Goal: Task Accomplishment & Management: Complete application form

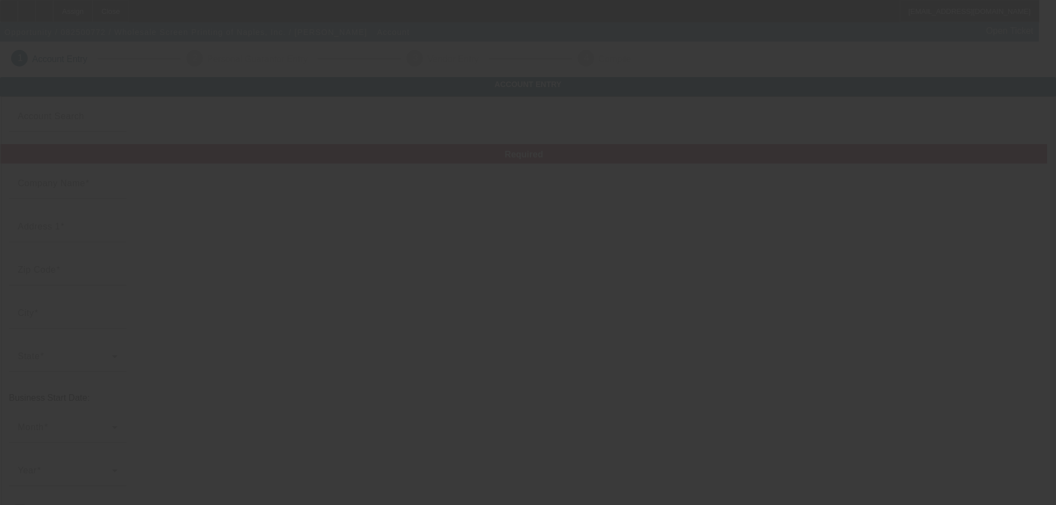
type input "Wholesale Screen Printing of [GEOGRAPHIC_DATA], Inc."
type input "3584 Mercantile Ave"
type input "34104"
type input "Naples"
type input "(239) 263-7061"
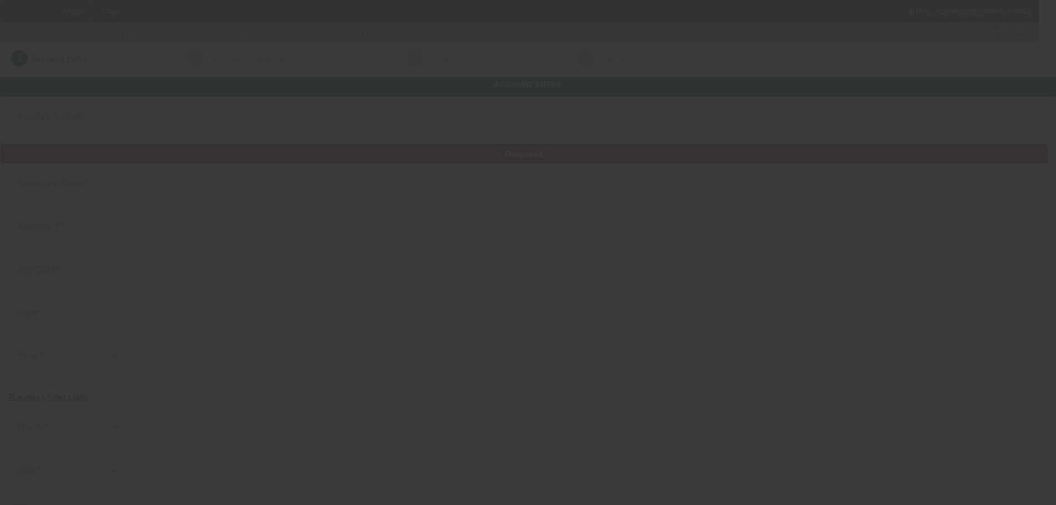
type input "Ste A"
type input "dgoeggle@gmail.com"
type input "Collier"
type input "(239) 262-8909"
type input "65-0421046"
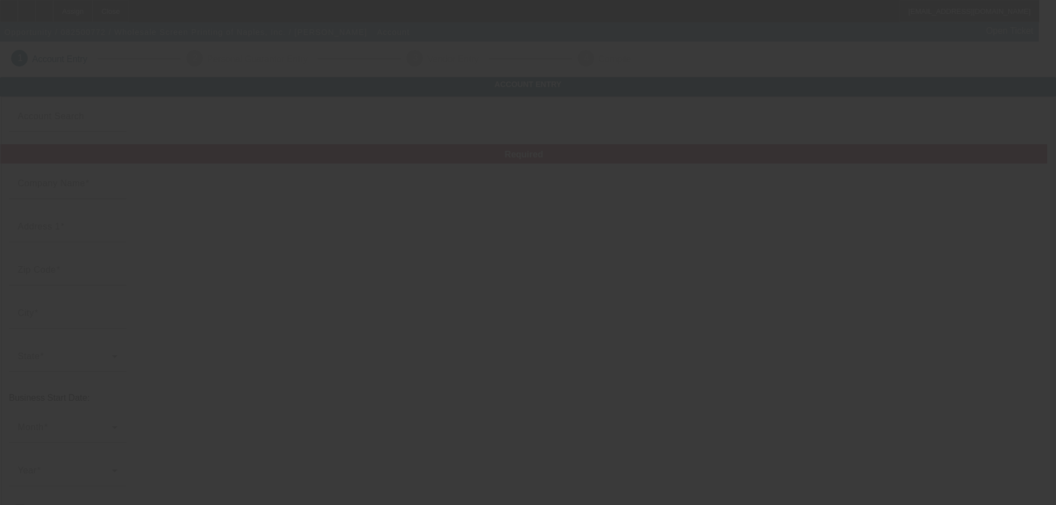
type input "Screen Printing & Embroidery"
type input "https://WHOLESALESCREENPRINTING.COM"
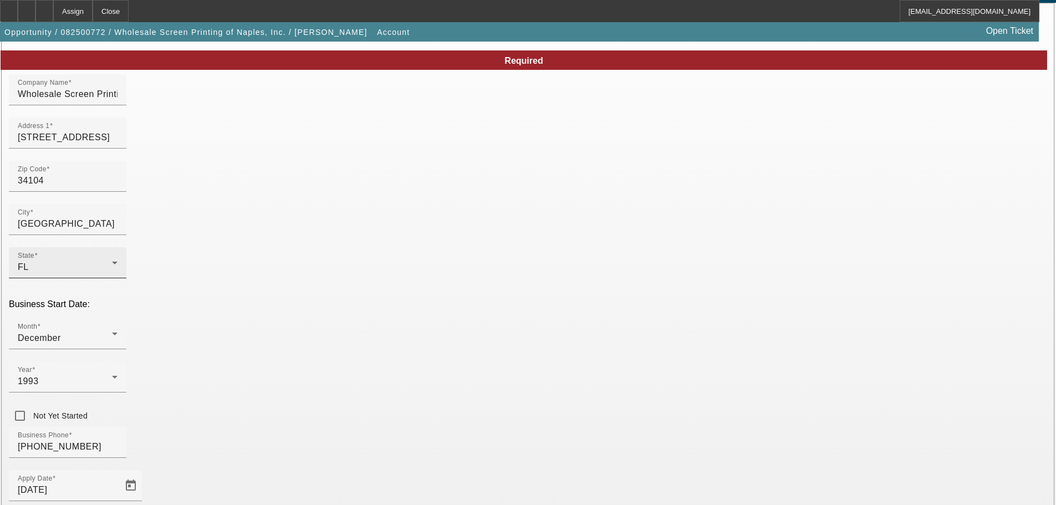
scroll to position [195, 0]
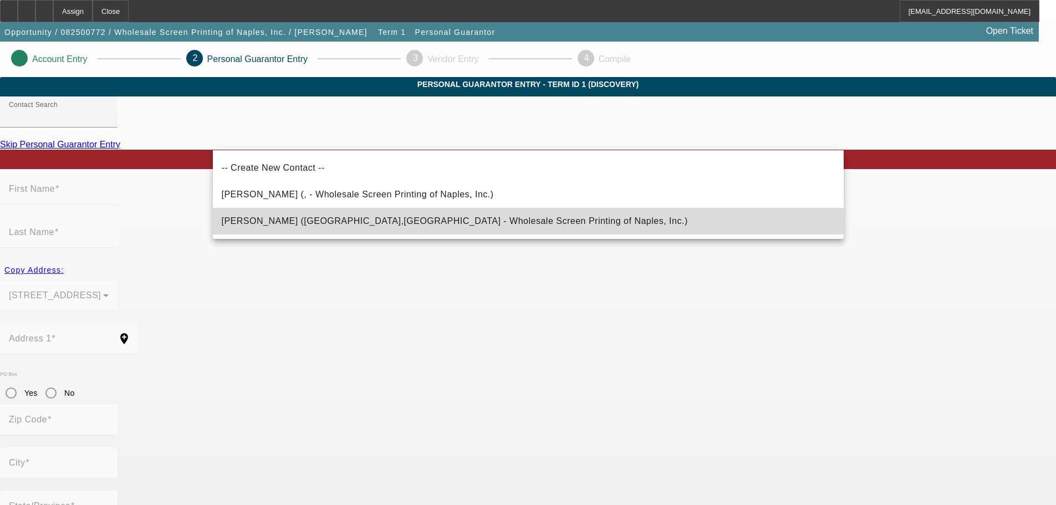
click at [362, 220] on span "Goeggle, Dustin (Naples,FL - Wholesale Screen Printing of Naples, Inc.)" at bounding box center [455, 220] width 466 height 9
type input "Goeggle, Dustin (Naples,FL - Wholesale Screen Printing of Naples, Inc.)"
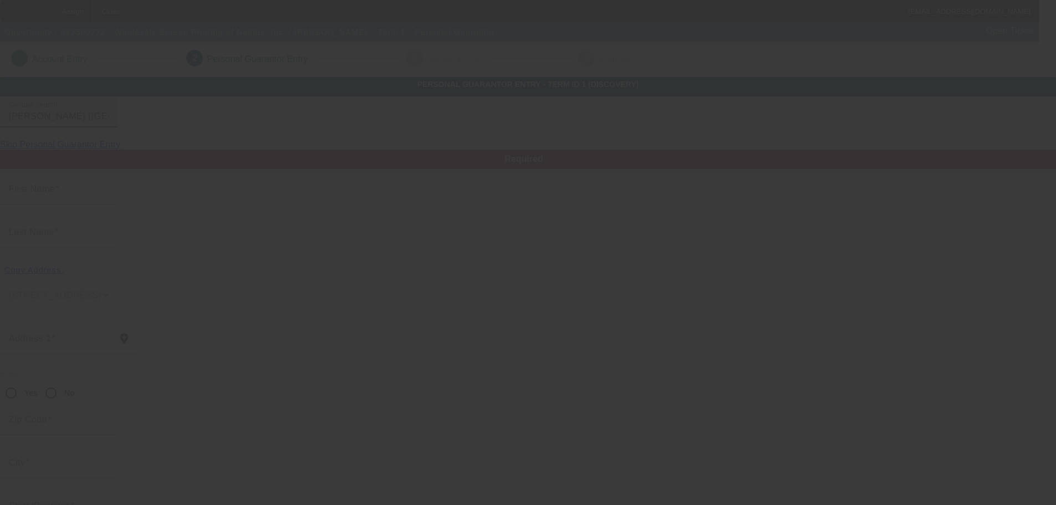
type input "Dustin"
type input "Goeggle"
type input "8984 Lely Island Circle"
radio input "true"
type input "34104"
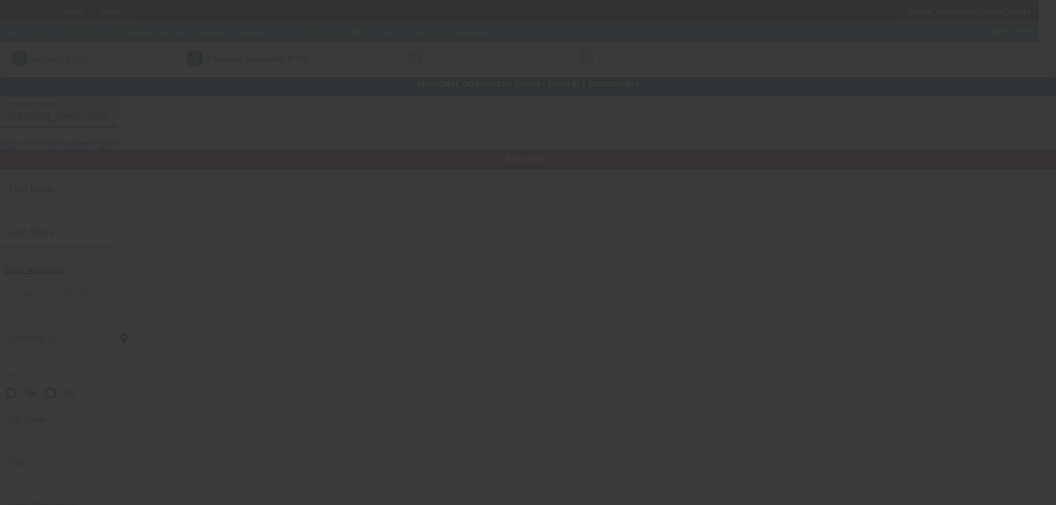
type input "Naples"
type input "(239) 263-7061"
type input "100"
type input "359-64-1174"
type input "dgoeggle@gmail.com"
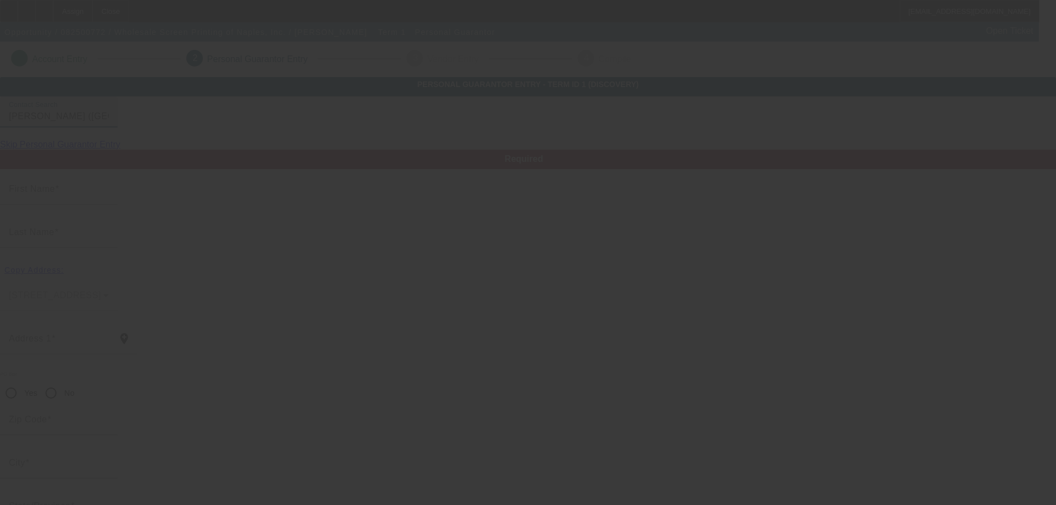
type input "(239) 450-3375"
type input "$800,000.00"
type input "$365,000.00"
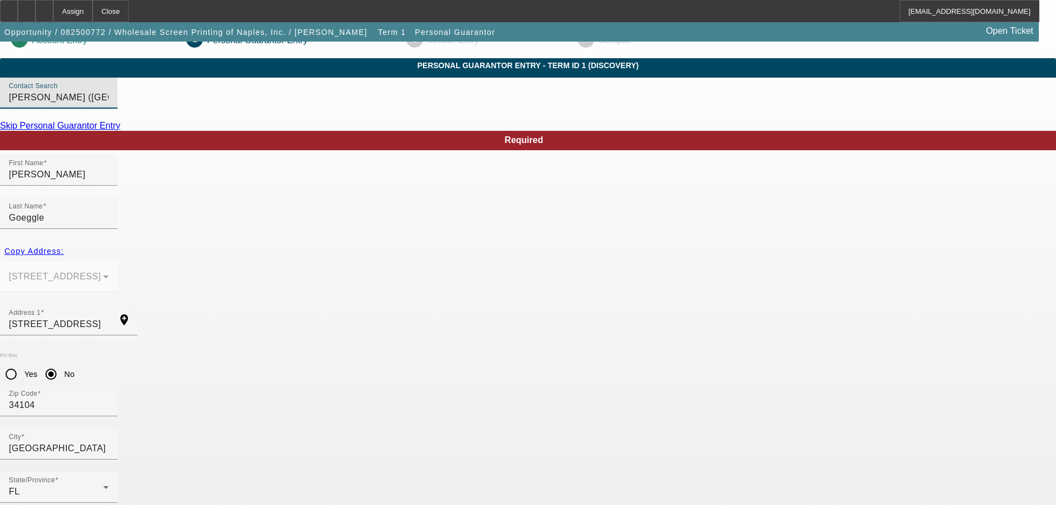
scroll to position [37, 0]
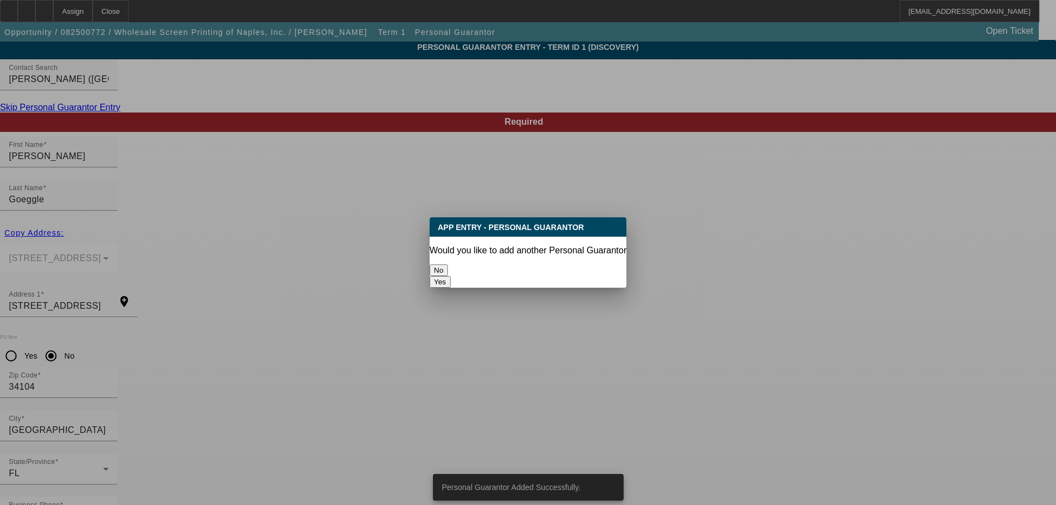
scroll to position [0, 0]
click at [448, 269] on button "No" at bounding box center [438, 270] width 18 height 12
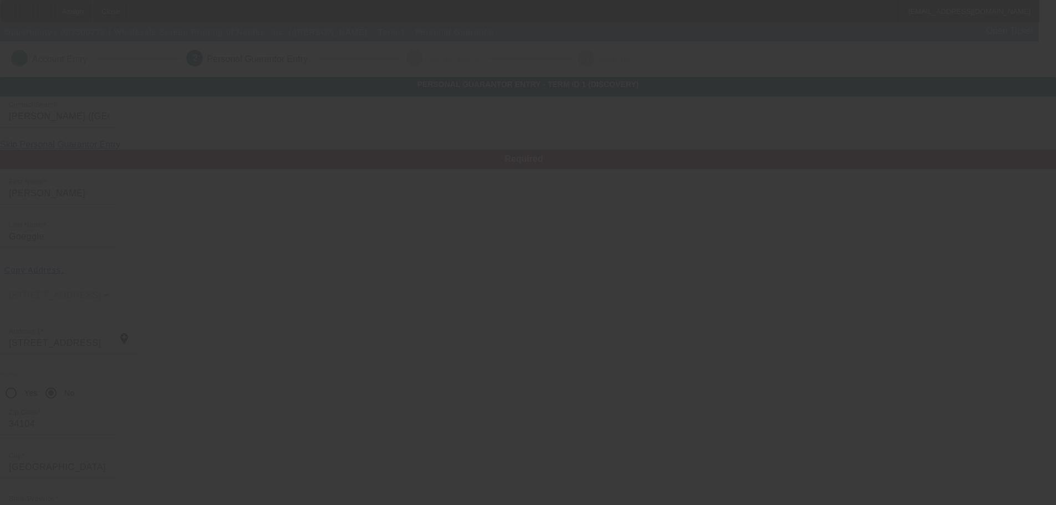
scroll to position [37, 0]
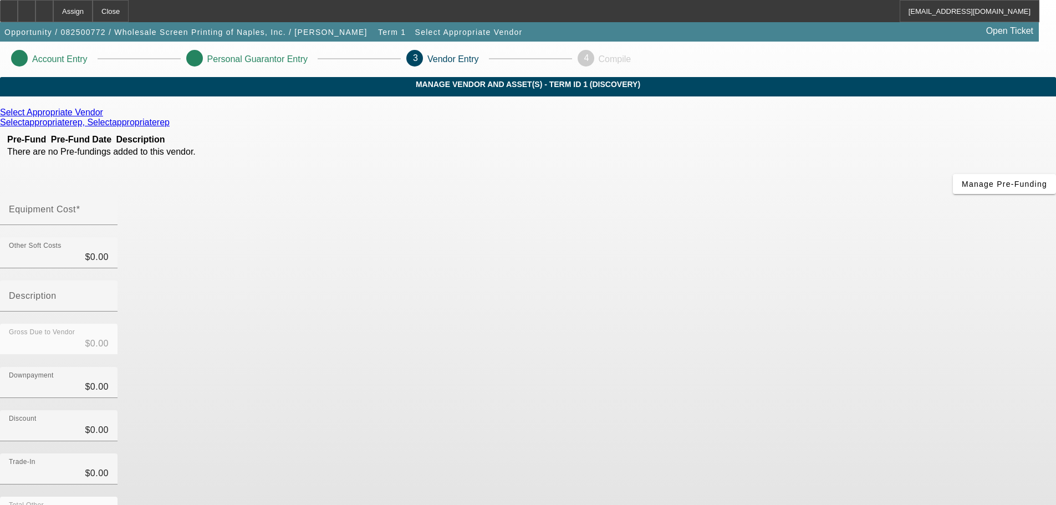
click at [106, 117] on icon at bounding box center [106, 112] width 0 height 9
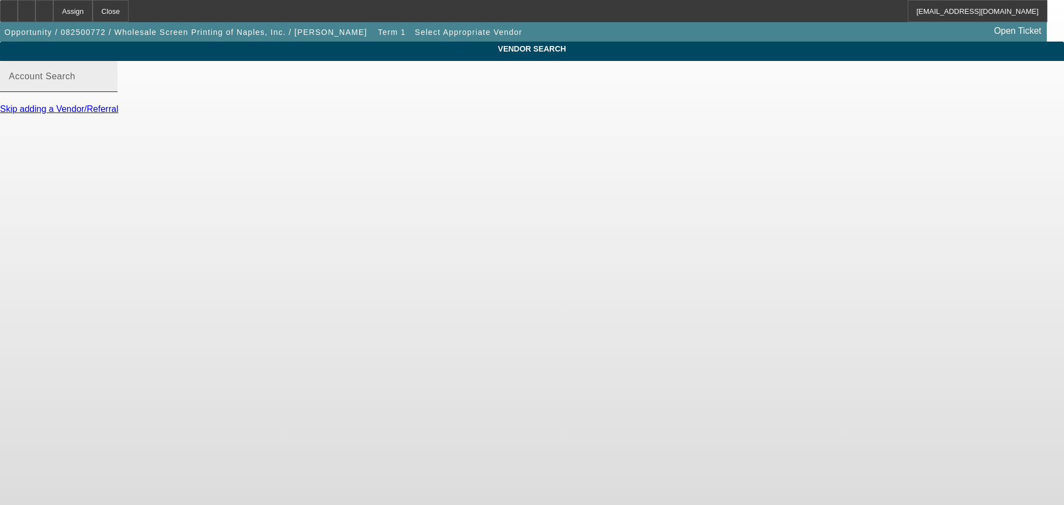
click at [109, 88] on input "Account Search" at bounding box center [59, 80] width 100 height 13
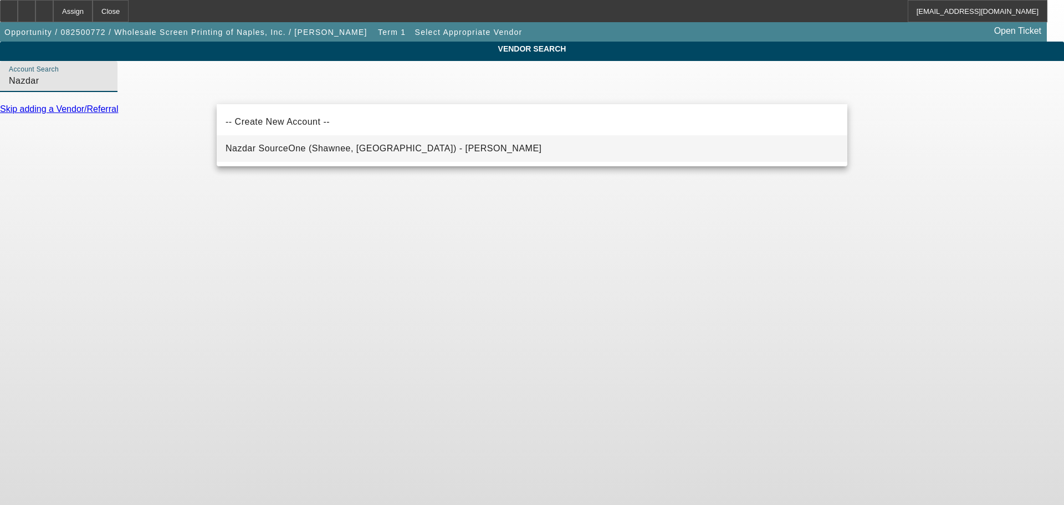
click at [341, 147] on span "Nazdar SourceOne (Shawnee, KS) - Morgan, John" at bounding box center [384, 148] width 316 height 9
type input "Nazdar SourceOne (Shawnee, KS) - Morgan, John"
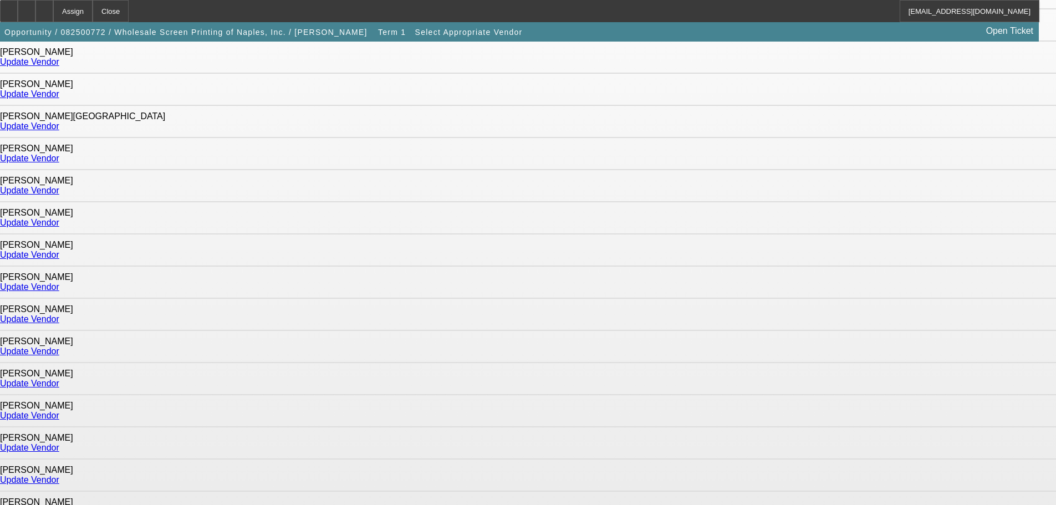
scroll to position [222, 0]
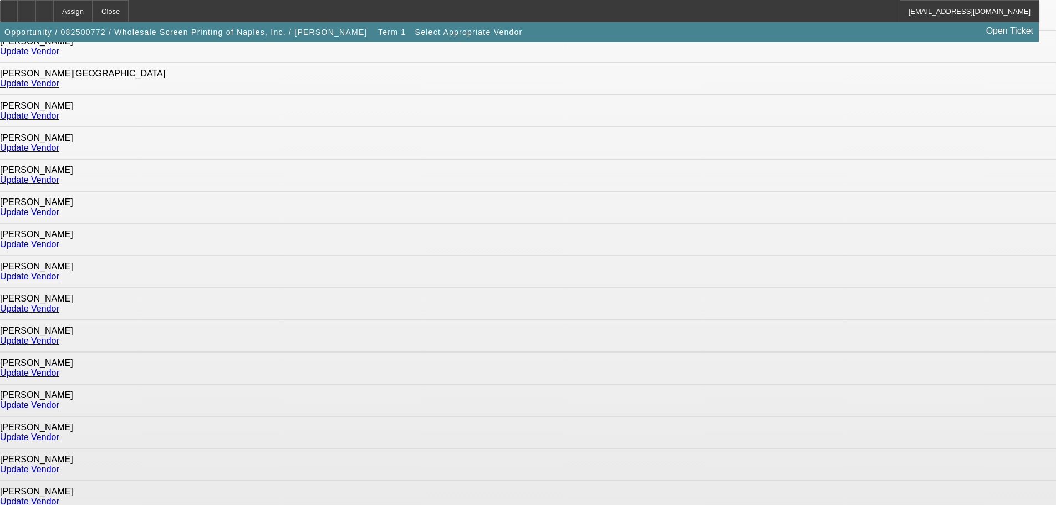
click at [59, 497] on link "Update Vendor" at bounding box center [29, 501] width 59 height 9
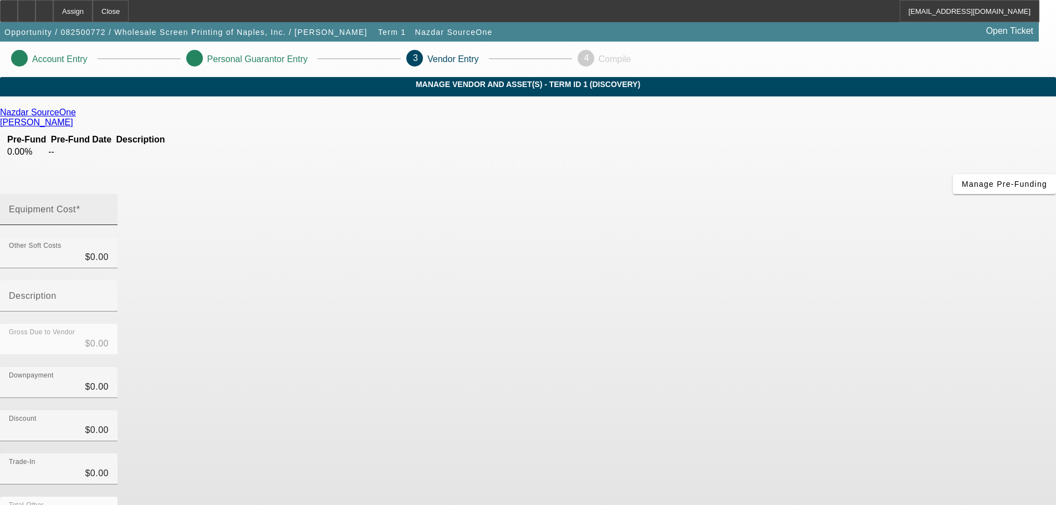
click at [76, 204] on mat-label "Equipment Cost" at bounding box center [42, 208] width 67 height 9
click at [109, 207] on input "Equipment Cost" at bounding box center [59, 213] width 100 height 13
type input "6"
type input "$6.00"
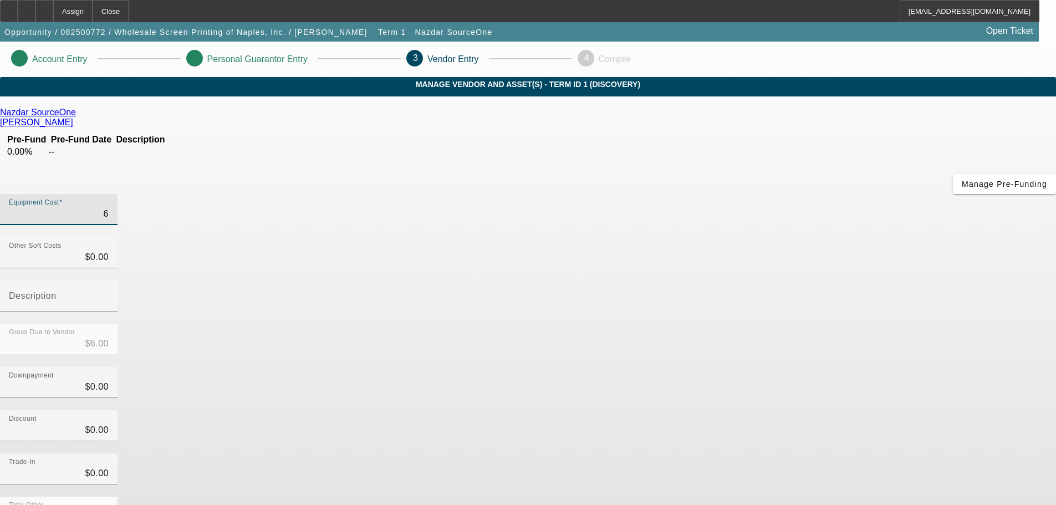
type input "66"
type input "$66.00"
type input "661"
type input "$661.00"
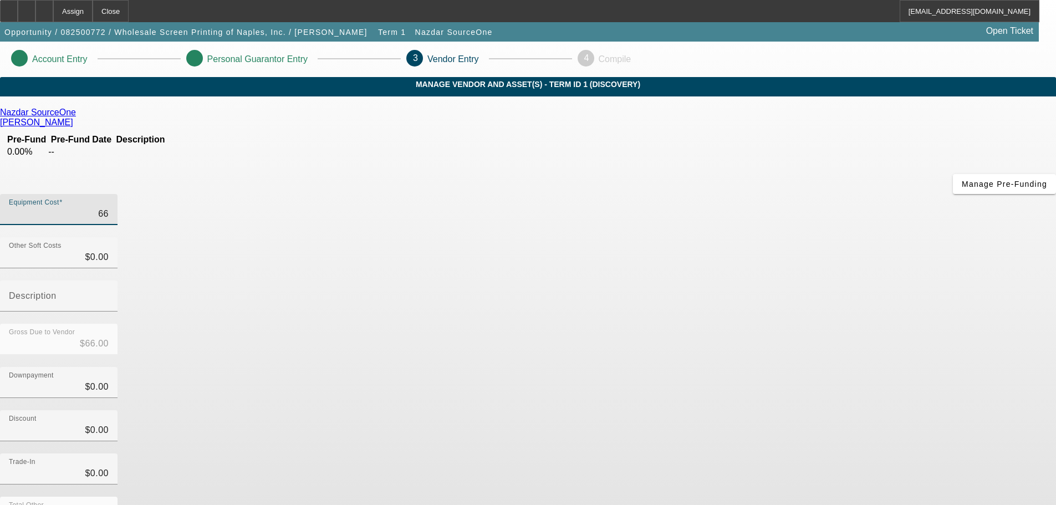
type input "$661.00"
type input "6610"
type input "$6,610.00"
type input "66100"
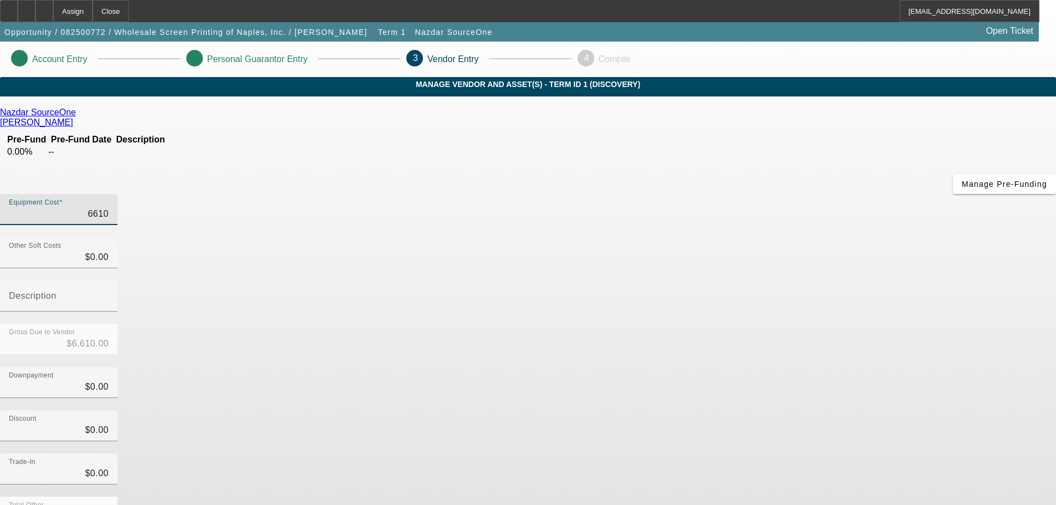
type input "$66,100.00"
click at [751, 367] on div "Downpayment $0.00" at bounding box center [528, 388] width 1056 height 43
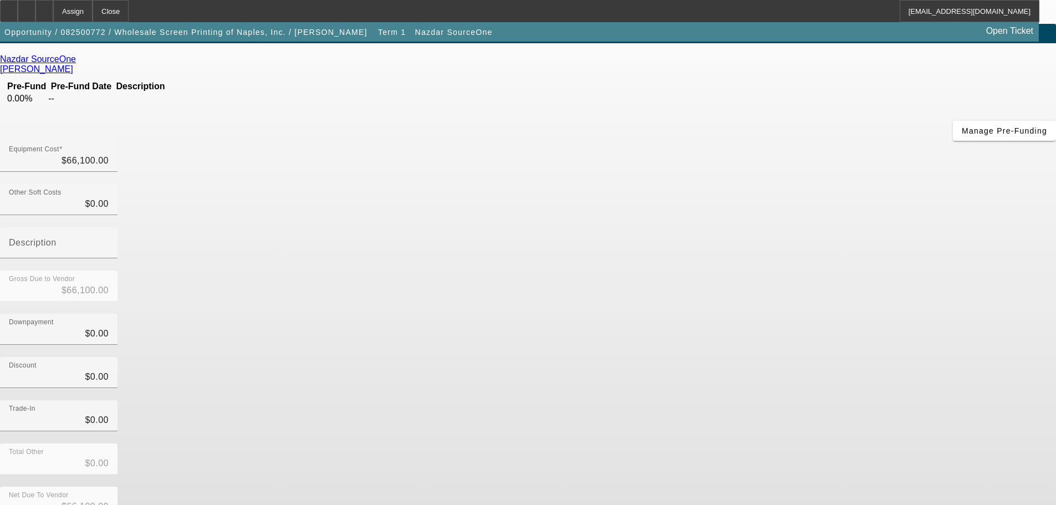
scroll to position [57, 0]
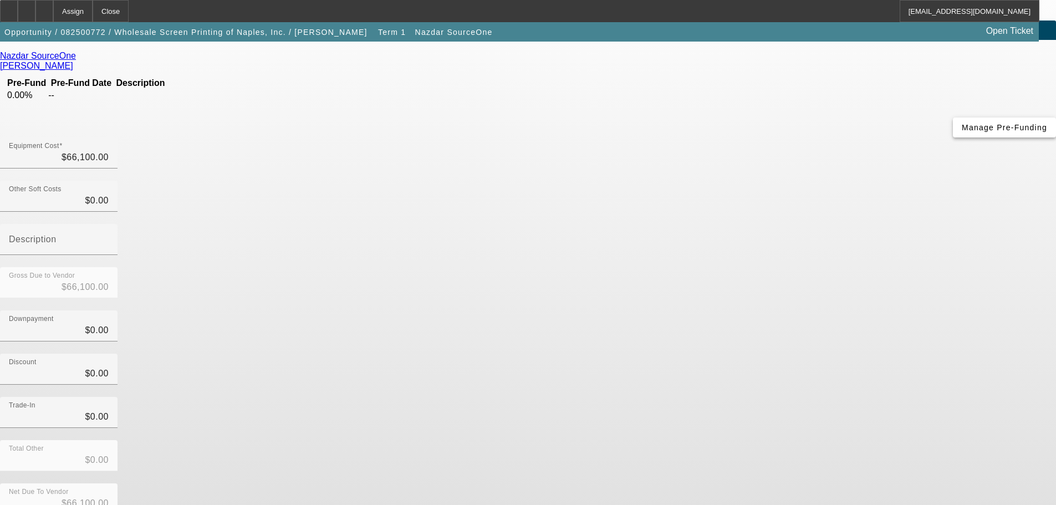
click at [961, 132] on span "Manage Pre-Funding" at bounding box center [1003, 127] width 85 height 9
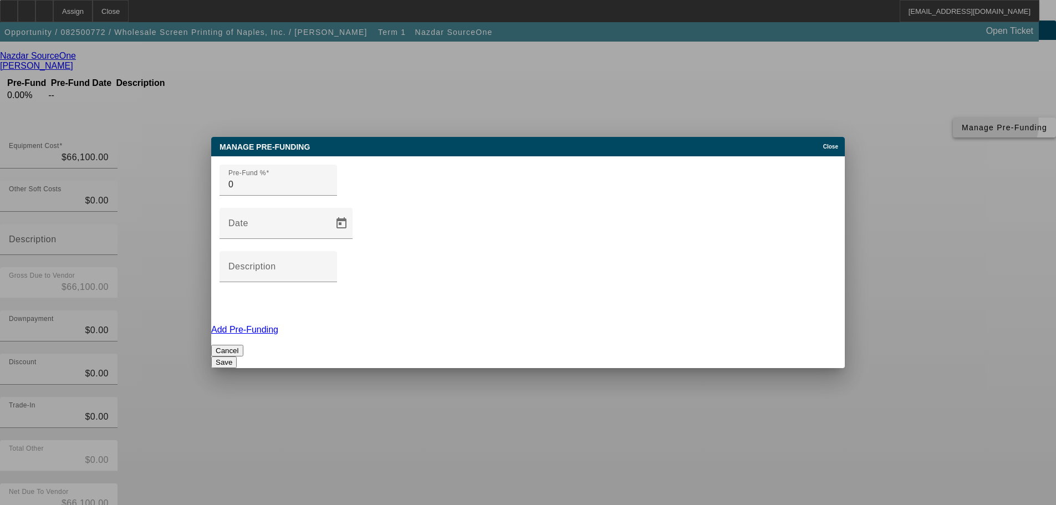
scroll to position [0, 0]
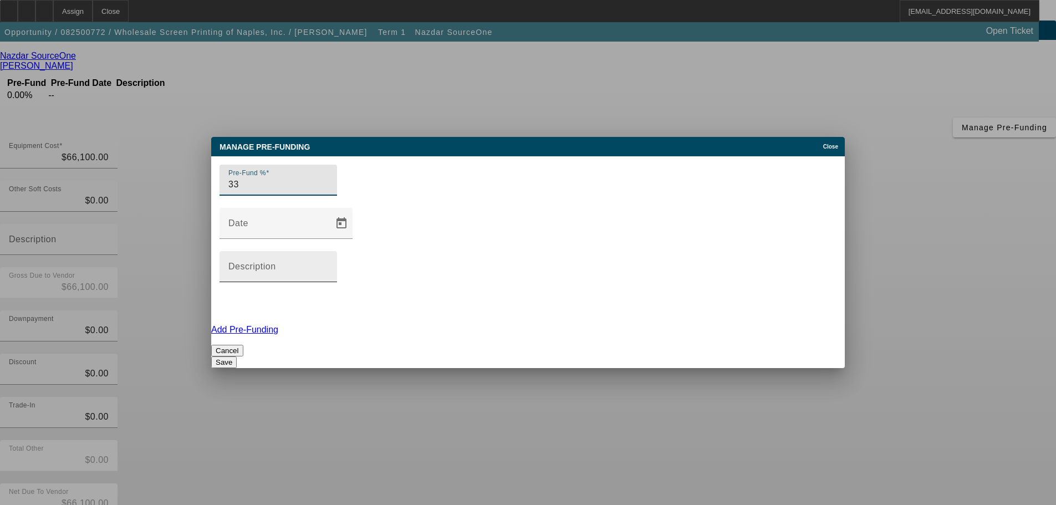
type input "33"
click at [276, 262] on mat-label "Description" at bounding box center [252, 266] width 48 height 9
click at [328, 264] on input "Description" at bounding box center [278, 270] width 100 height 13
type input "At PO"
click at [237, 356] on button "Save" at bounding box center [223, 362] width 25 height 12
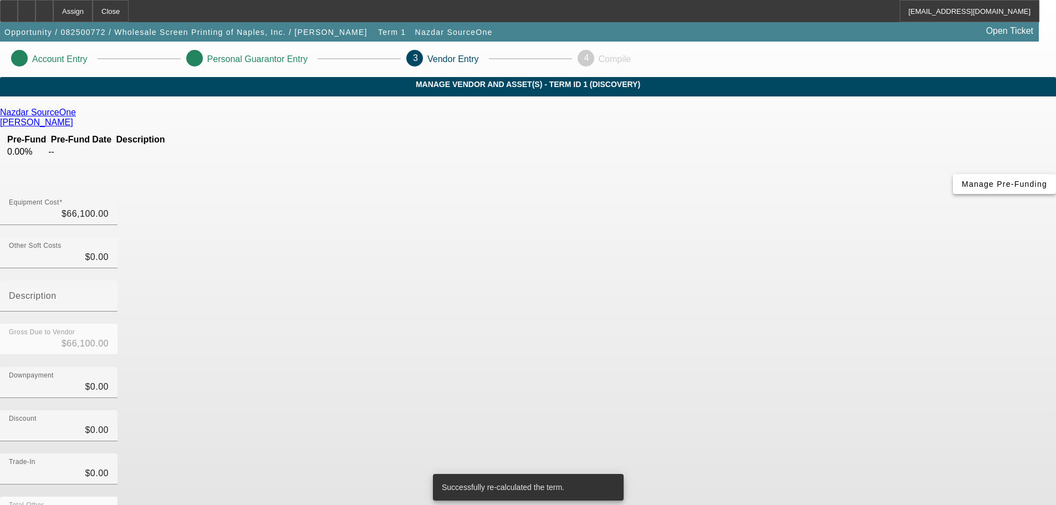
scroll to position [57, 0]
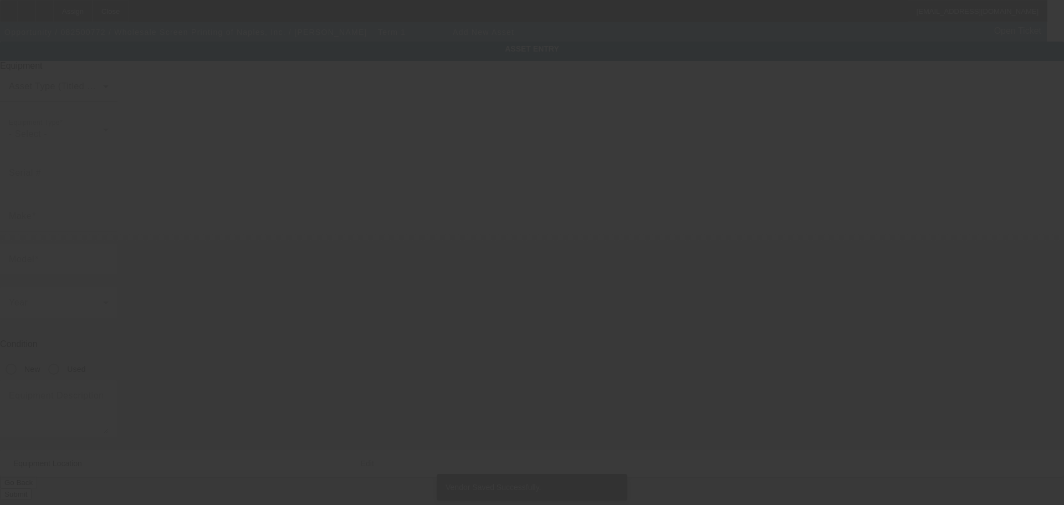
type input "3584 Mercantile Ave"
type input "Ste A"
type input "Naples"
type input "34104"
type input "Collier"
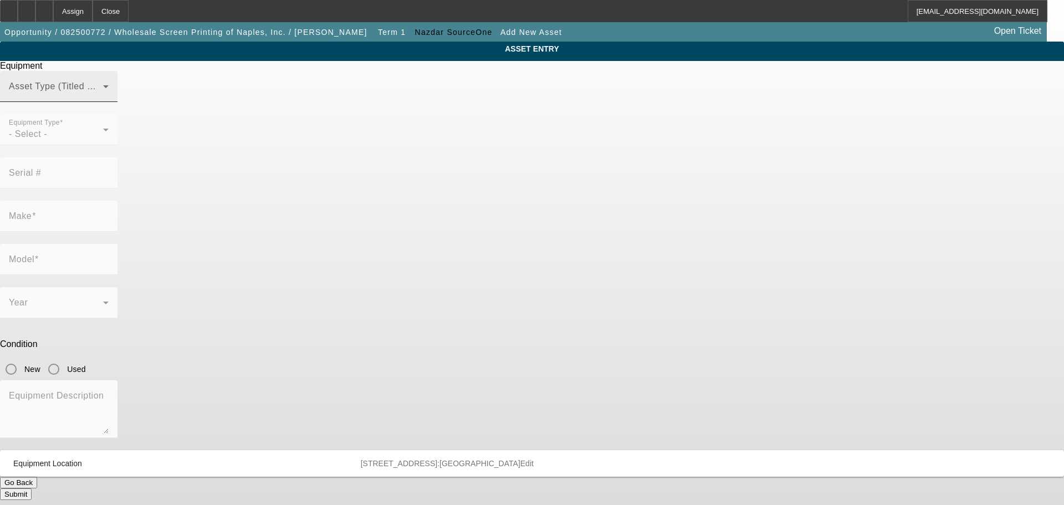
click at [109, 102] on div "Asset Type (Titled or Non-Titled)" at bounding box center [59, 86] width 100 height 31
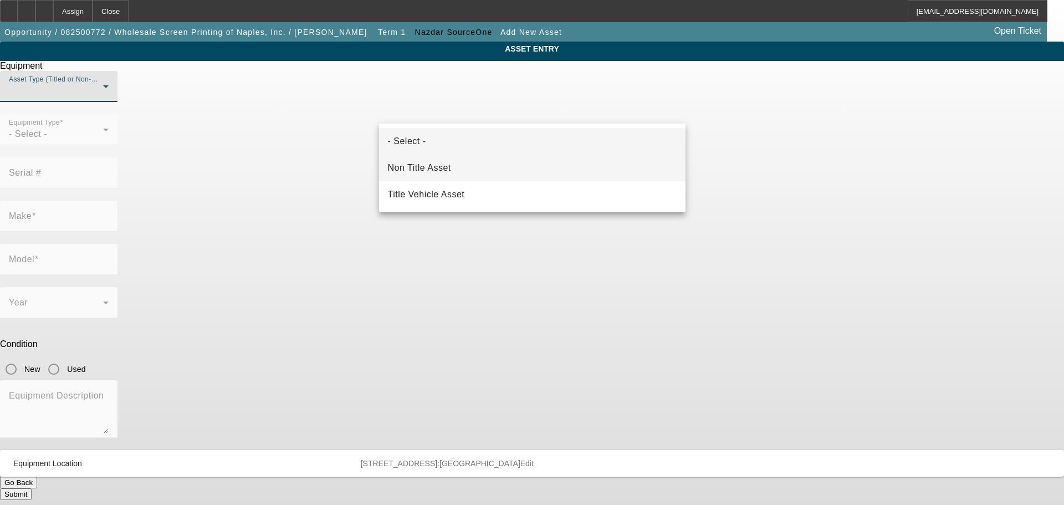
click at [485, 171] on mat-option "Non Title Asset" at bounding box center [532, 168] width 306 height 27
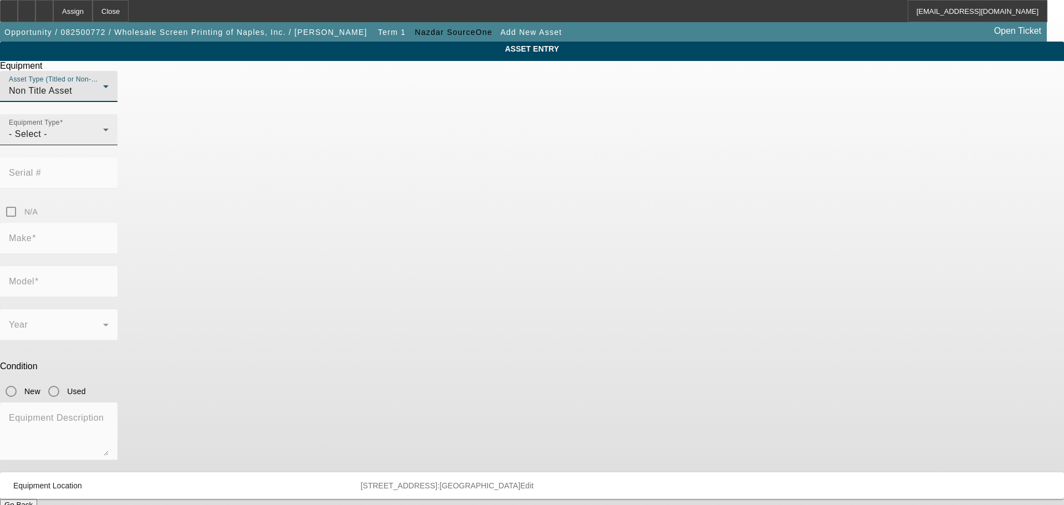
click at [103, 141] on div "- Select -" at bounding box center [56, 133] width 94 height 13
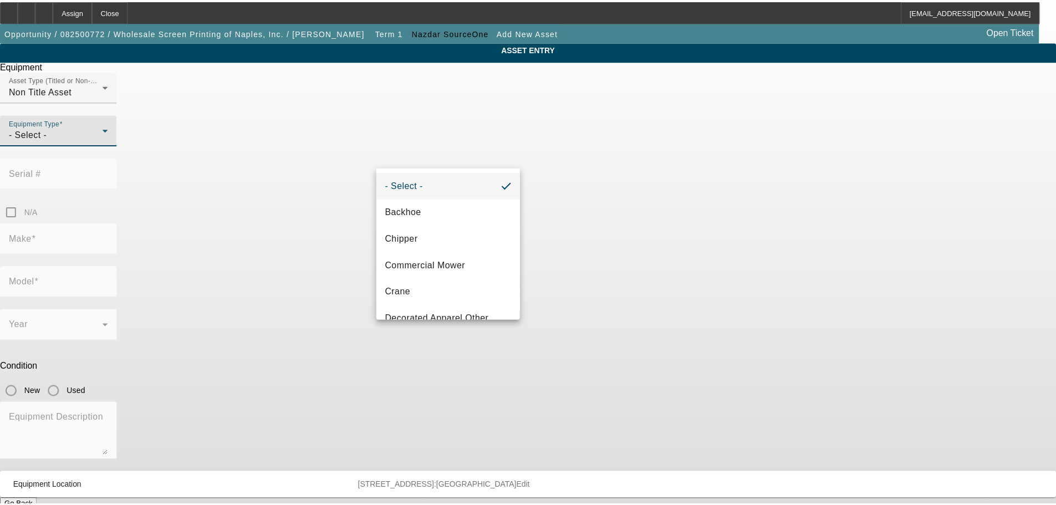
scroll to position [145, 0]
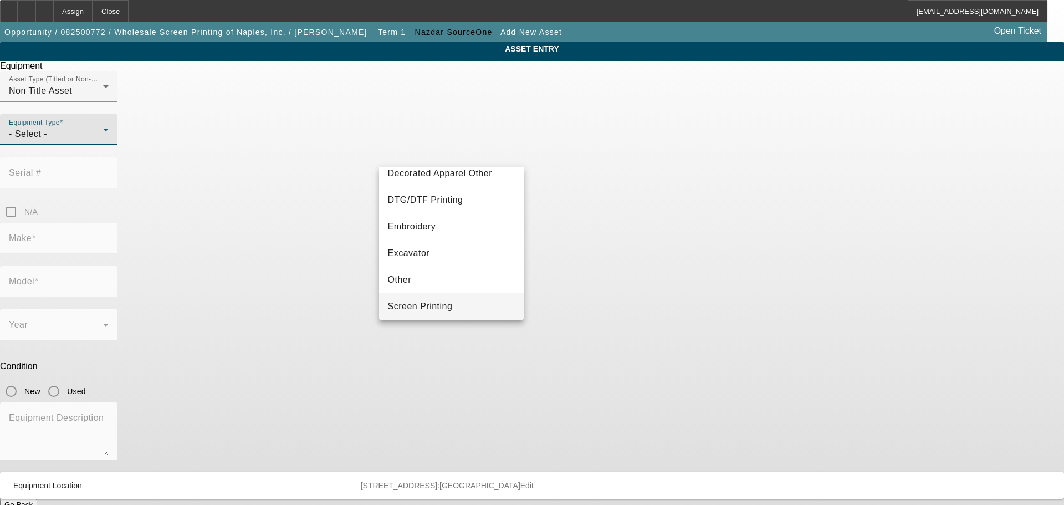
click at [448, 303] on span "Screen Printing" at bounding box center [420, 306] width 65 height 13
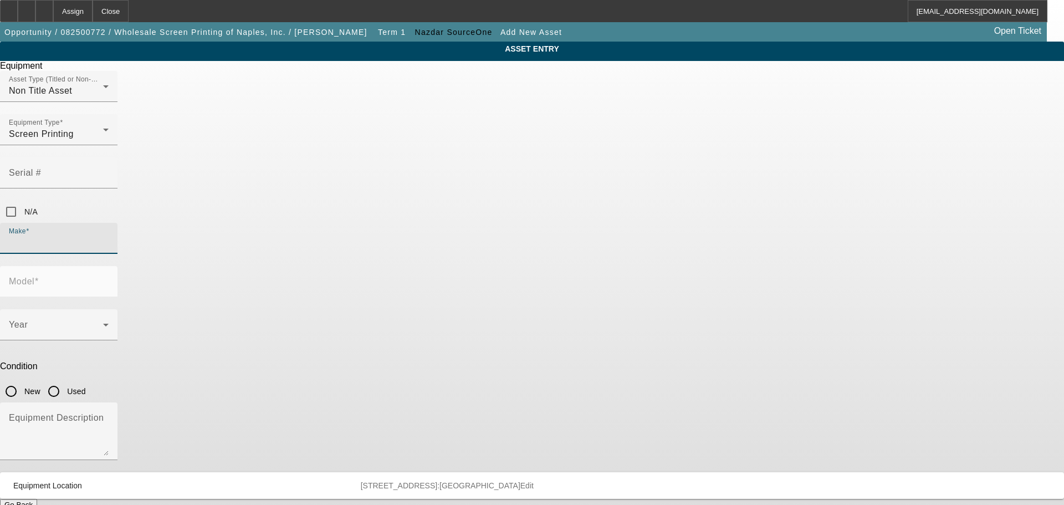
click at [109, 236] on input "Make" at bounding box center [59, 242] width 100 height 13
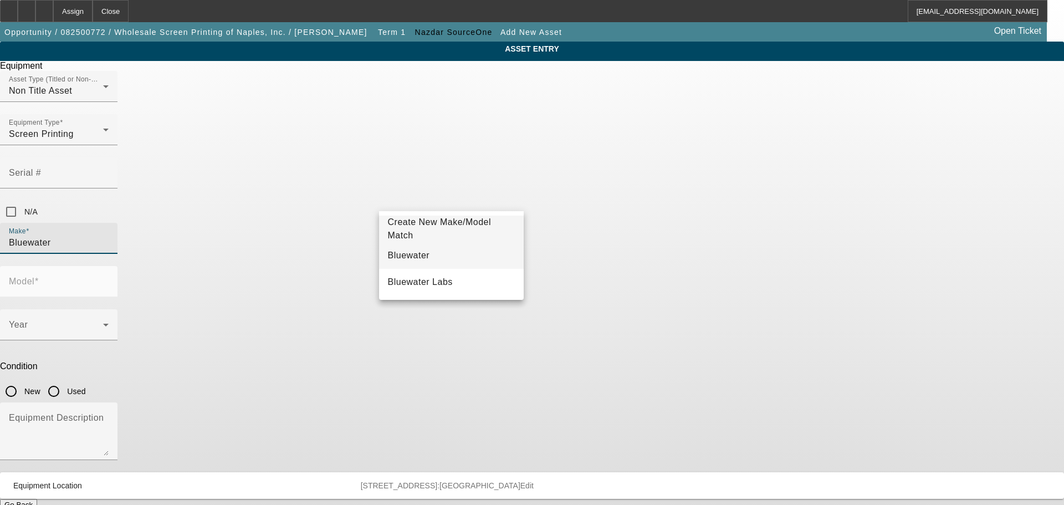
type input "Bluewater"
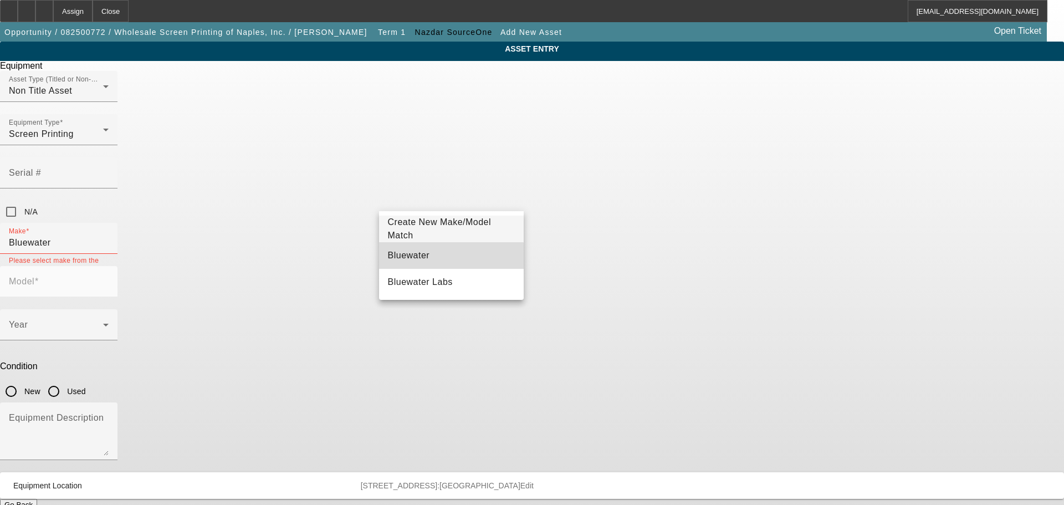
click at [437, 257] on mat-option "Bluewater" at bounding box center [451, 255] width 145 height 27
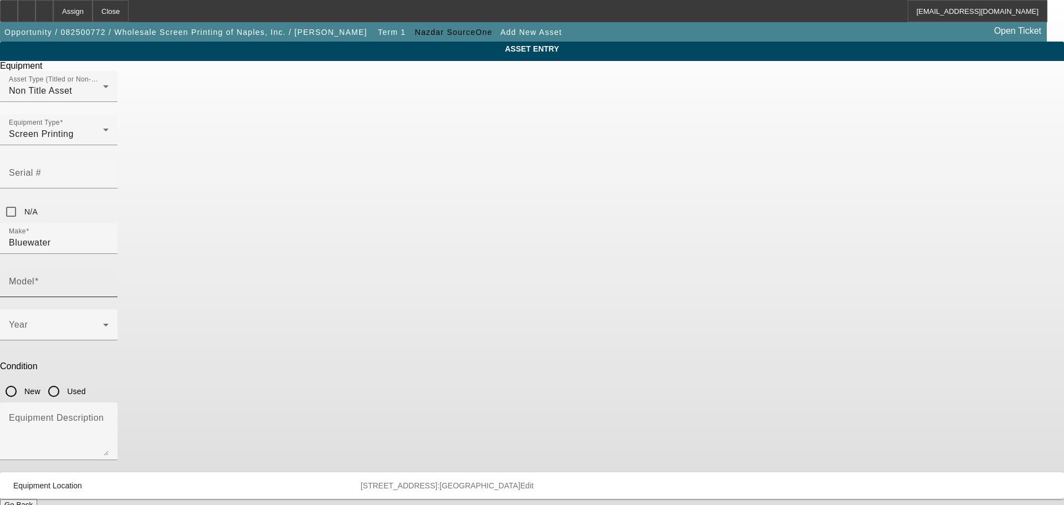
click at [34, 277] on mat-label "Model" at bounding box center [21, 281] width 25 height 9
click at [109, 279] on input "Model" at bounding box center [59, 285] width 100 height 13
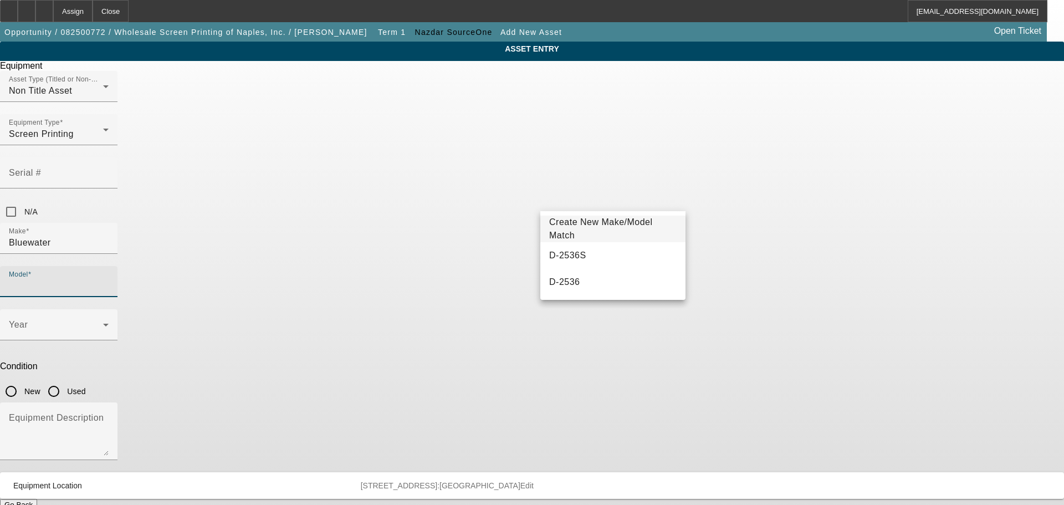
type input "W"
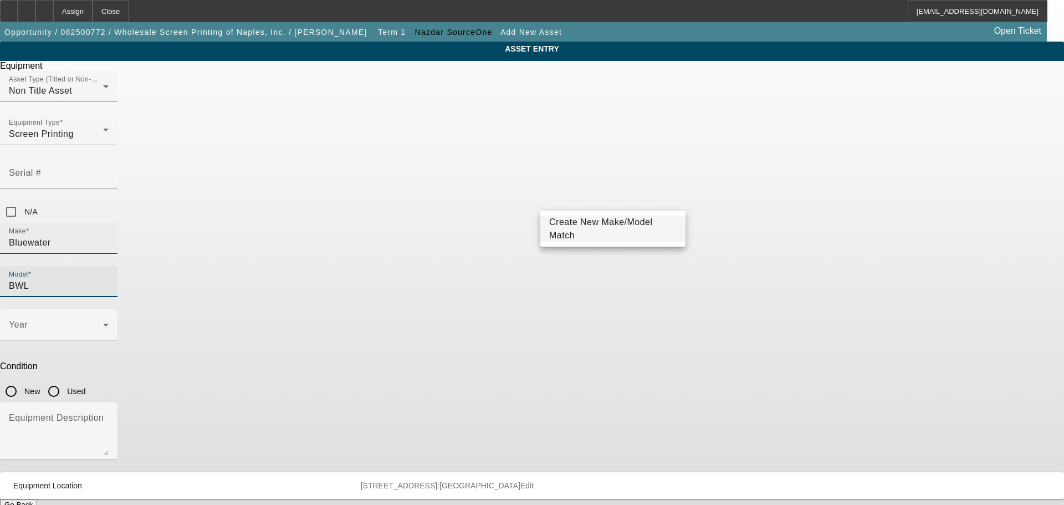
drag, startPoint x: 599, startPoint y: 204, endPoint x: 480, endPoint y: 204, distance: 118.6
click at [480, 223] on div "Make Bluewater Model BWL" at bounding box center [532, 266] width 1064 height 86
type input "R25"
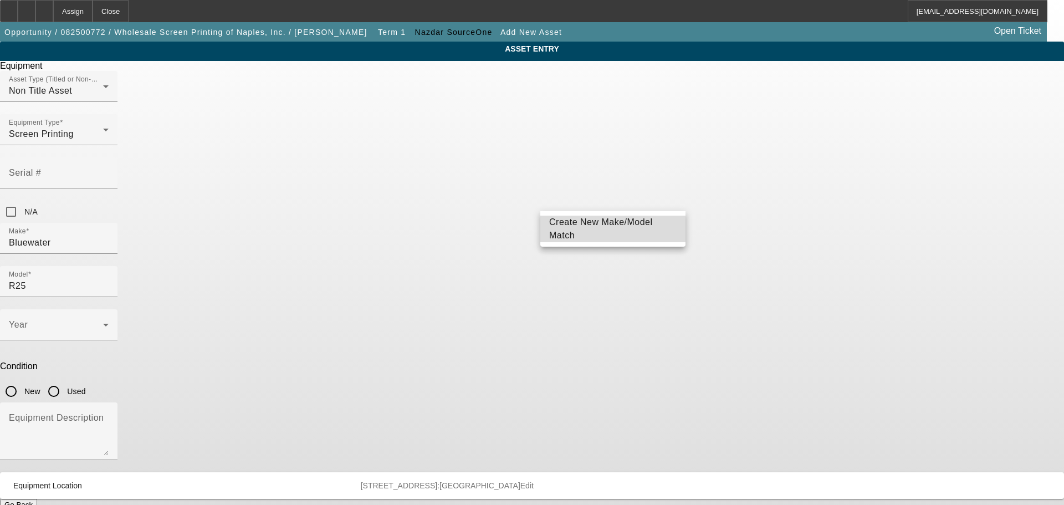
click at [596, 228] on span "Create New Make/Model Match" at bounding box center [601, 228] width 104 height 23
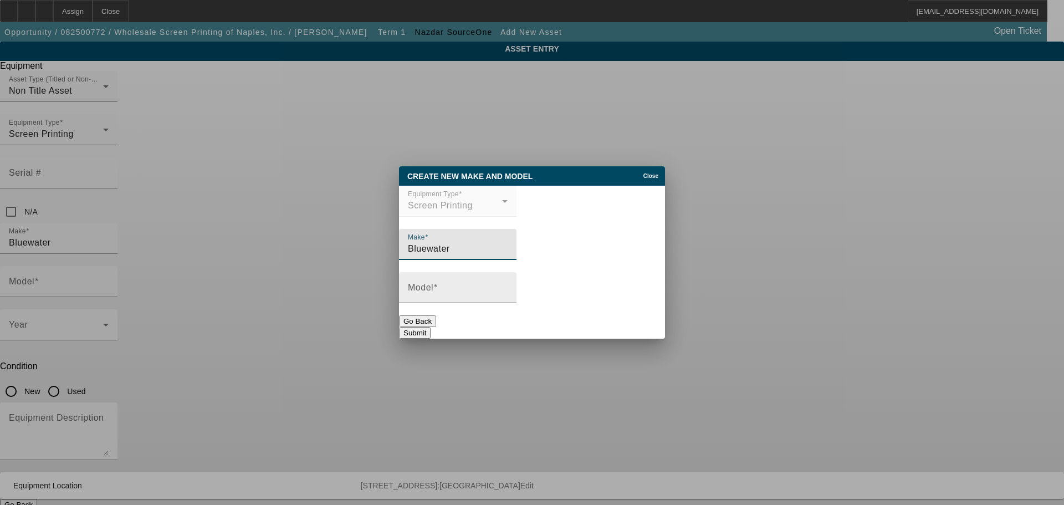
click at [479, 286] on div "Model" at bounding box center [458, 287] width 100 height 31
type input "BWL R2536C Compact Reclaim 36" in and 36" out"
click at [431, 327] on button "Submit" at bounding box center [415, 333] width 32 height 12
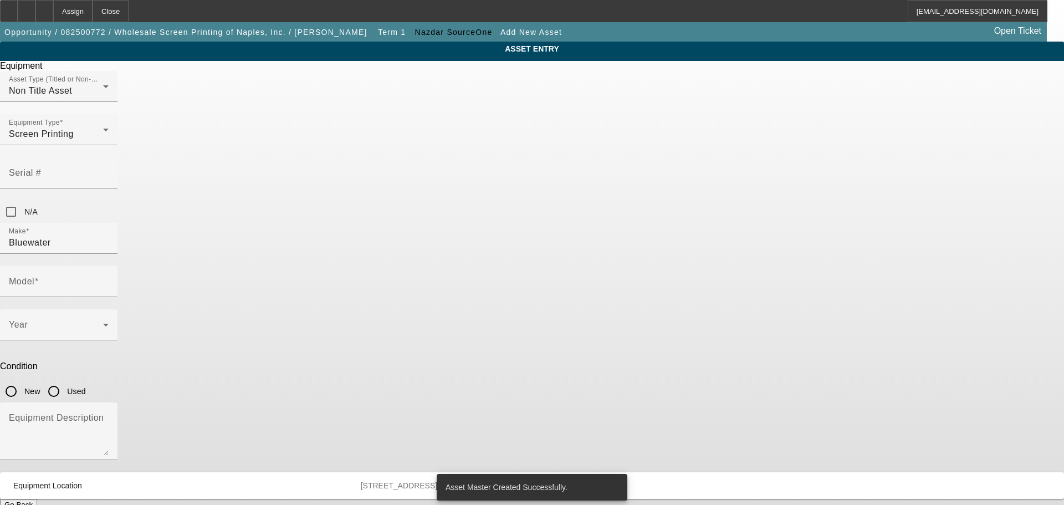
type input "BWL R2536C Compact Reclaim 36" in and 36" out"
click at [22, 380] on input "New" at bounding box center [11, 391] width 22 height 22
radio input "true"
click at [112, 318] on icon at bounding box center [105, 324] width 13 height 13
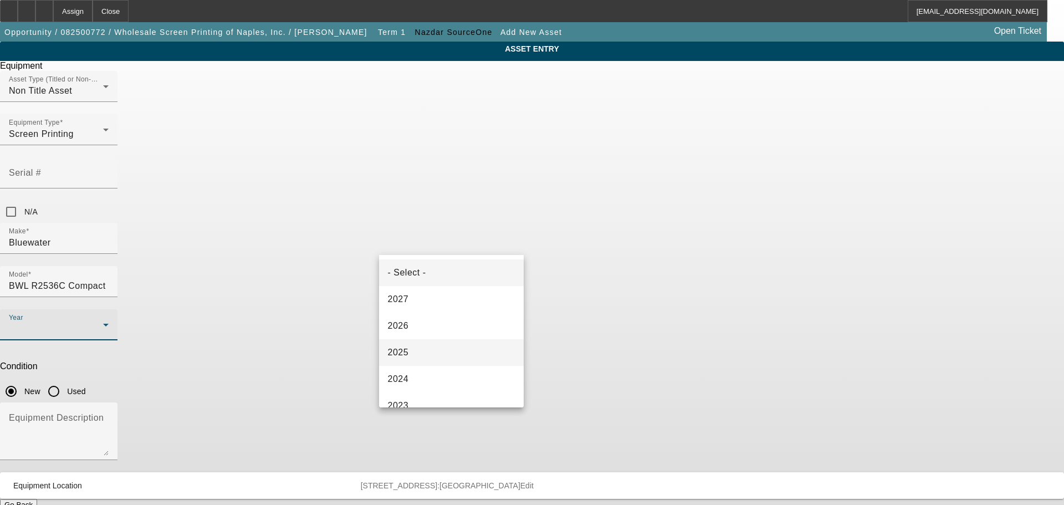
click at [425, 348] on mat-option "2025" at bounding box center [451, 352] width 145 height 27
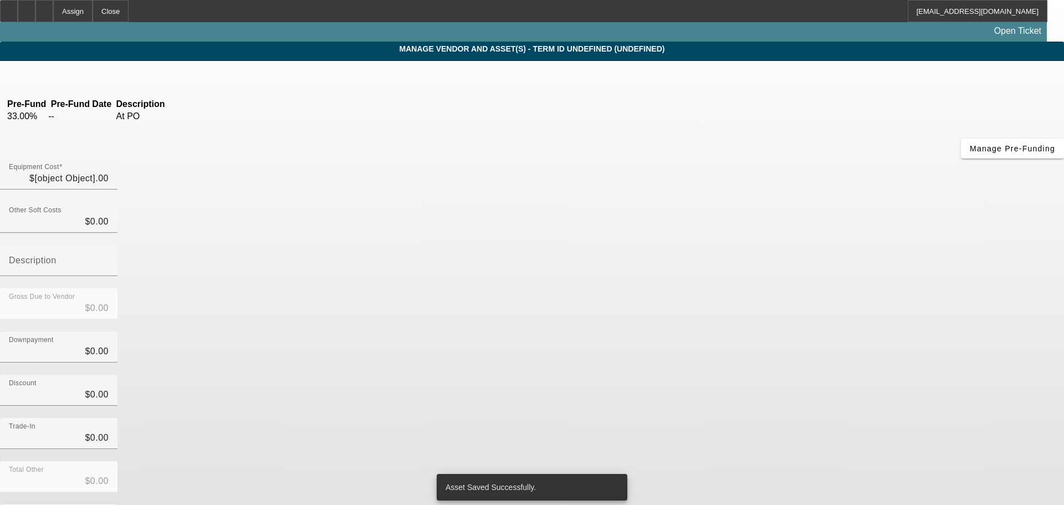
type input "$66,100.00"
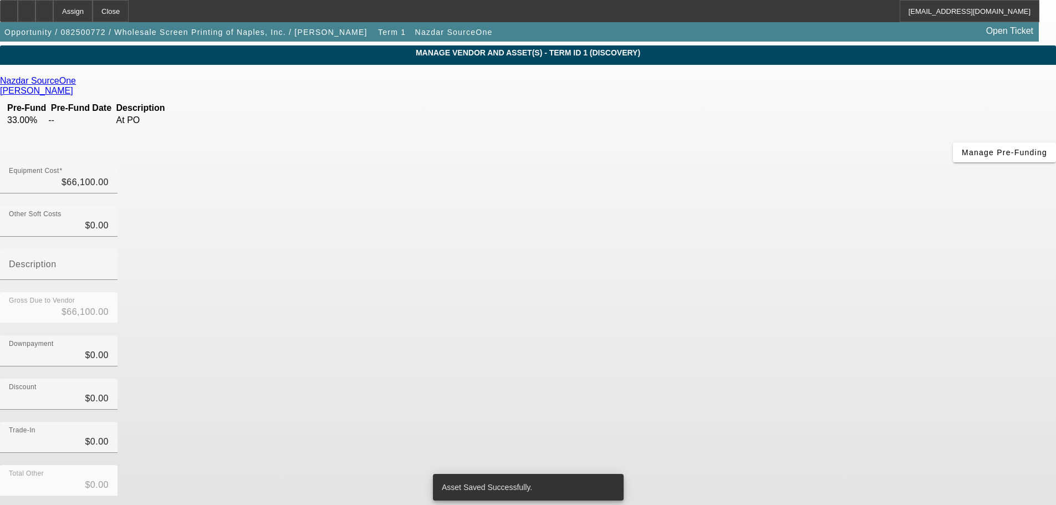
scroll to position [61, 0]
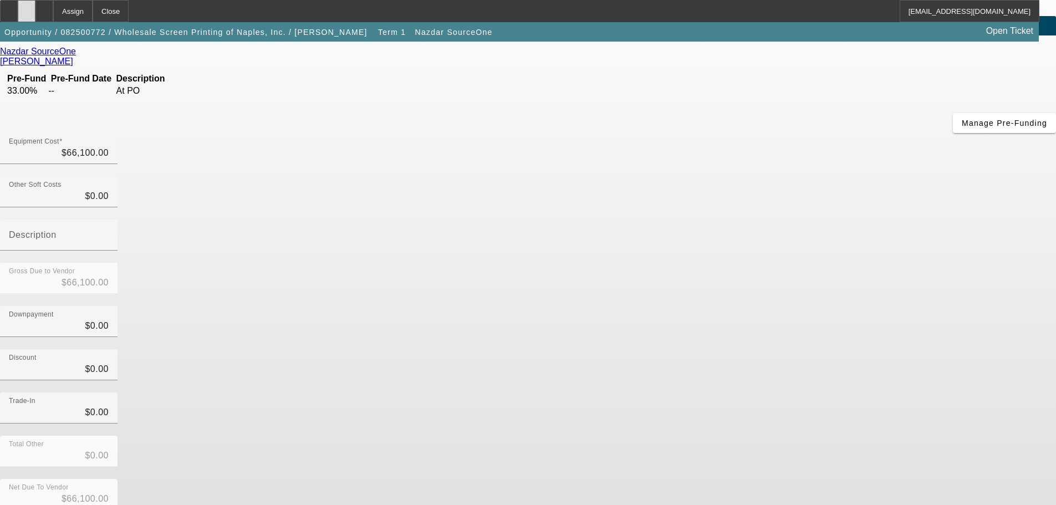
click at [35, 14] on div at bounding box center [27, 11] width 18 height 22
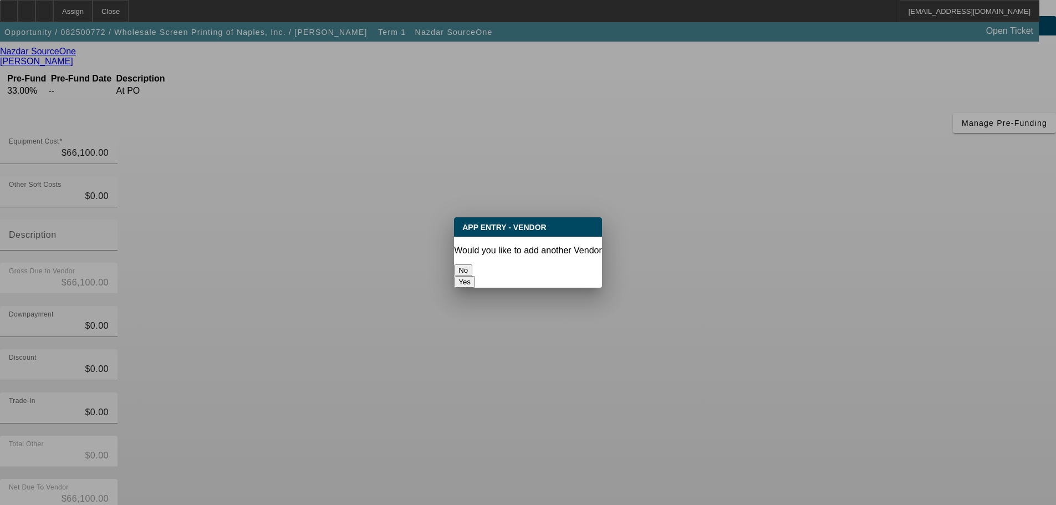
click at [472, 264] on button "No" at bounding box center [463, 270] width 18 height 12
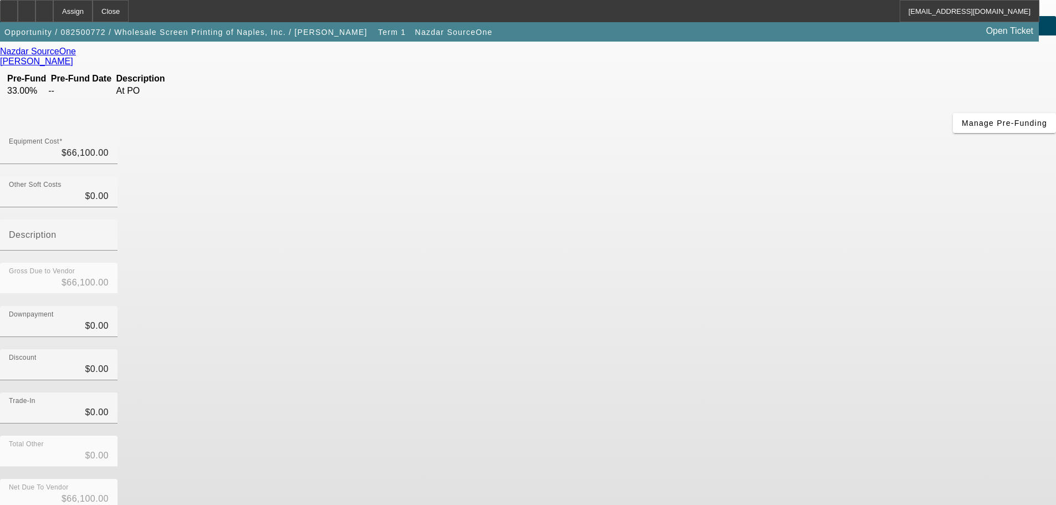
scroll to position [61, 0]
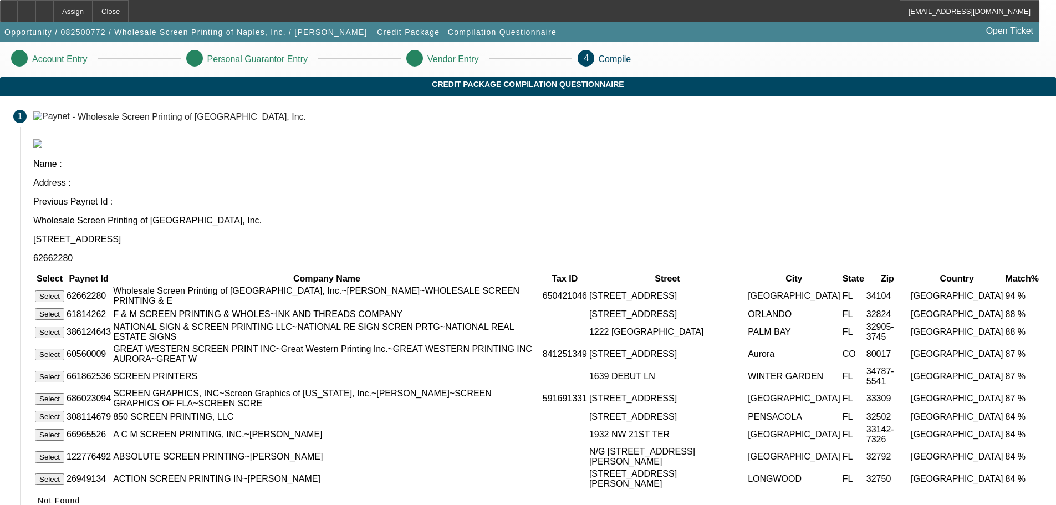
click at [64, 290] on button "Select" at bounding box center [49, 296] width 29 height 12
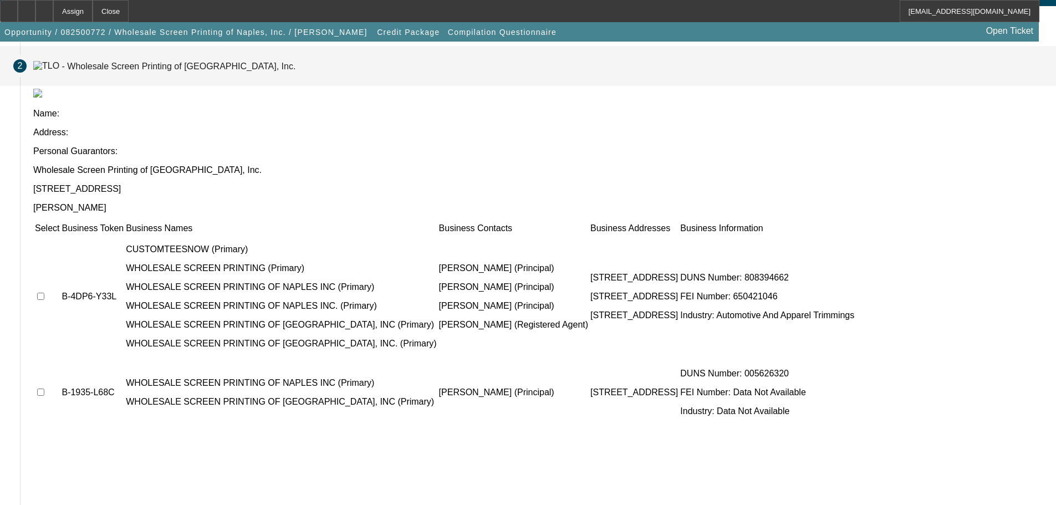
click at [44, 388] on input "checkbox" at bounding box center [40, 391] width 7 height 7
checkbox input "true"
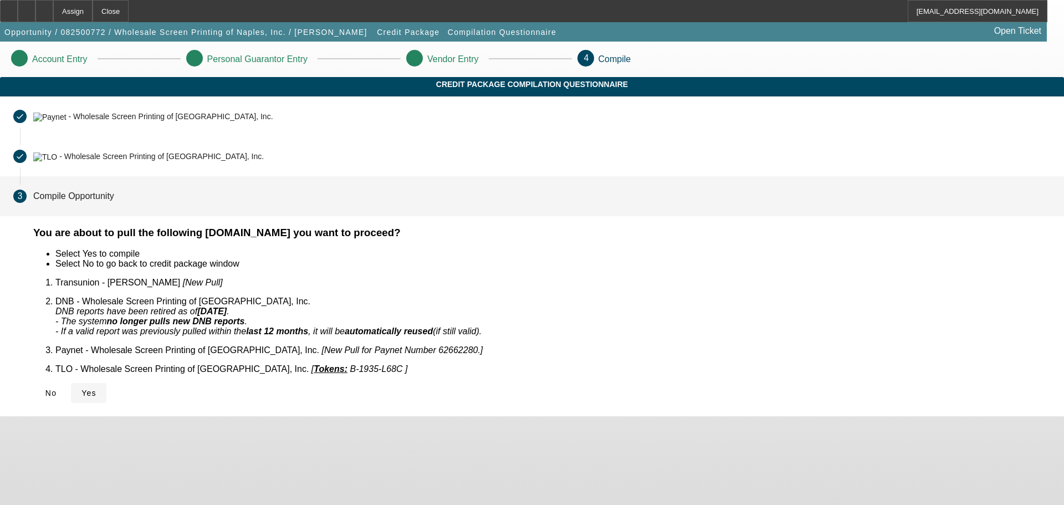
click at [81, 388] on icon at bounding box center [81, 392] width 0 height 9
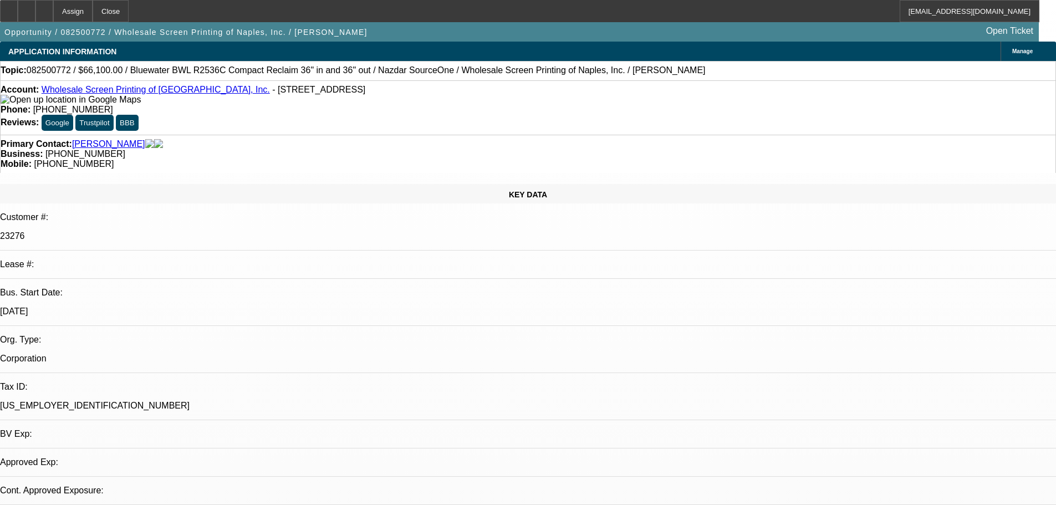
select select "0"
select select "2"
select select "0.1"
select select "4"
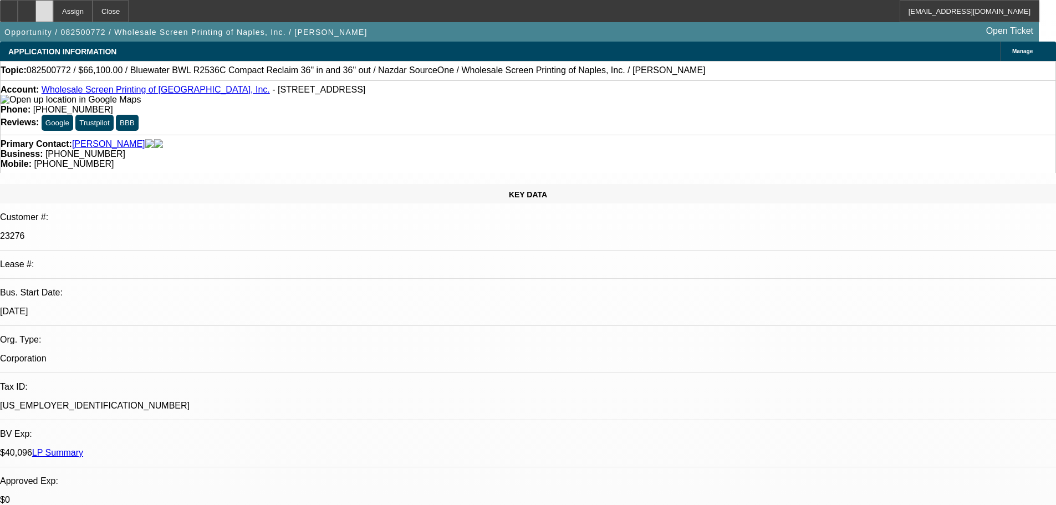
click at [53, 18] on div at bounding box center [44, 11] width 18 height 22
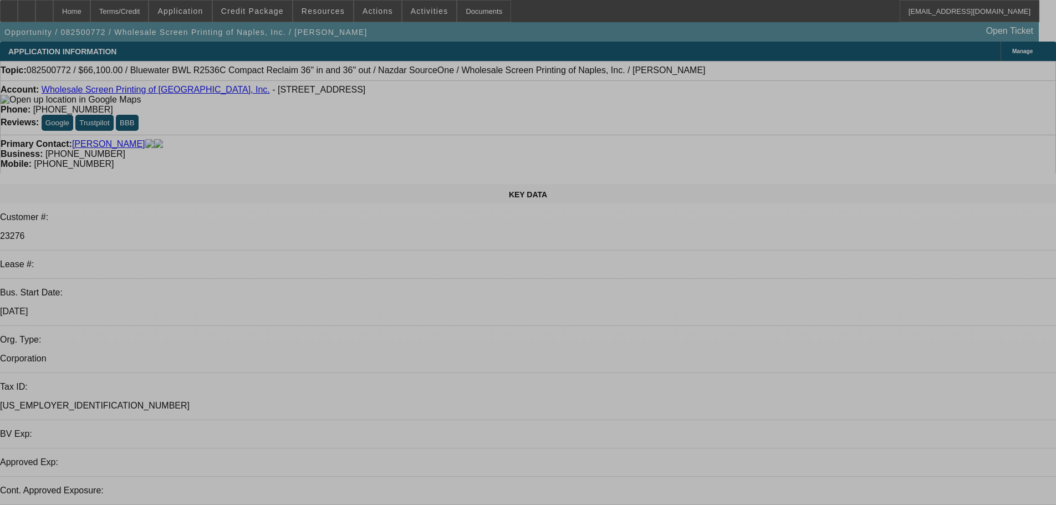
select select "0"
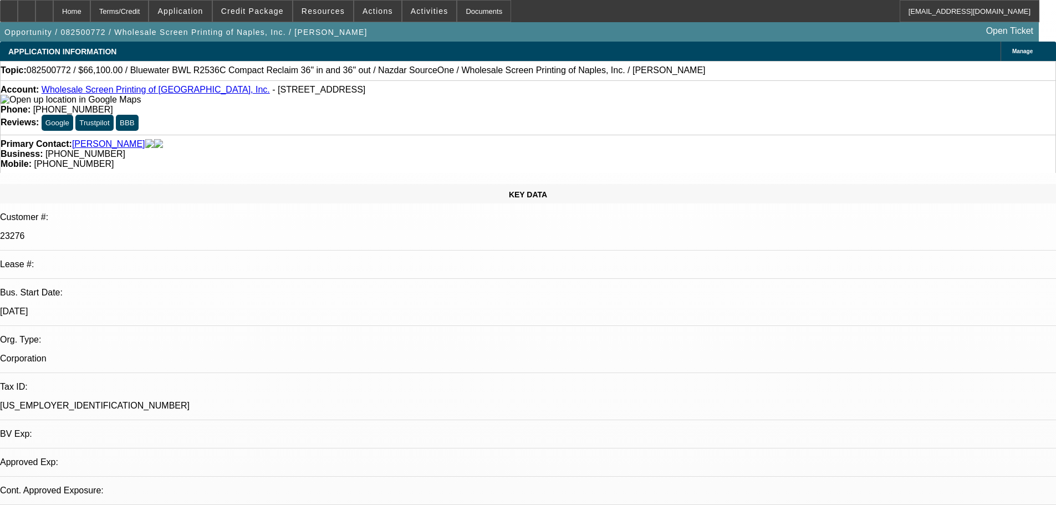
select select "2"
select select "0.1"
select select "4"
click at [279, 14] on span "Credit Package" at bounding box center [252, 11] width 63 height 9
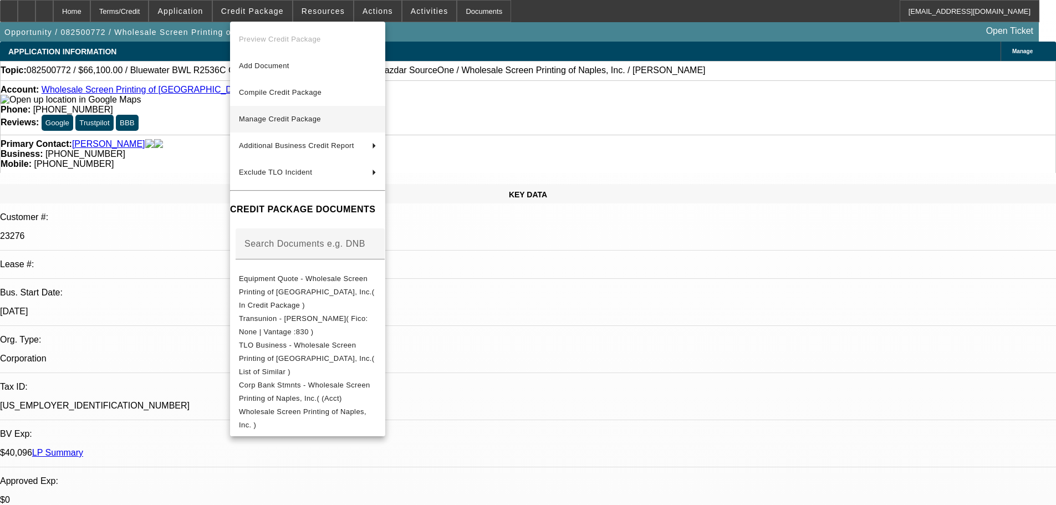
click at [296, 119] on span "Manage Credit Package" at bounding box center [280, 119] width 82 height 8
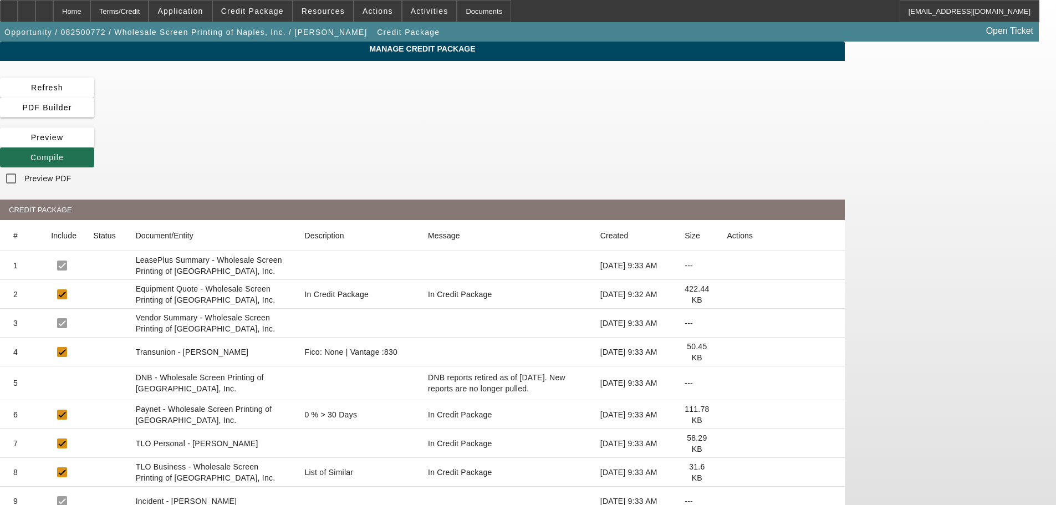
click at [64, 153] on span "Compile" at bounding box center [46, 157] width 33 height 9
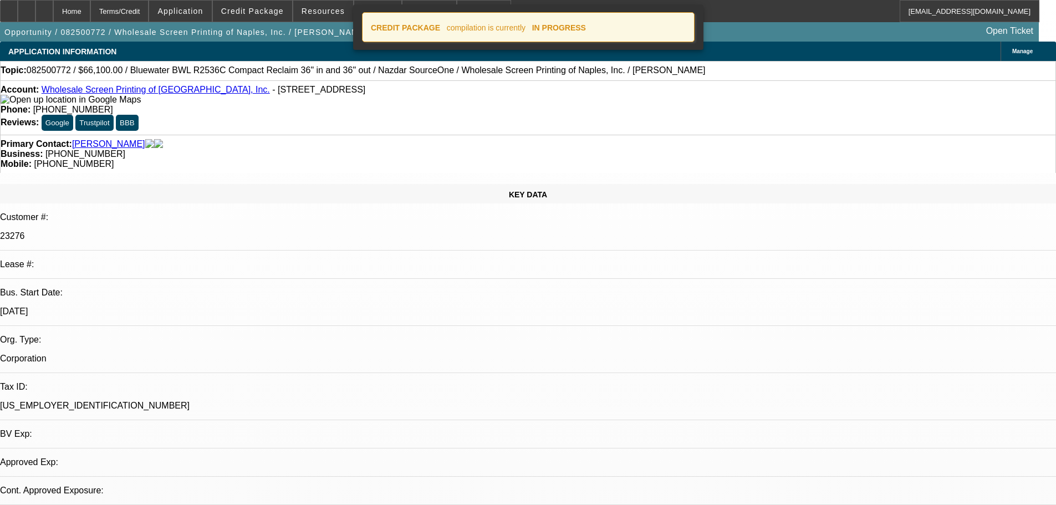
select select "0"
select select "2"
select select "0.1"
select select "4"
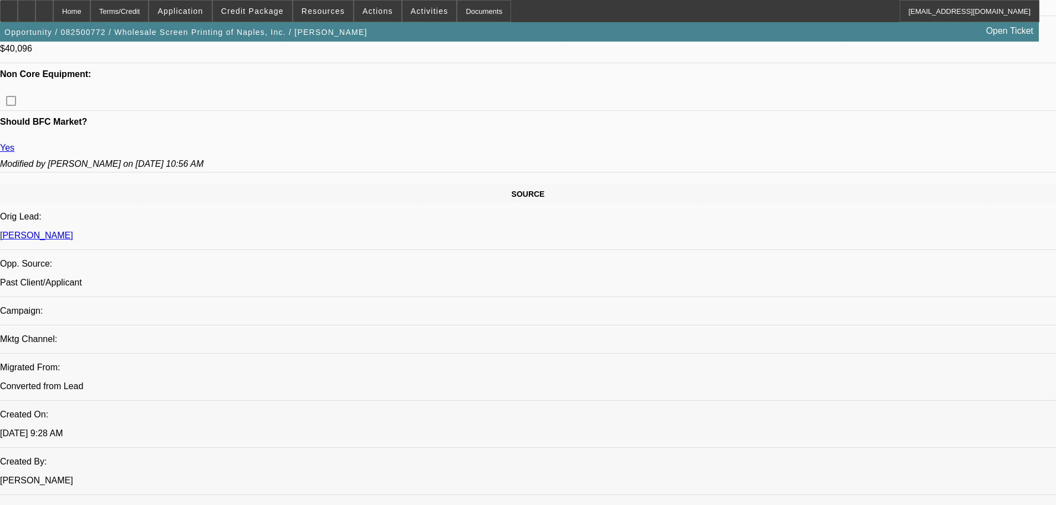
scroll to position [610, 0]
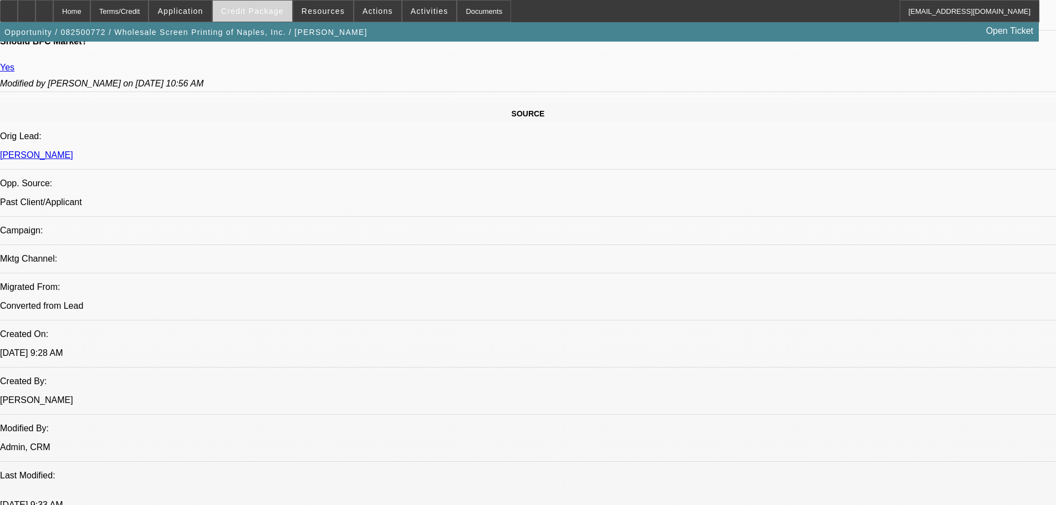
click at [264, 14] on span "Credit Package" at bounding box center [252, 11] width 63 height 9
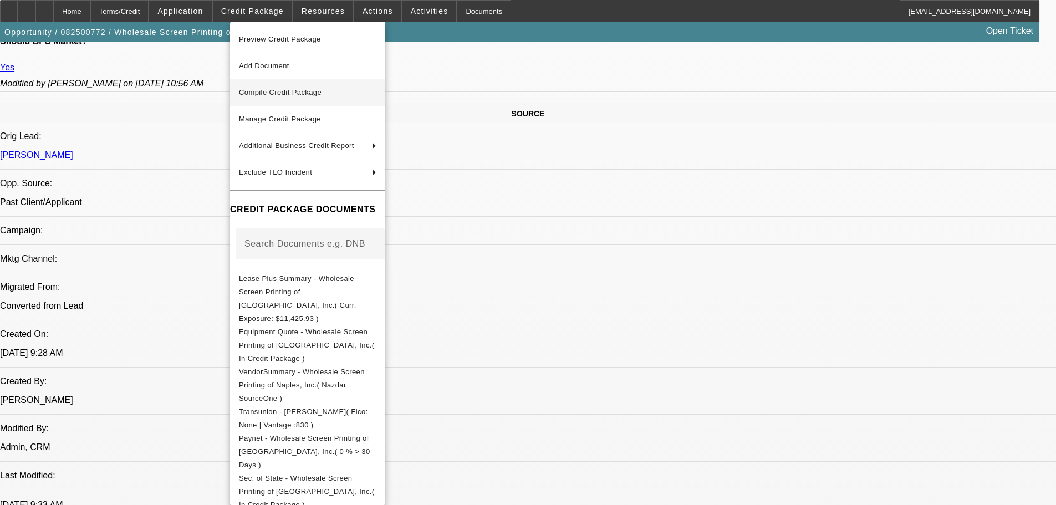
click at [279, 94] on span "Compile Credit Package" at bounding box center [280, 92] width 83 height 8
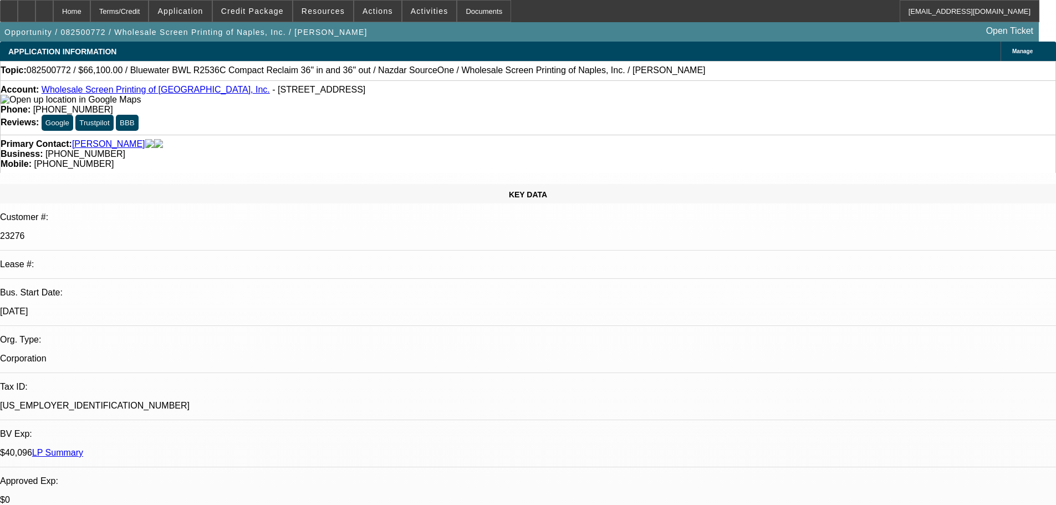
select select "0"
select select "2"
select select "0.1"
select select "4"
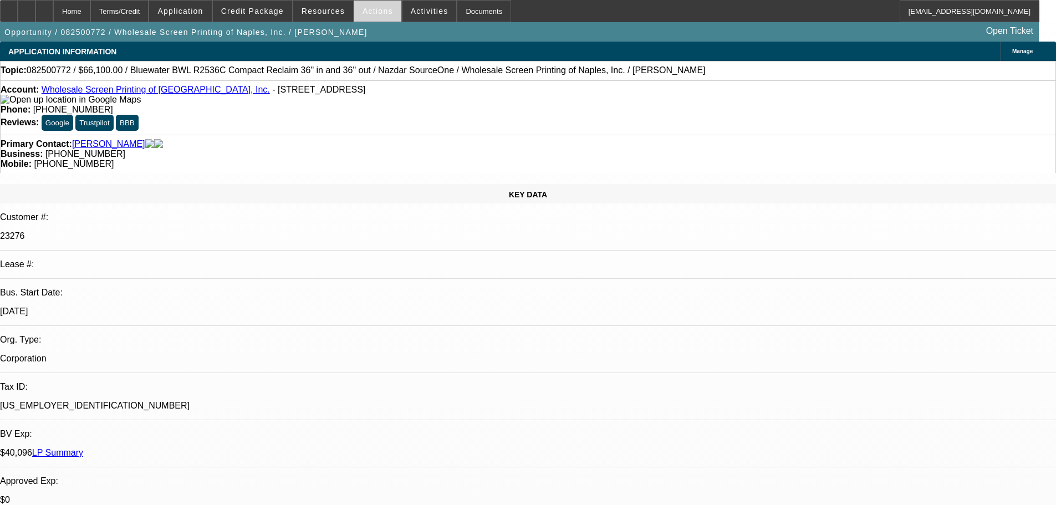
click at [356, 13] on span at bounding box center [377, 11] width 47 height 27
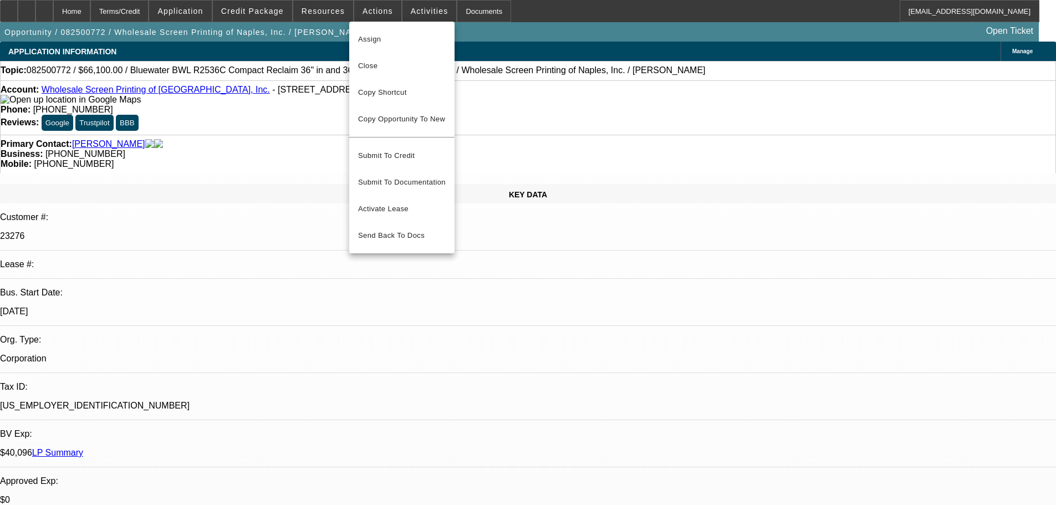
click at [354, 13] on div at bounding box center [528, 252] width 1056 height 505
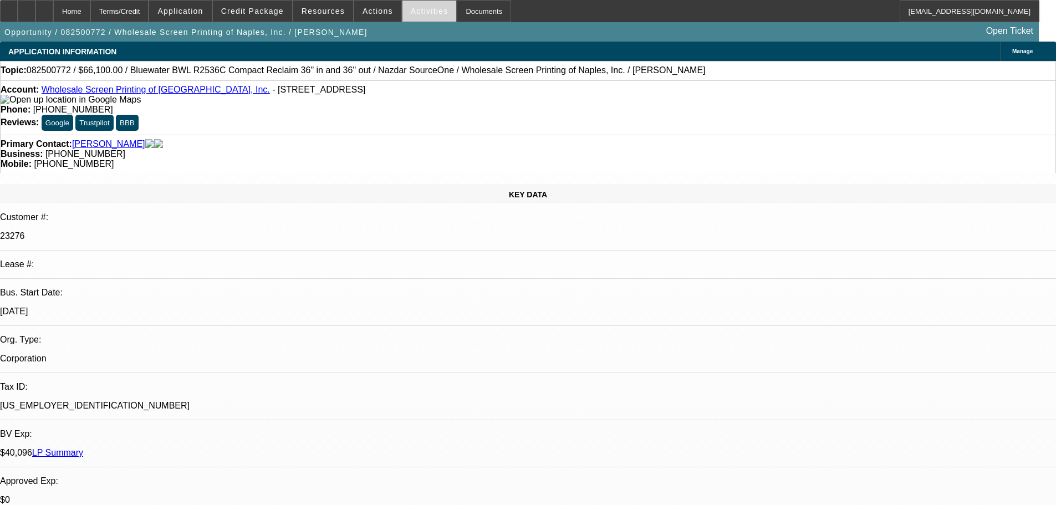
click at [411, 11] on span "Activities" at bounding box center [430, 11] width 38 height 9
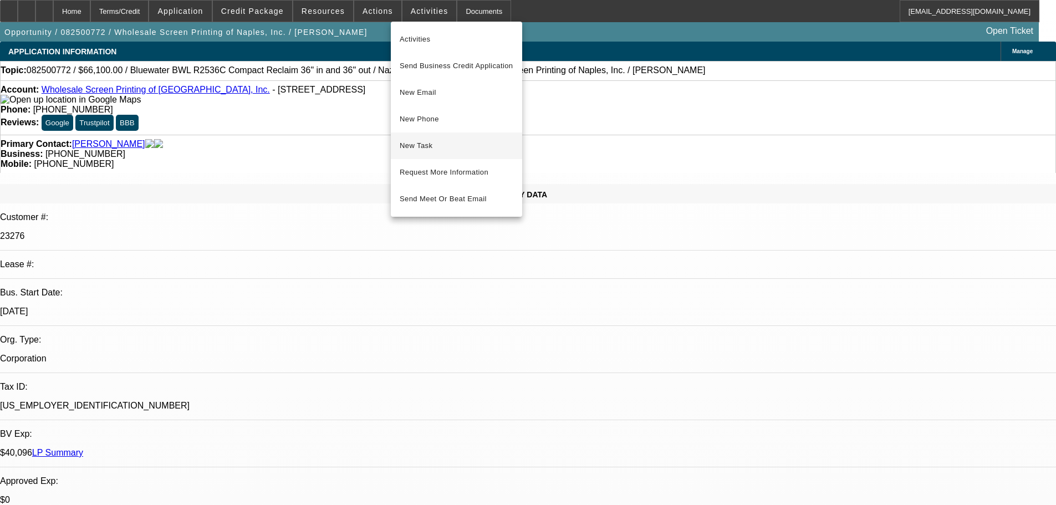
click at [438, 144] on span "New Task" at bounding box center [457, 145] width 114 height 13
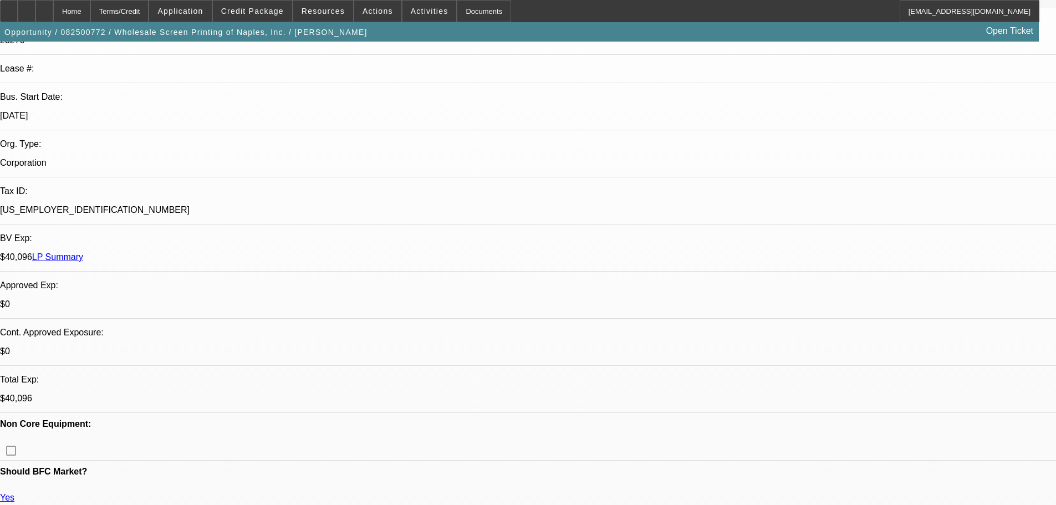
scroll to position [222, 0]
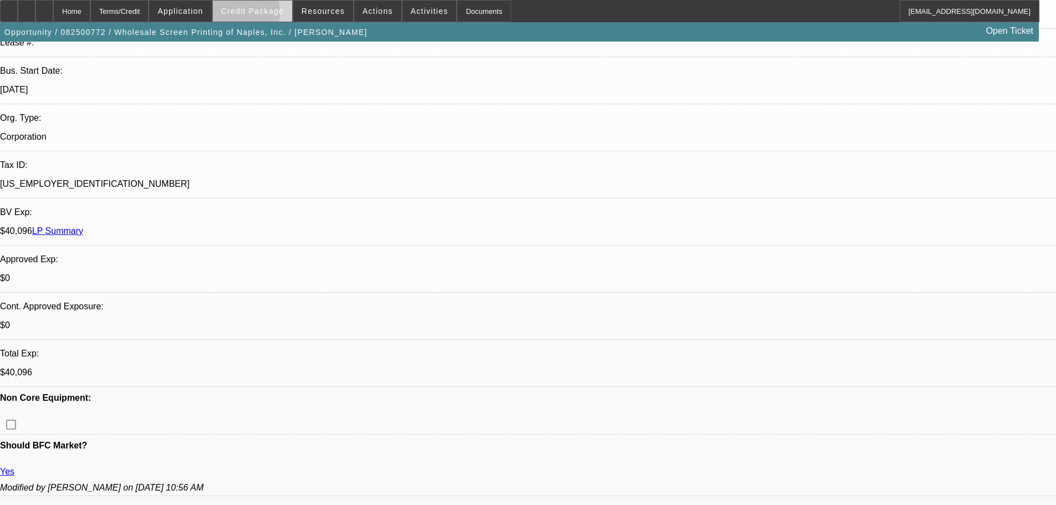
click at [250, 14] on span "Credit Package" at bounding box center [252, 11] width 63 height 9
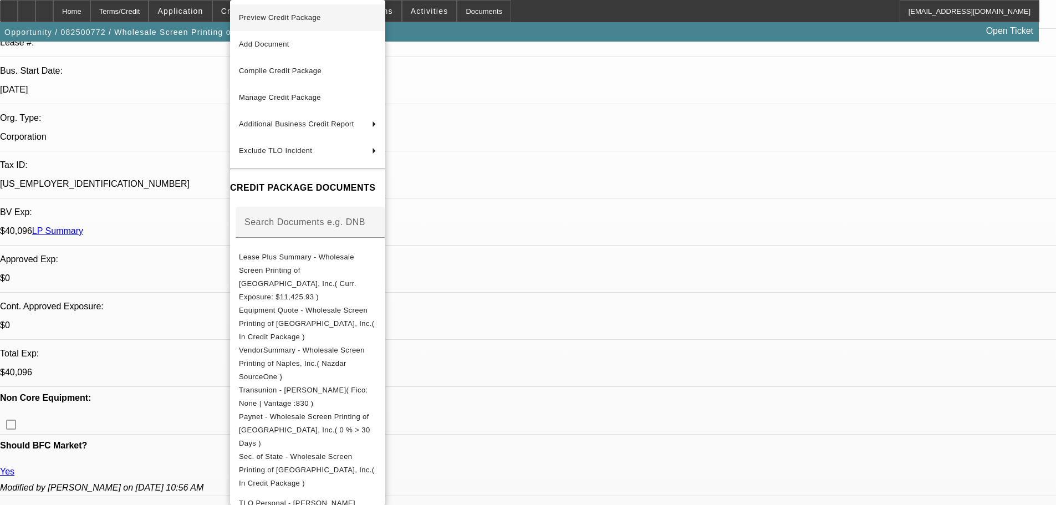
click at [251, 14] on span "Preview Credit Package" at bounding box center [280, 17] width 82 height 8
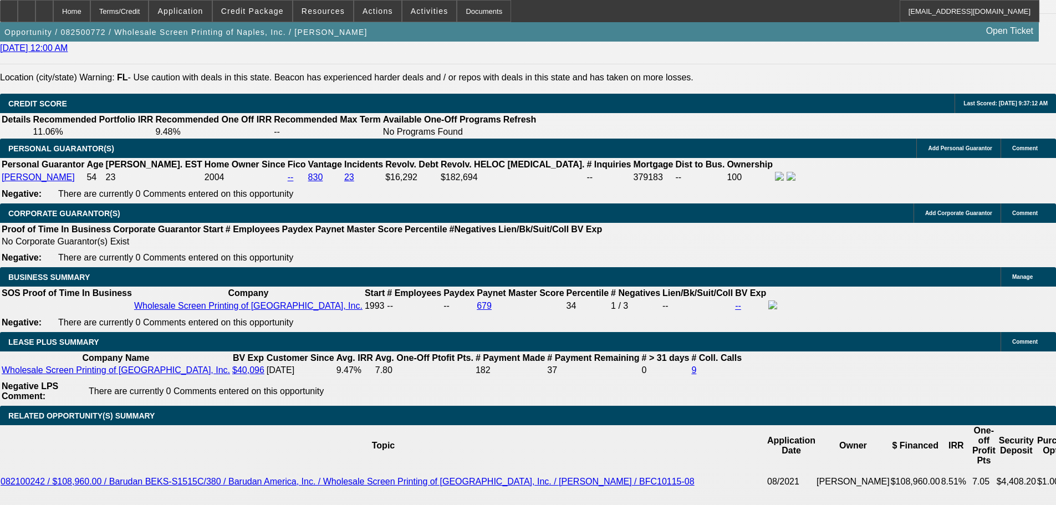
scroll to position [1662, 0]
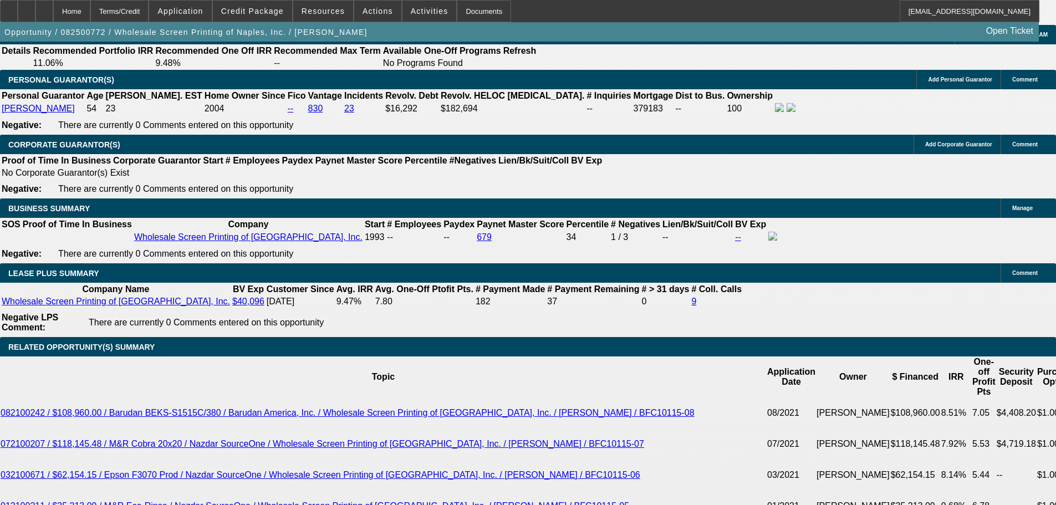
type input "$0.00"
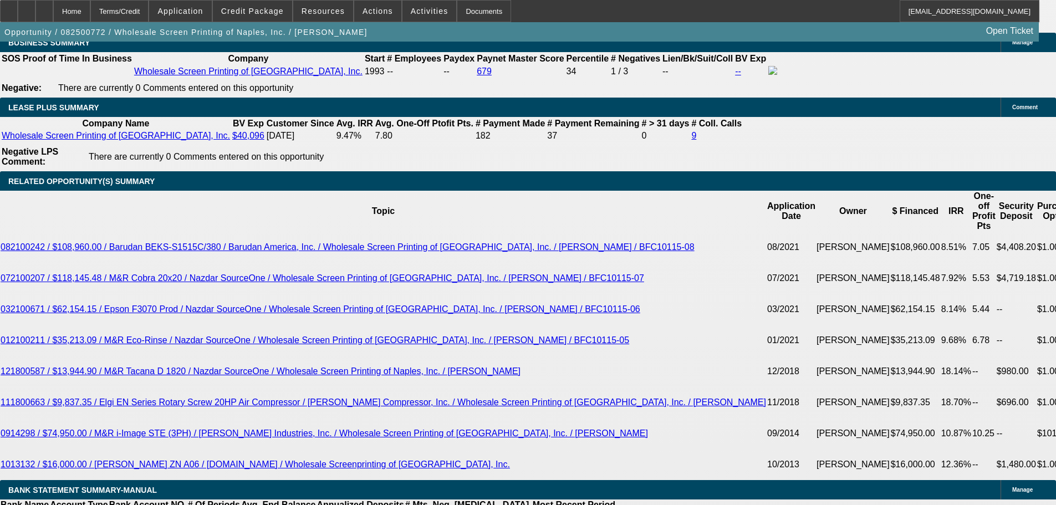
scroll to position [1829, 0]
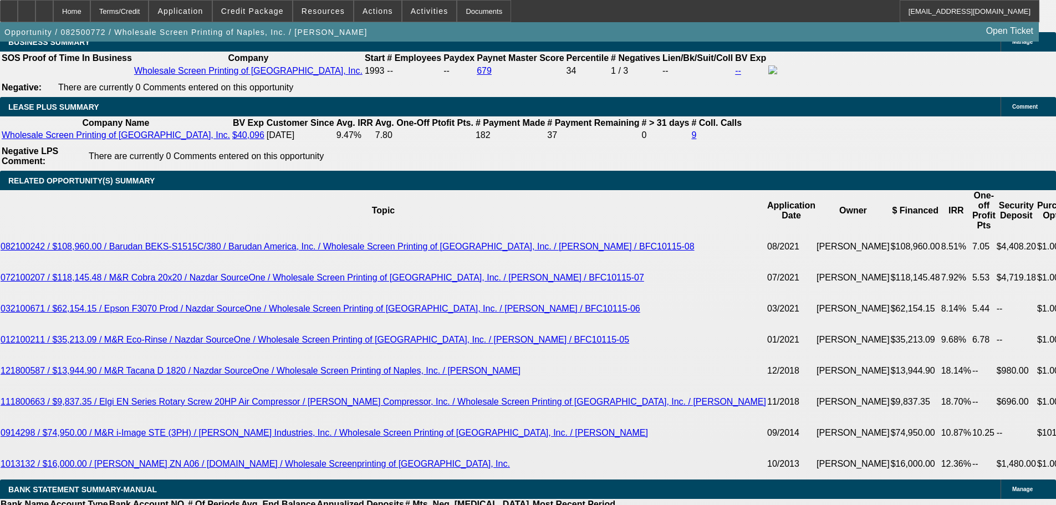
type input "60"
type input "1401"
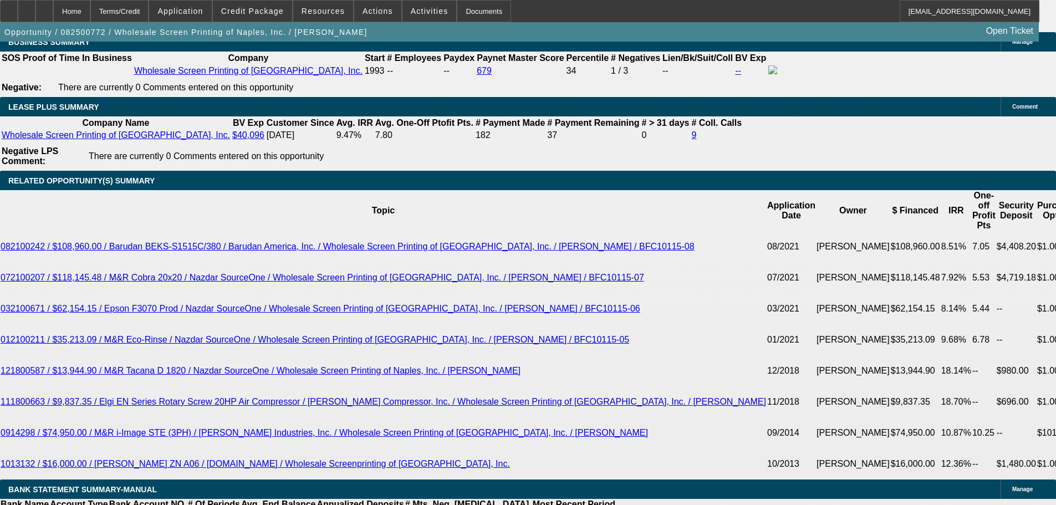
type input "$2,802.00"
type input "9.9"
drag, startPoint x: 160, startPoint y: 306, endPoint x: 314, endPoint y: 283, distance: 156.4
type input "1"
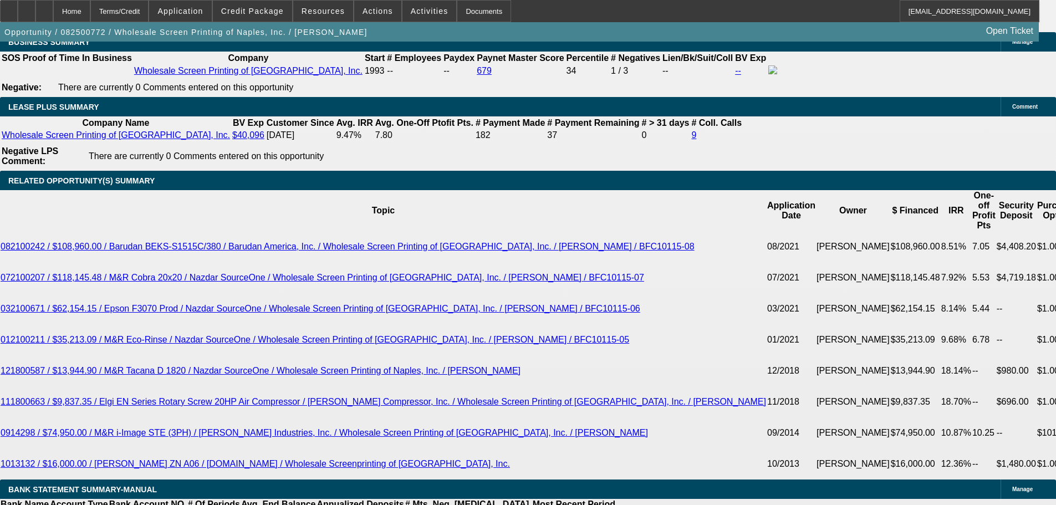
type input "$2.00"
type input "1410"
type input "$2,820.00"
type input "$1,410.00"
type input "10.2"
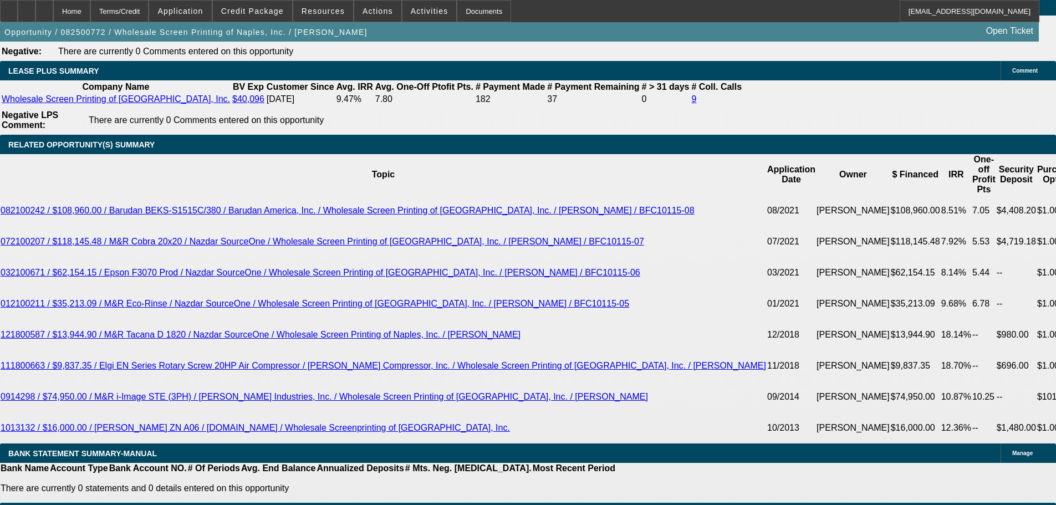
scroll to position [1884, 0]
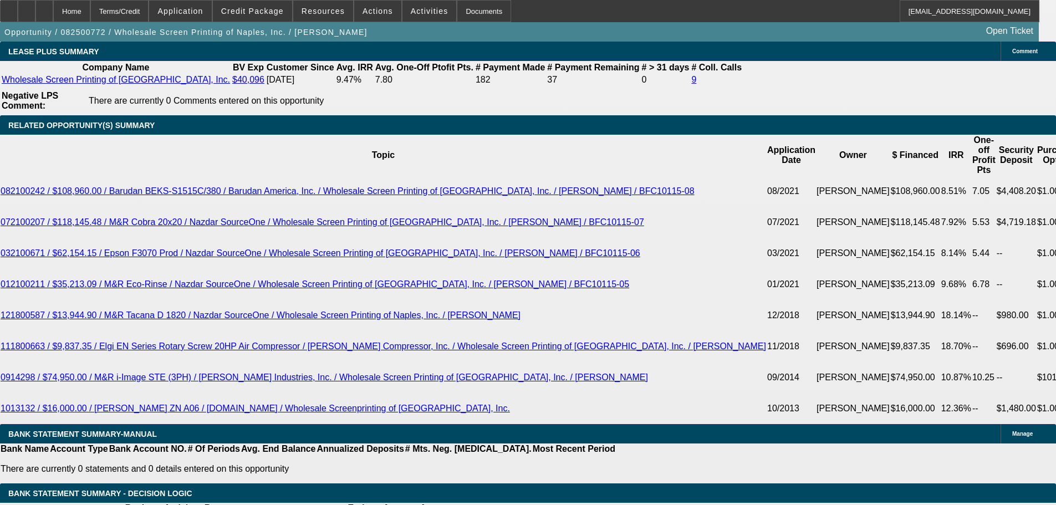
select select "0"
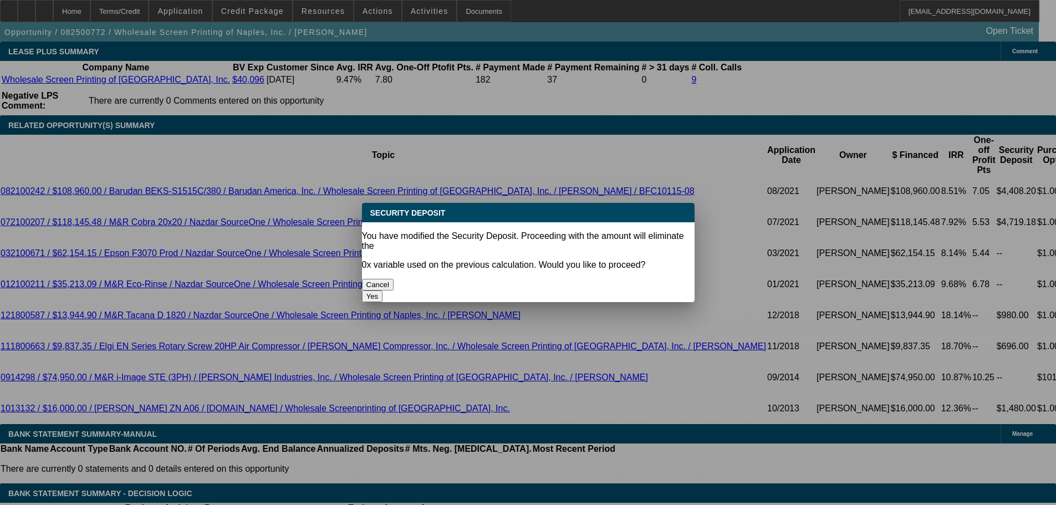
click at [383, 290] on button "Yes" at bounding box center [372, 296] width 21 height 12
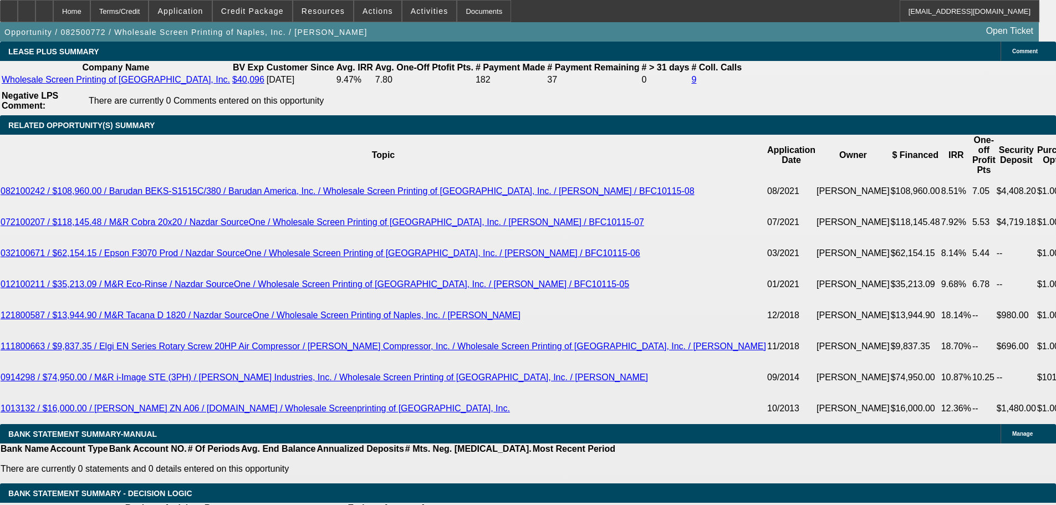
type input "$0.00"
select select "1"
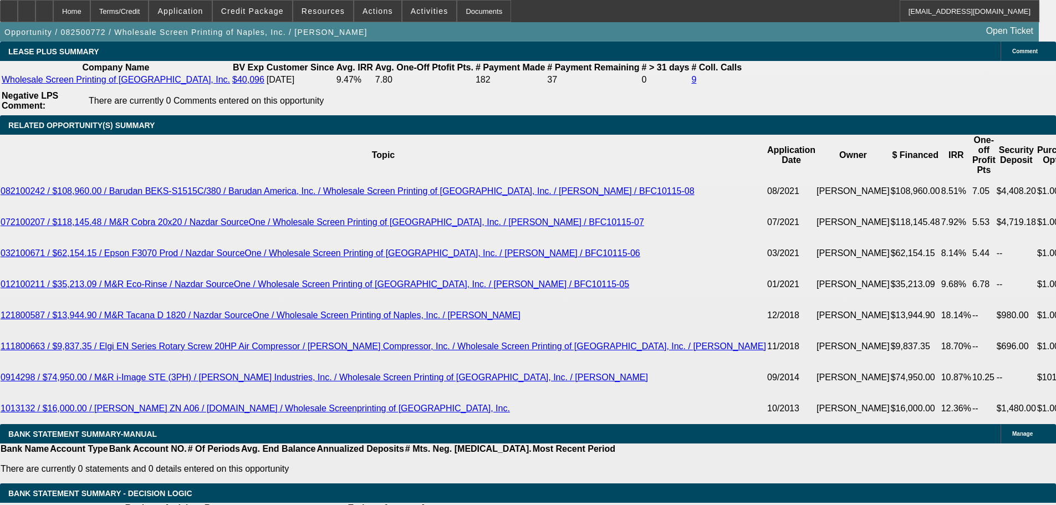
select select "0"
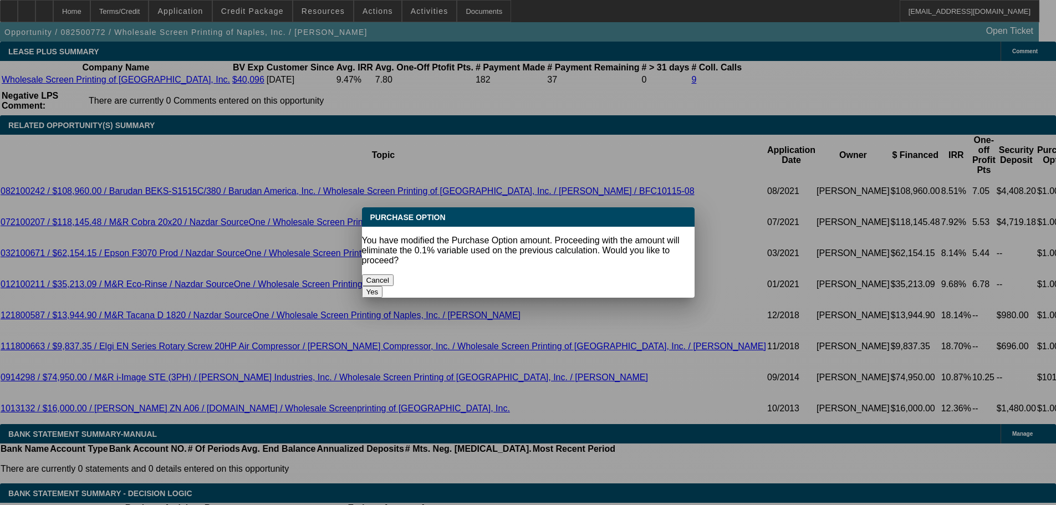
click at [383, 286] on button "Yes" at bounding box center [372, 292] width 21 height 12
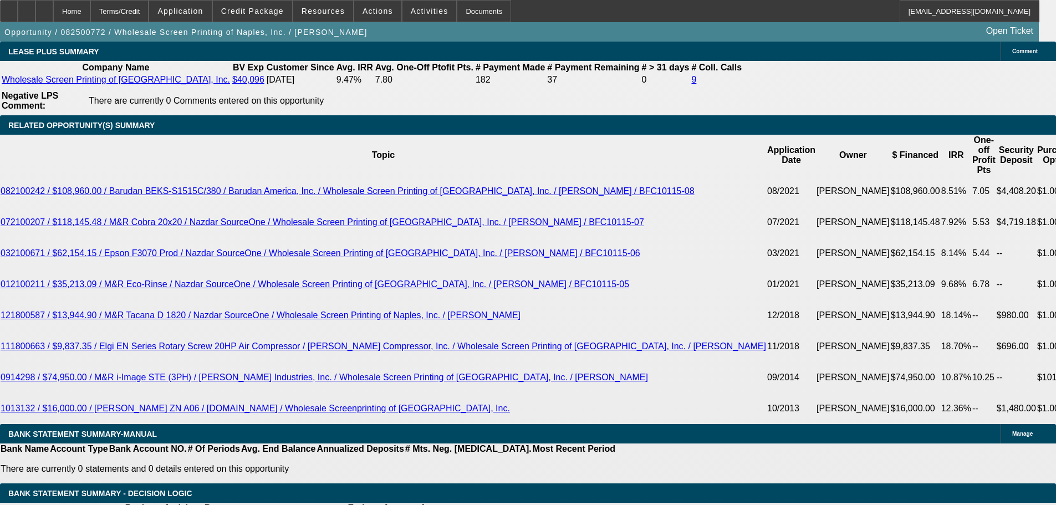
drag, startPoint x: 201, startPoint y: 330, endPoint x: 322, endPoint y: 324, distance: 121.5
type input "$1.00"
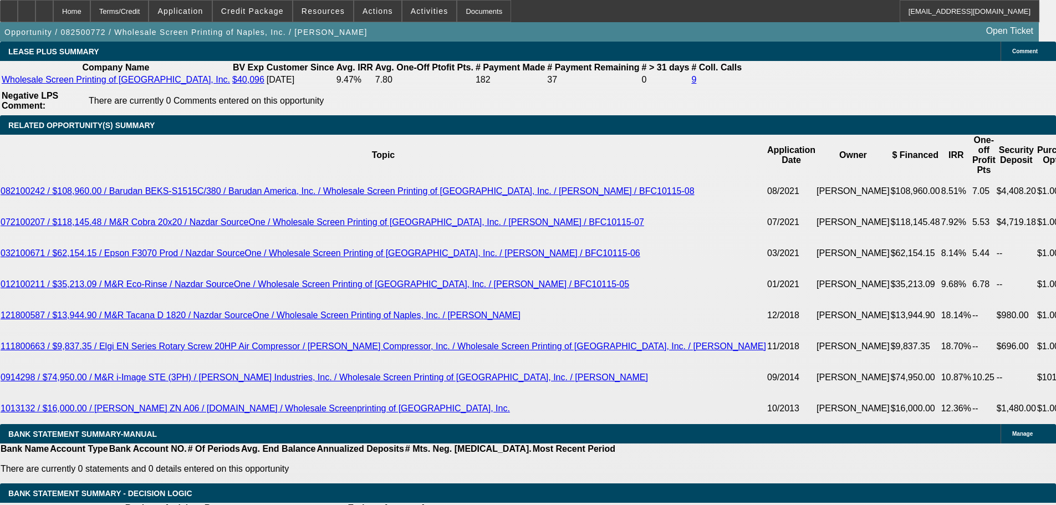
select select "2"
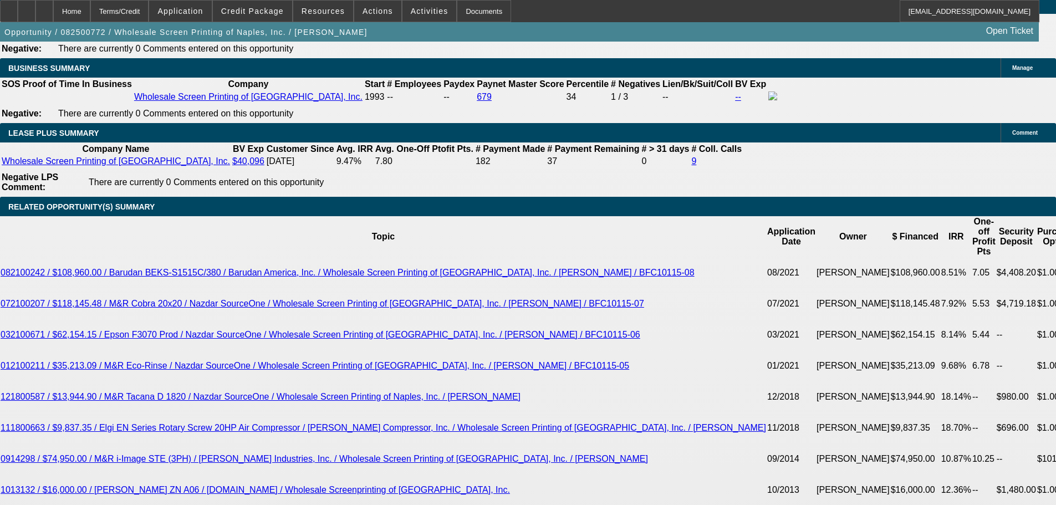
scroll to position [1718, 0]
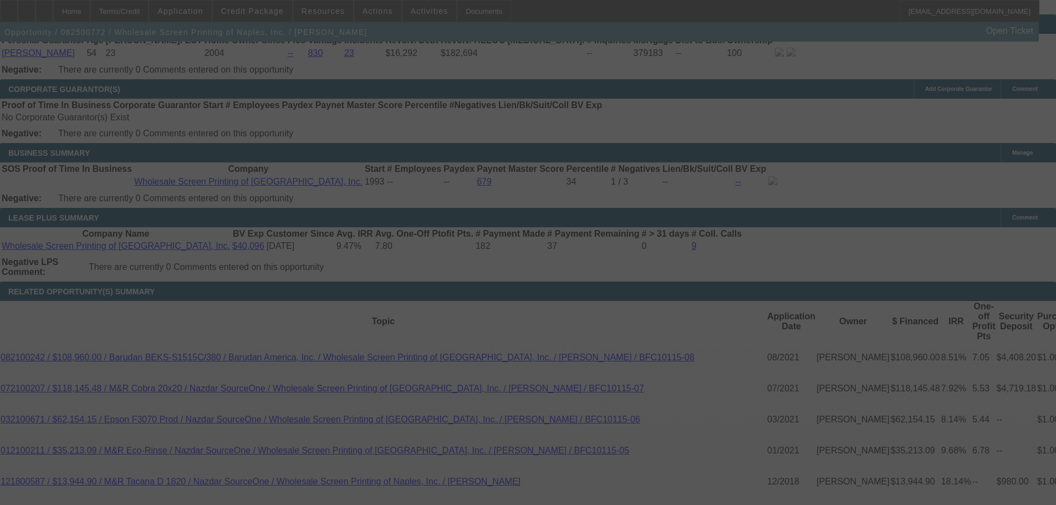
select select "0"
select select "2"
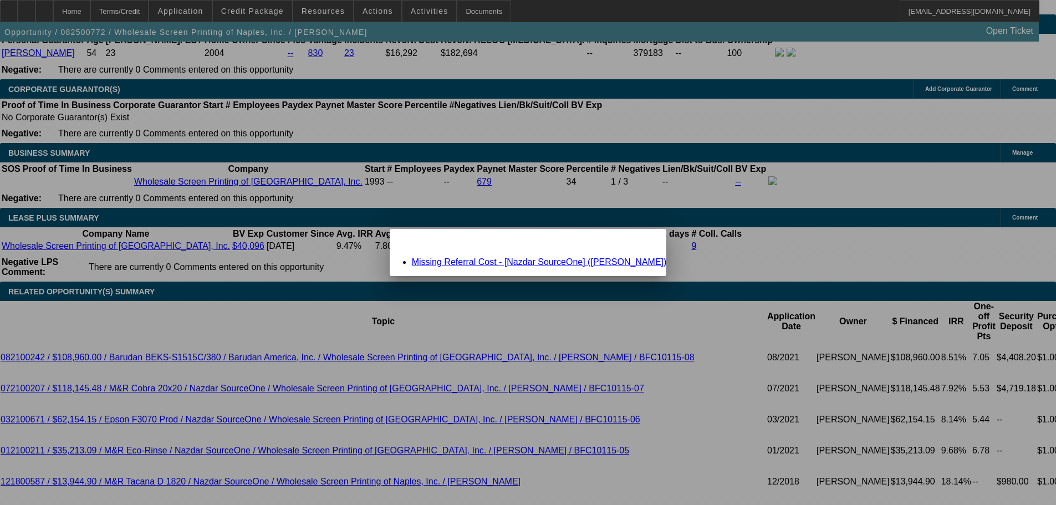
click at [508, 260] on link "Missing Referral Cost - [Nazdar SourceOne] (Ramirez, Rick)" at bounding box center [539, 261] width 255 height 9
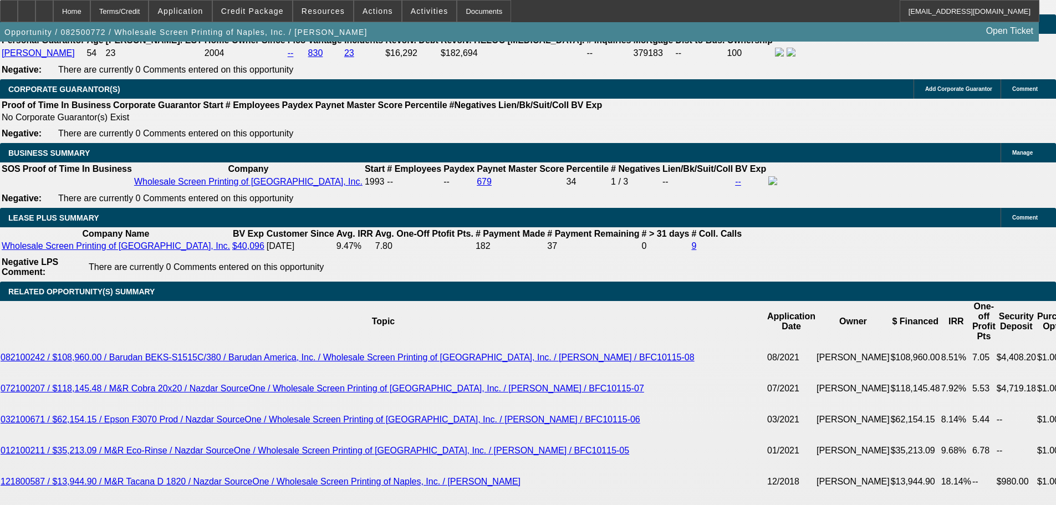
scroll to position [1718, 0]
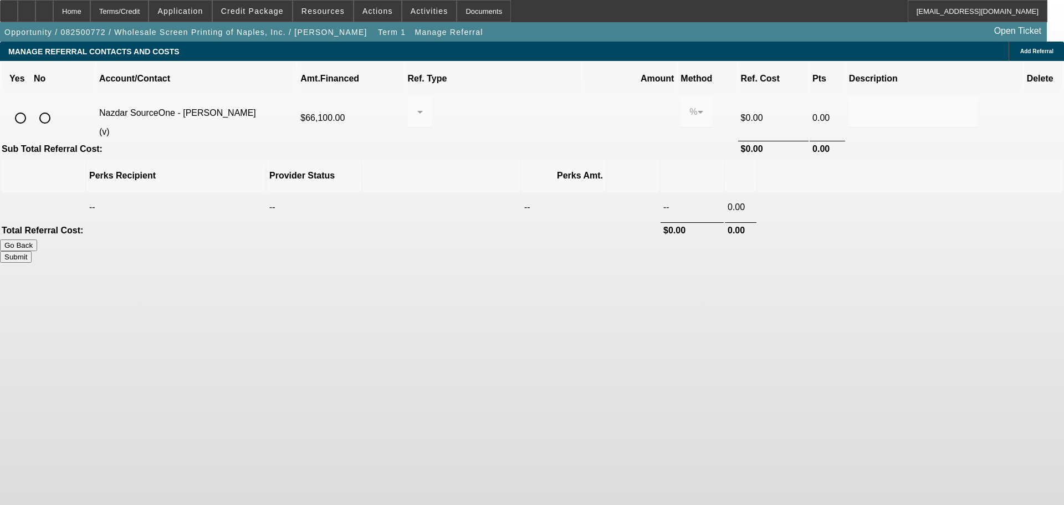
click at [32, 107] on input "radio" at bounding box center [20, 118] width 22 height 22
radio input "true"
click at [423, 104] on div at bounding box center [420, 111] width 6 height 31
click at [507, 127] on span "Pay vendor SALES PERSON" at bounding box center [506, 130] width 91 height 27
drag, startPoint x: 601, startPoint y: 98, endPoint x: 574, endPoint y: 98, distance: 26.6
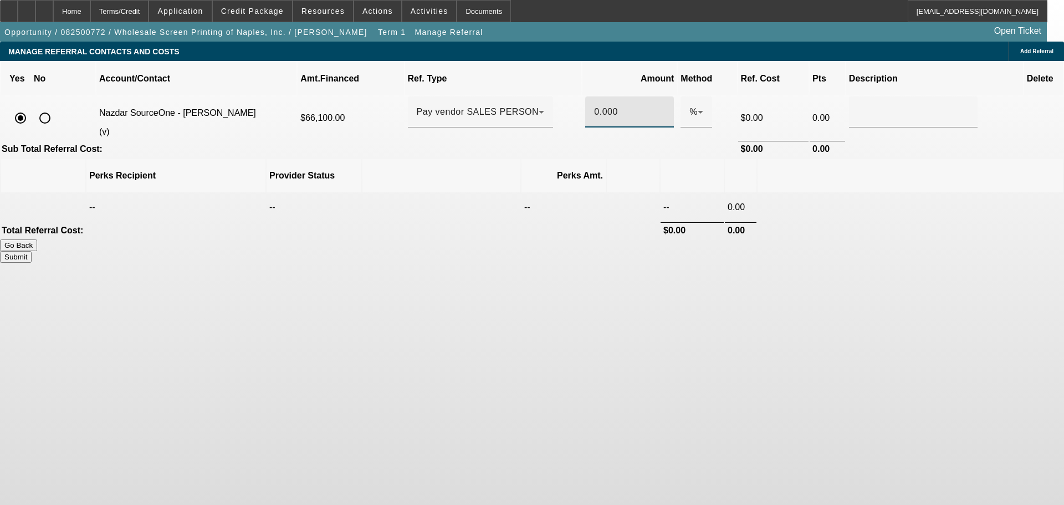
click at [585, 98] on div "0.000" at bounding box center [629, 111] width 89 height 31
click at [775, 159] on th at bounding box center [910, 175] width 305 height 33
click at [32, 251] on button "Submit" at bounding box center [16, 257] width 32 height 12
type input "0.500"
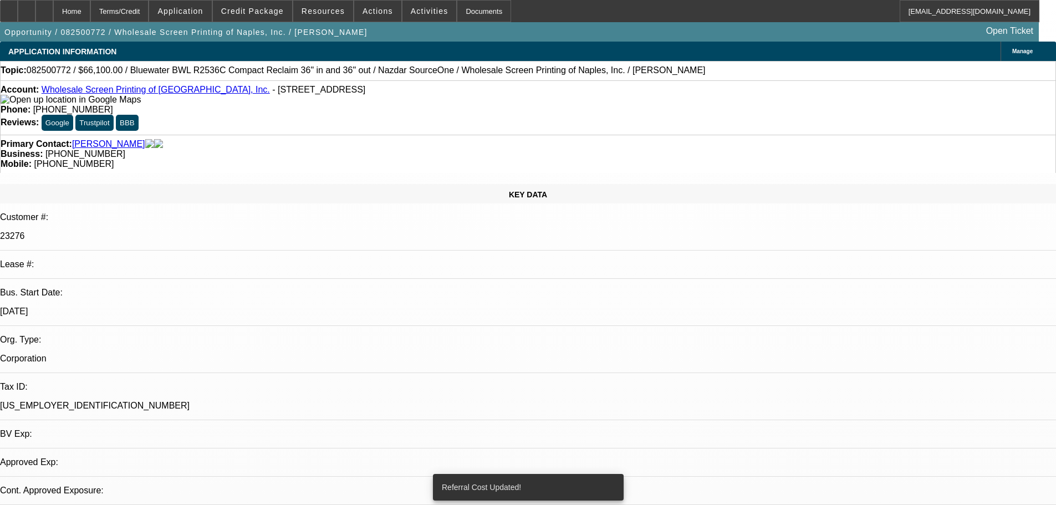
select select "0"
select select "2"
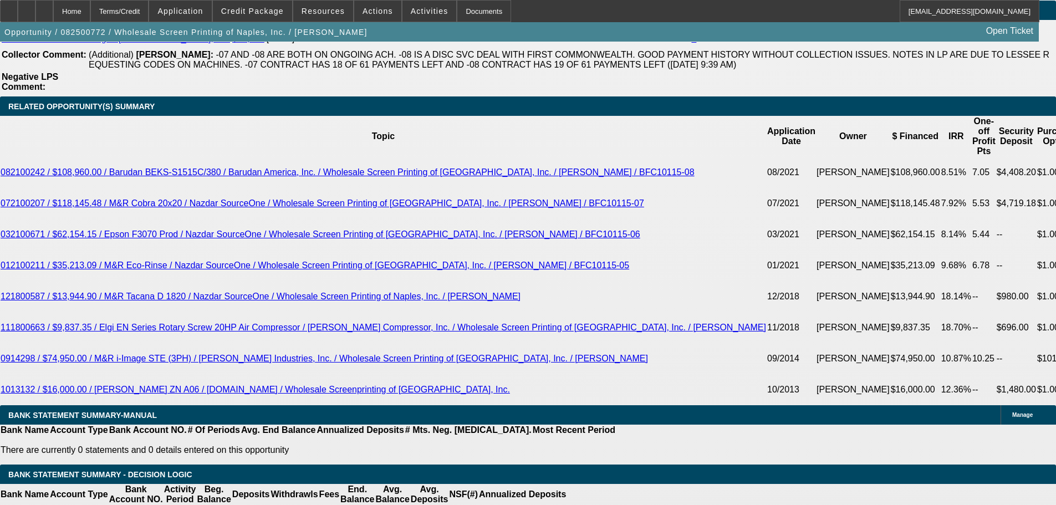
scroll to position [1940, 0]
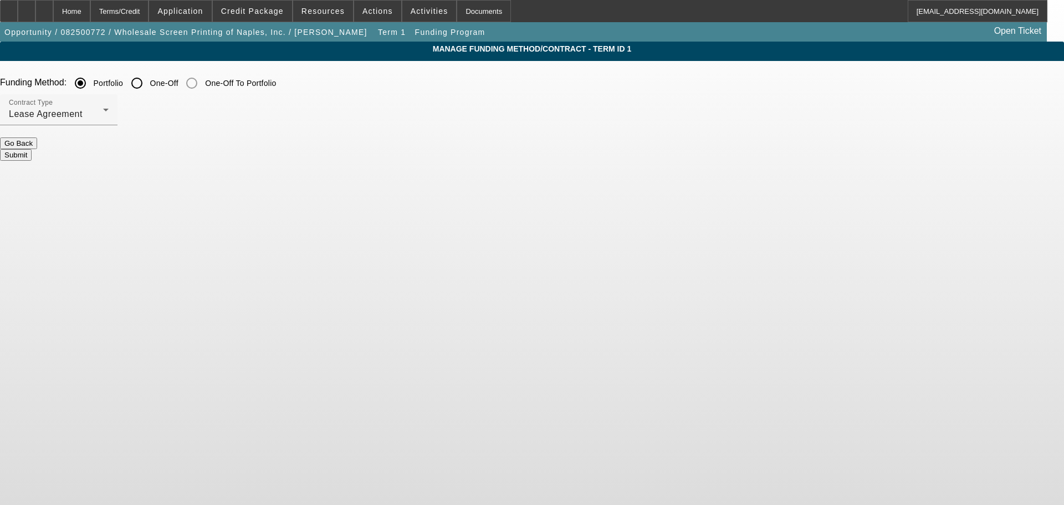
click at [148, 88] on input "One-Off" at bounding box center [137, 83] width 22 height 22
radio input "true"
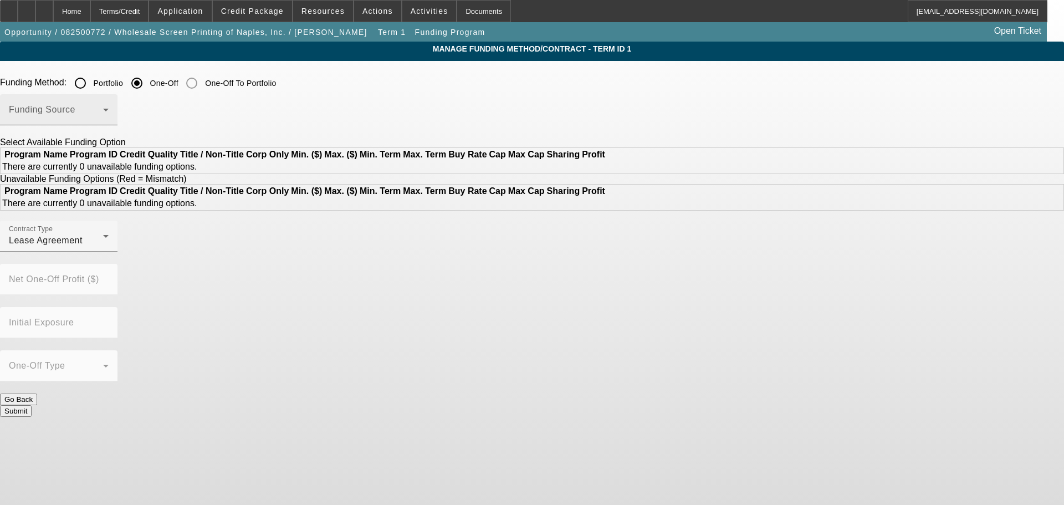
click at [103, 116] on span at bounding box center [56, 114] width 94 height 13
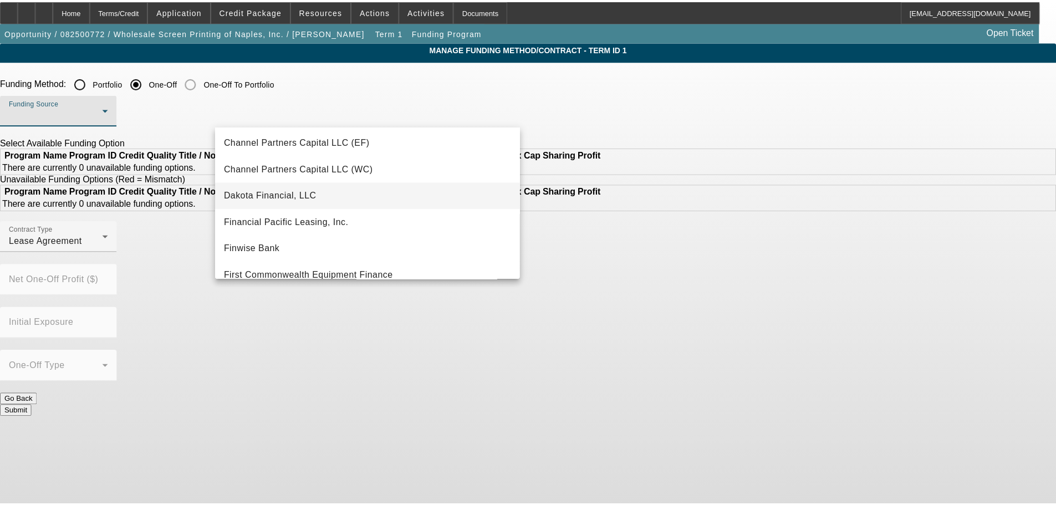
scroll to position [111, 0]
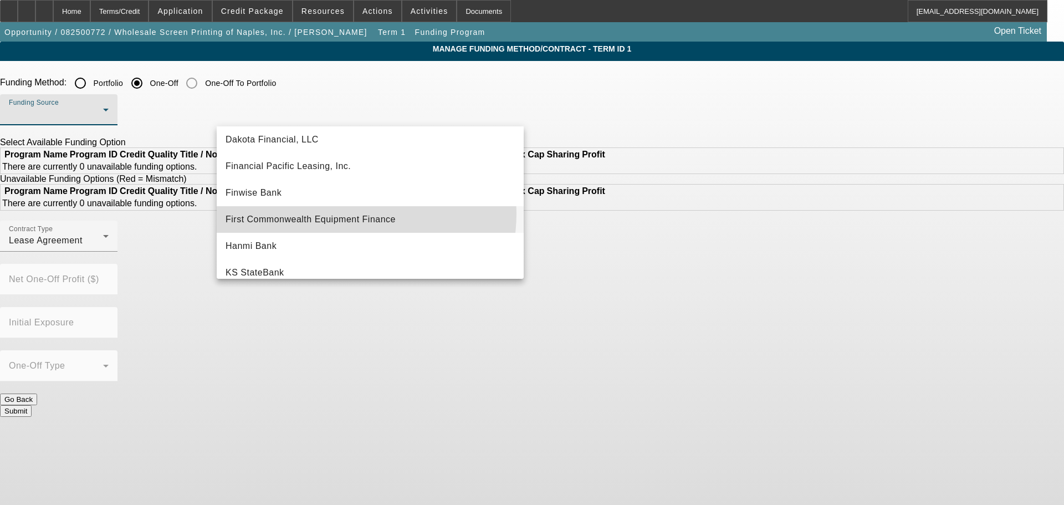
click at [345, 213] on span "First Commonwealth Equipment Finance" at bounding box center [311, 219] width 170 height 13
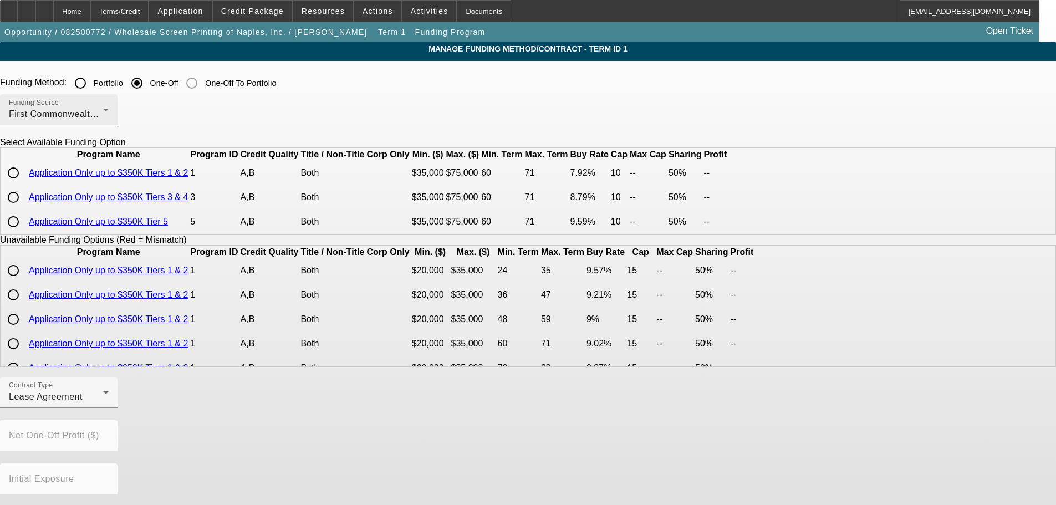
click at [109, 122] on div "Funding Source First Commonwealth Equipment Finance" at bounding box center [59, 109] width 100 height 31
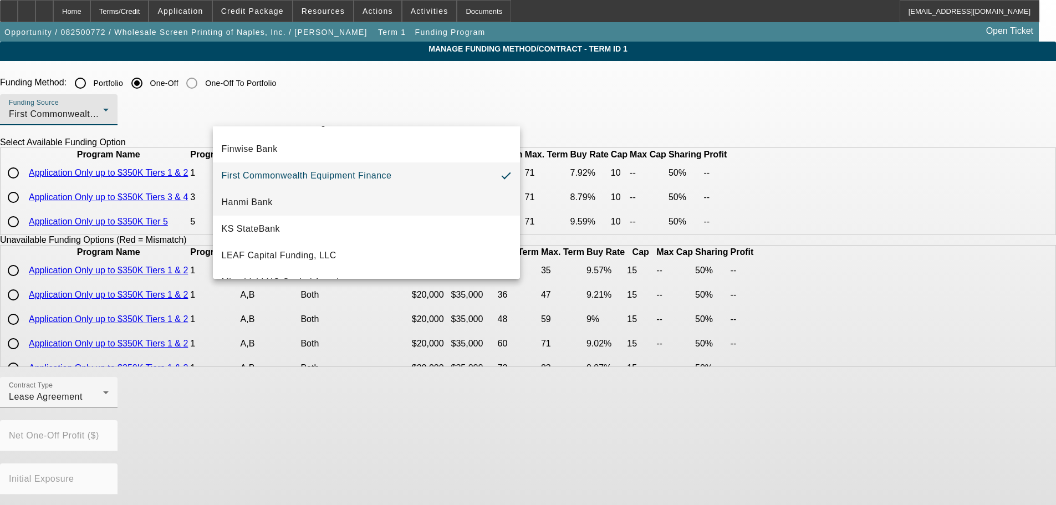
scroll to position [314, 0]
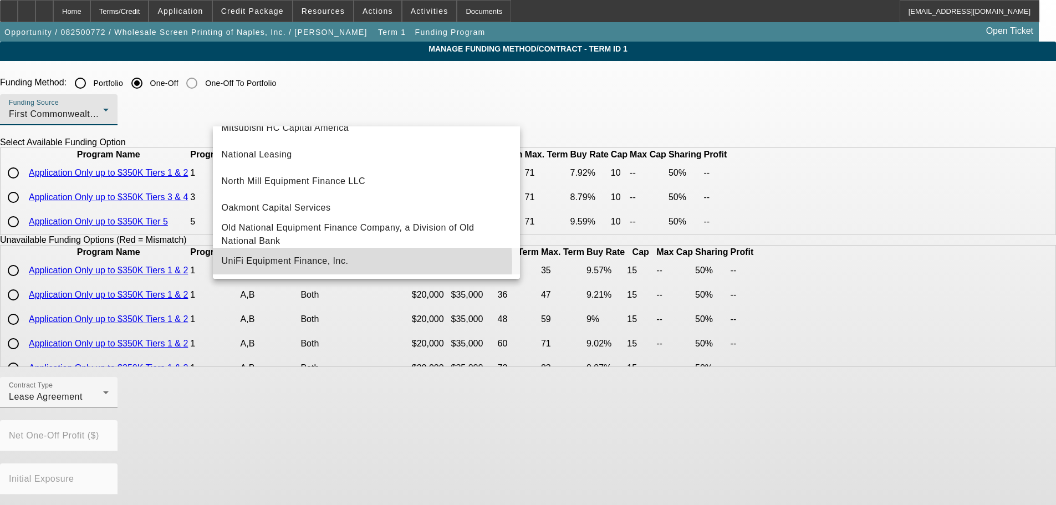
click at [320, 263] on span "UniFi Equipment Finance, Inc." at bounding box center [285, 260] width 127 height 13
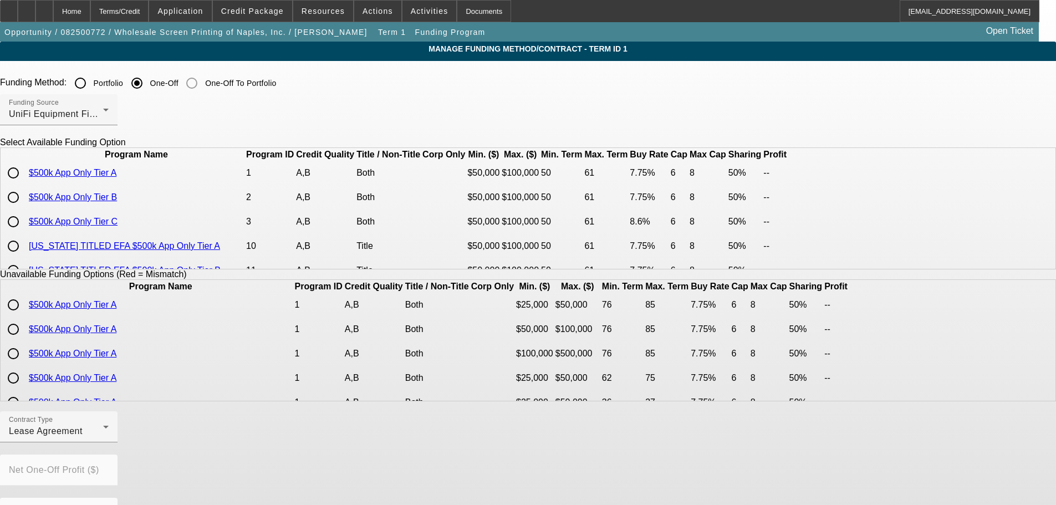
click at [24, 184] on input "radio" at bounding box center [13, 173] width 22 height 22
radio input "true"
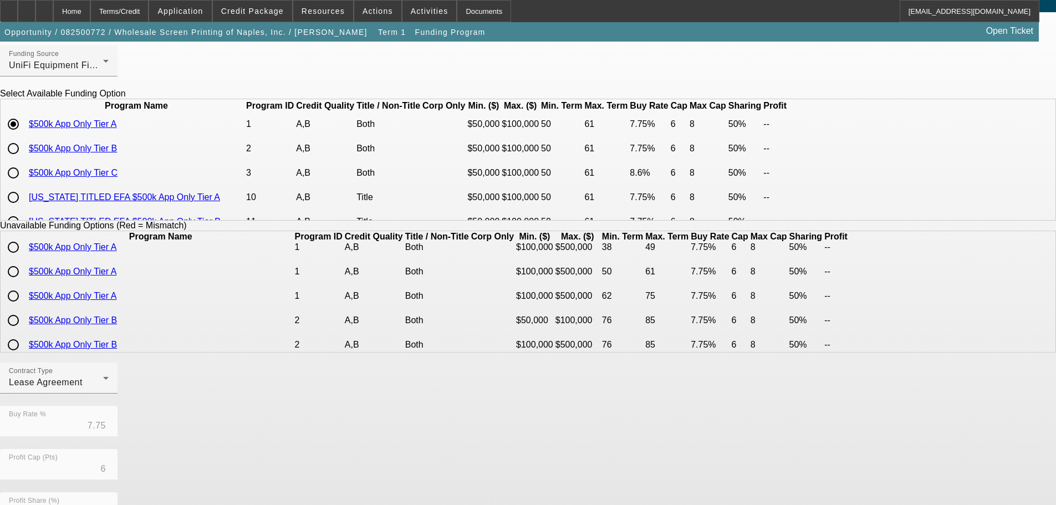
scroll to position [0, 0]
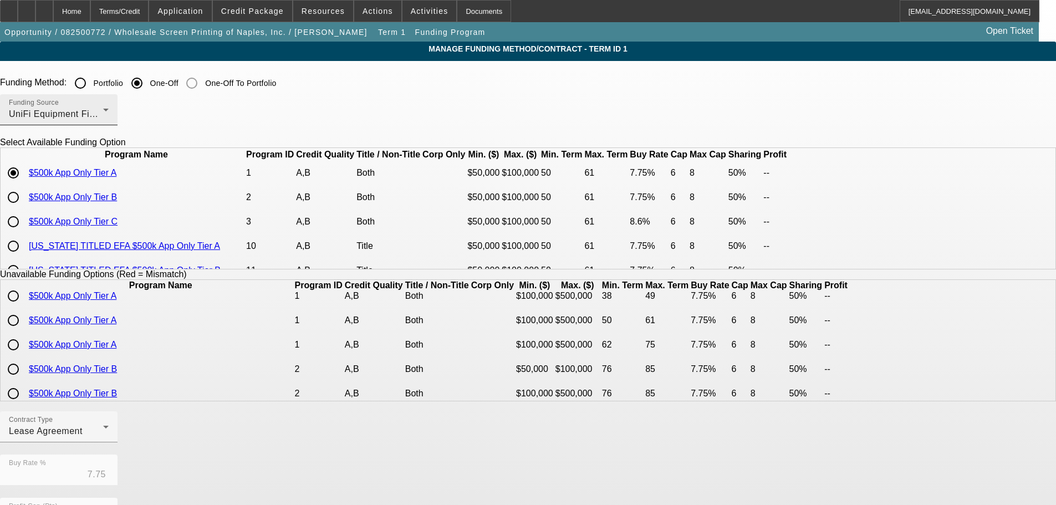
click at [103, 117] on div "UniFi Equipment Finance, Inc." at bounding box center [56, 114] width 94 height 13
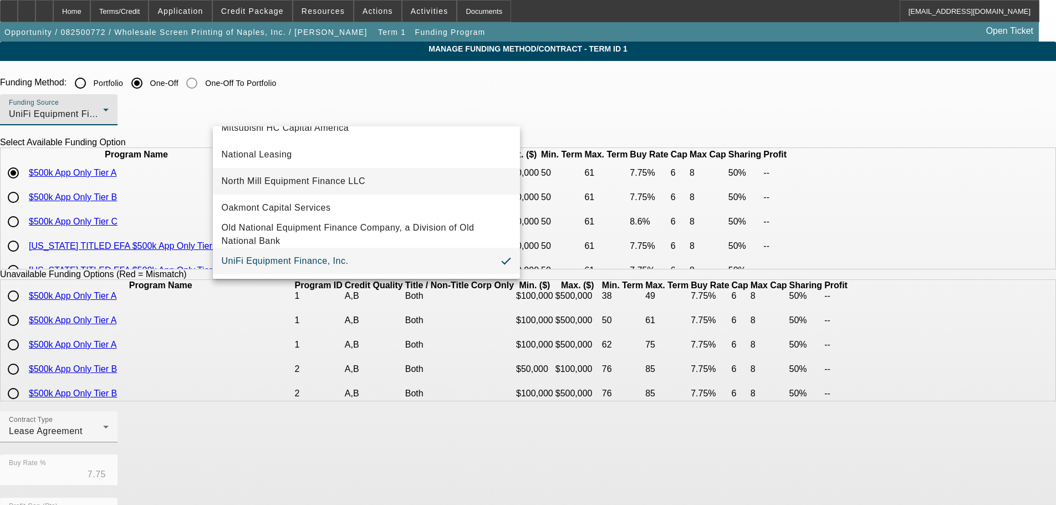
scroll to position [144, 0]
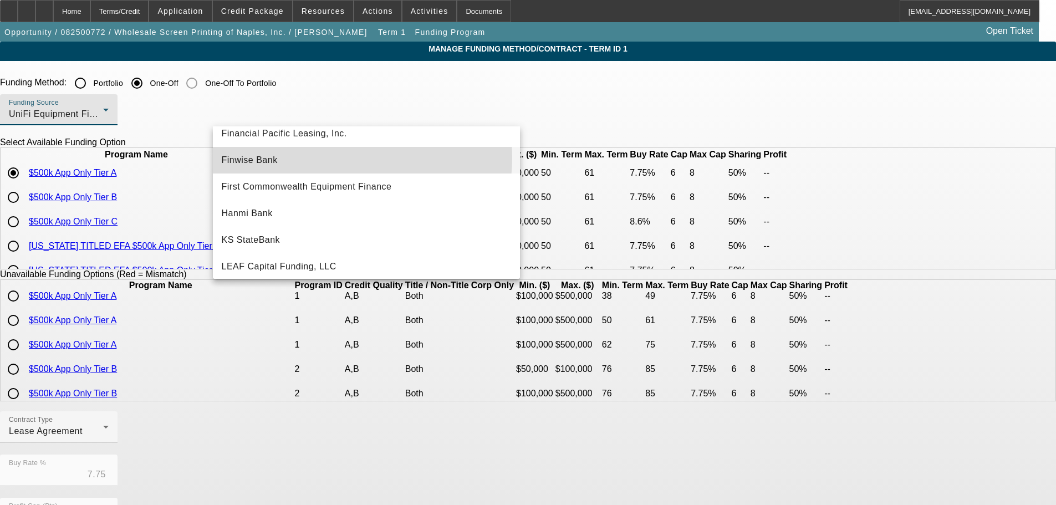
click at [339, 157] on mat-option "Finwise Bank" at bounding box center [366, 160] width 307 height 27
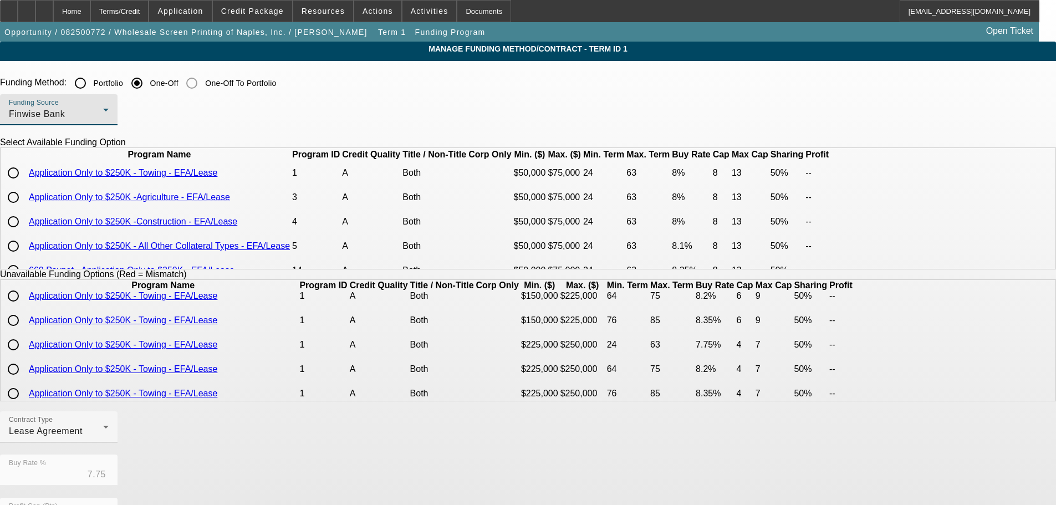
click at [103, 110] on div "Finwise Bank" at bounding box center [56, 114] width 94 height 13
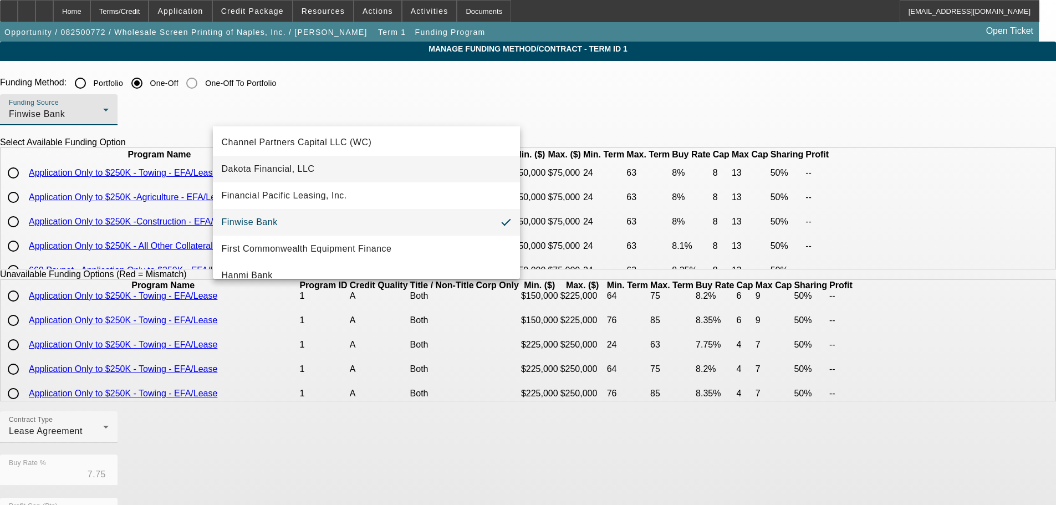
scroll to position [149, 0]
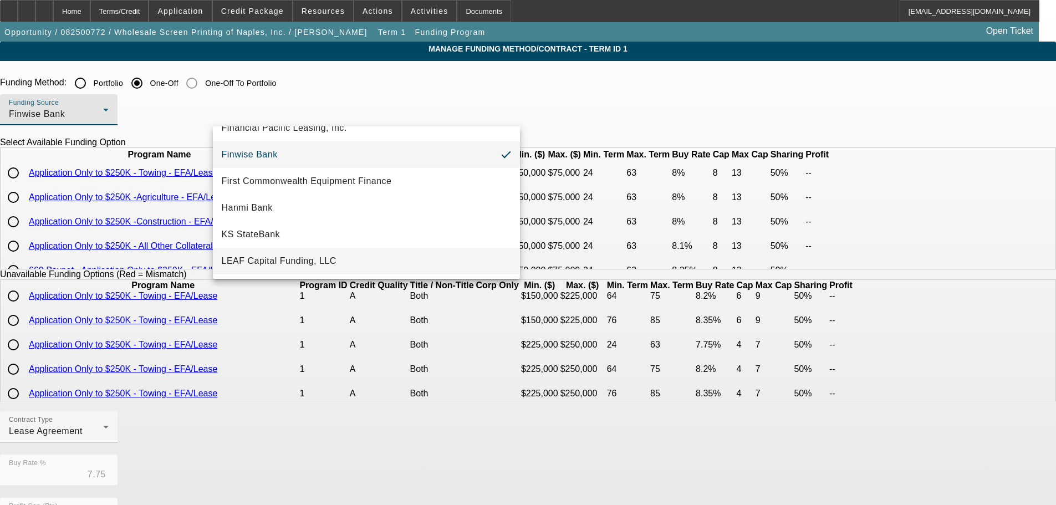
click at [340, 258] on mat-option "LEAF Capital Funding, LLC" at bounding box center [366, 261] width 307 height 27
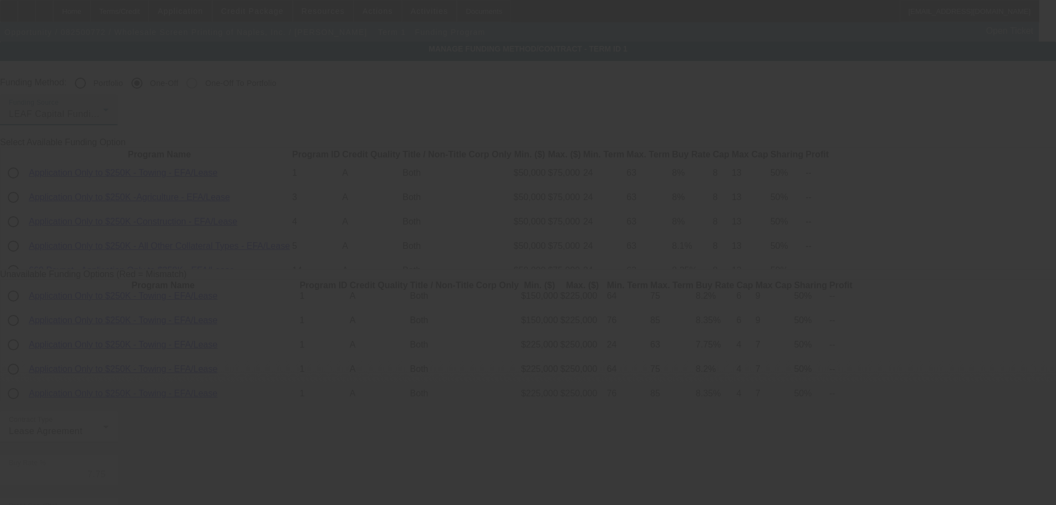
type input "6.90"
type input "10"
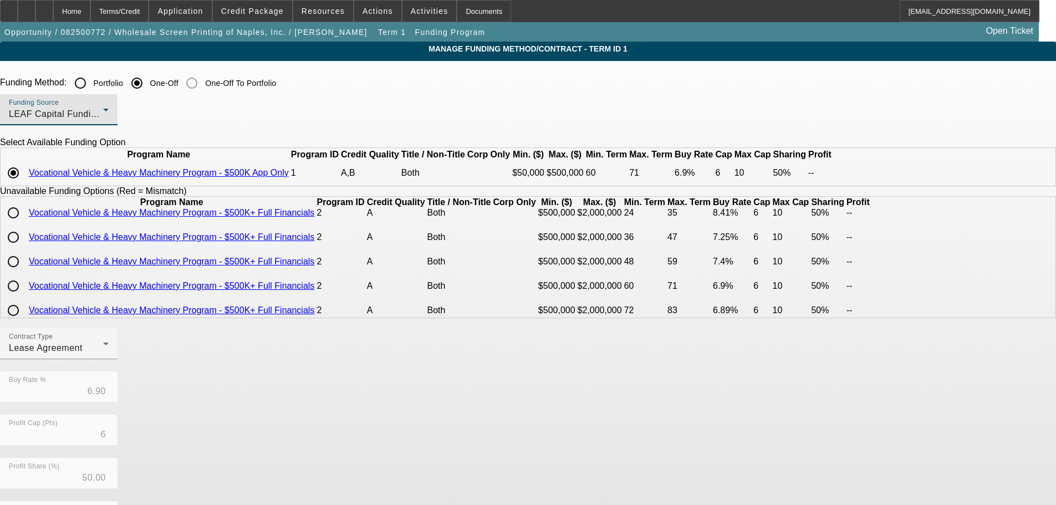
click at [103, 116] on div "LEAF Capital Funding, LLC" at bounding box center [56, 114] width 94 height 13
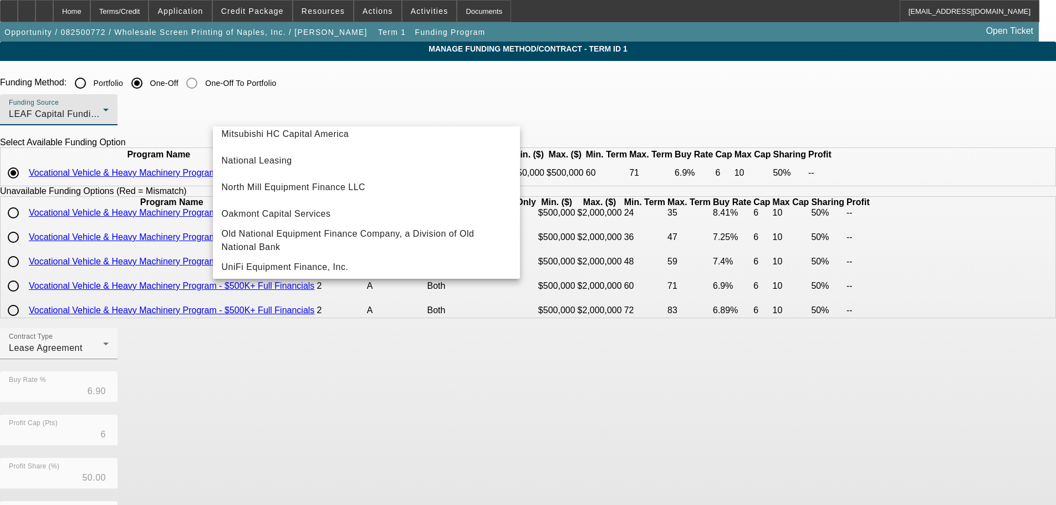
scroll to position [314, 0]
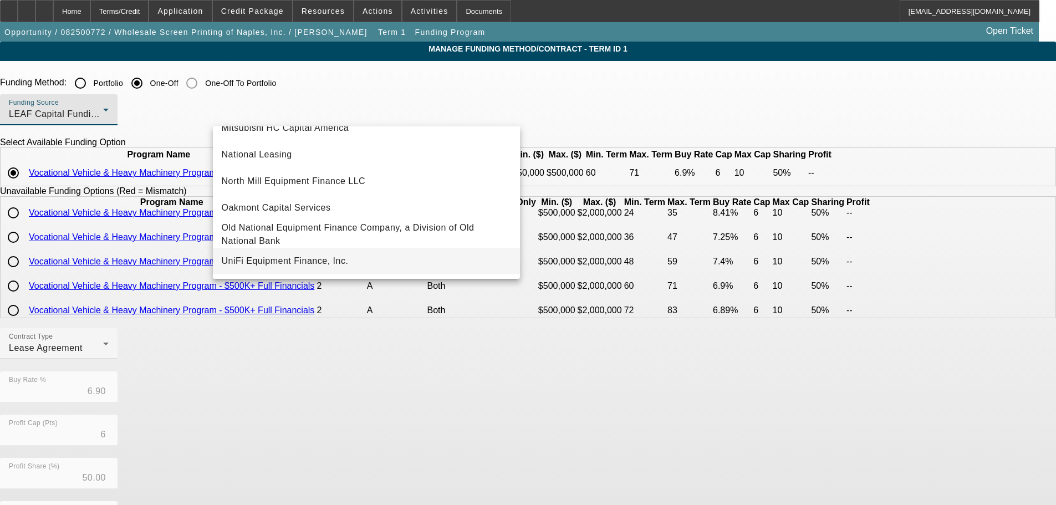
click at [325, 253] on mat-option "UniFi Equipment Finance, Inc." at bounding box center [366, 261] width 307 height 27
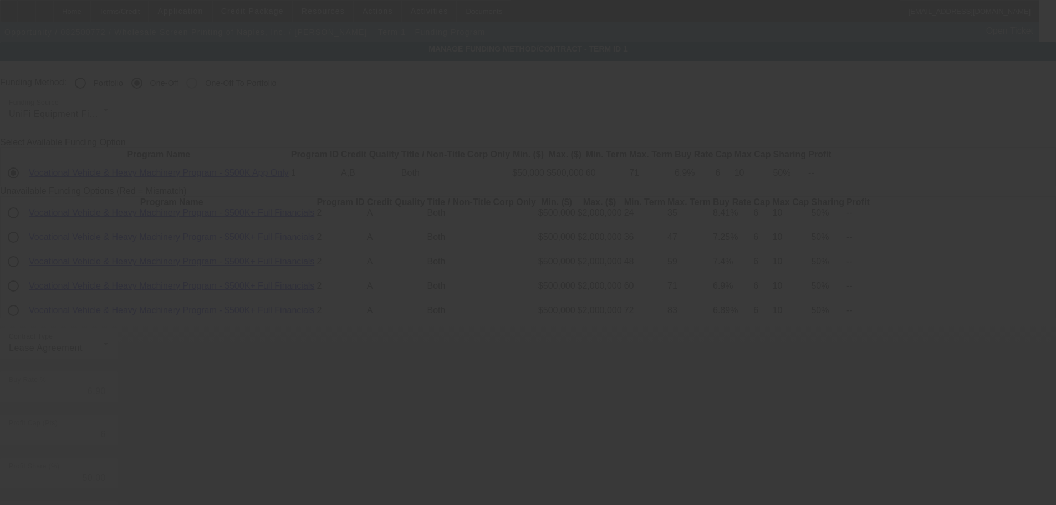
type input "7.75"
type input "8"
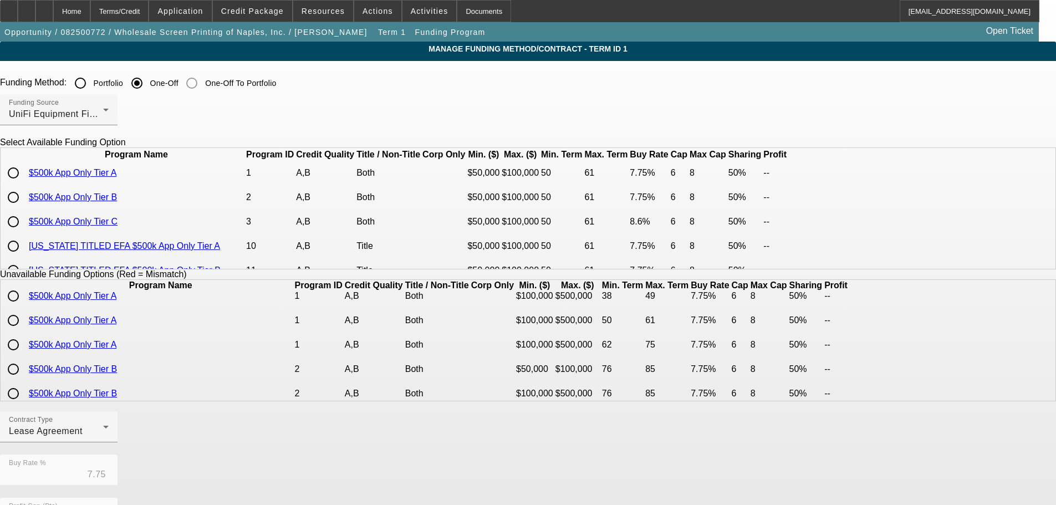
click at [24, 184] on input "radio" at bounding box center [13, 173] width 22 height 22
radio input "true"
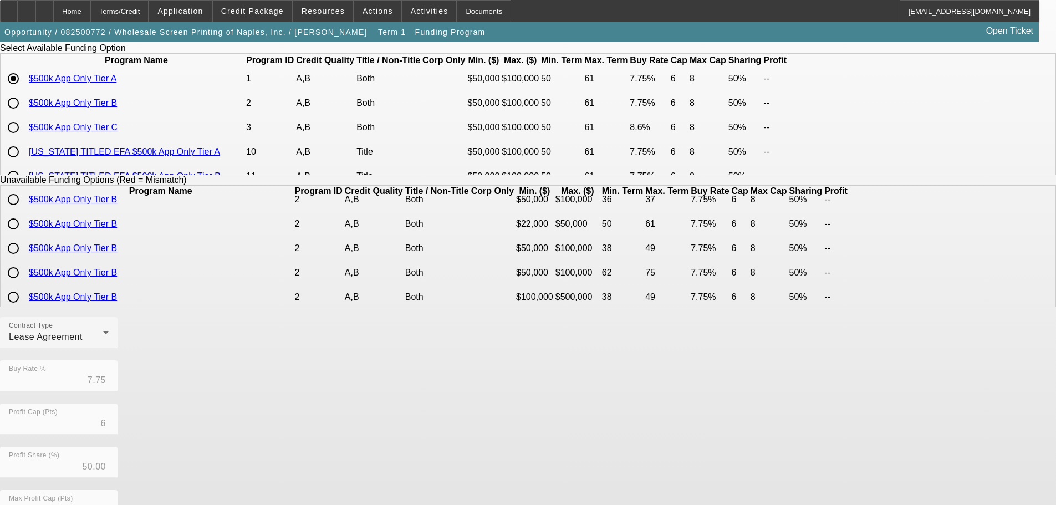
scroll to position [252, 0]
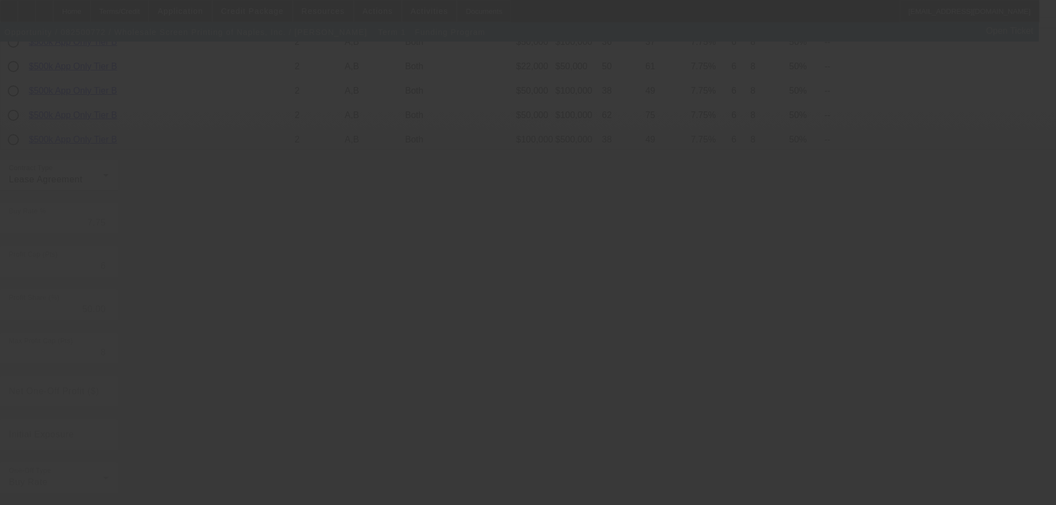
radio input "true"
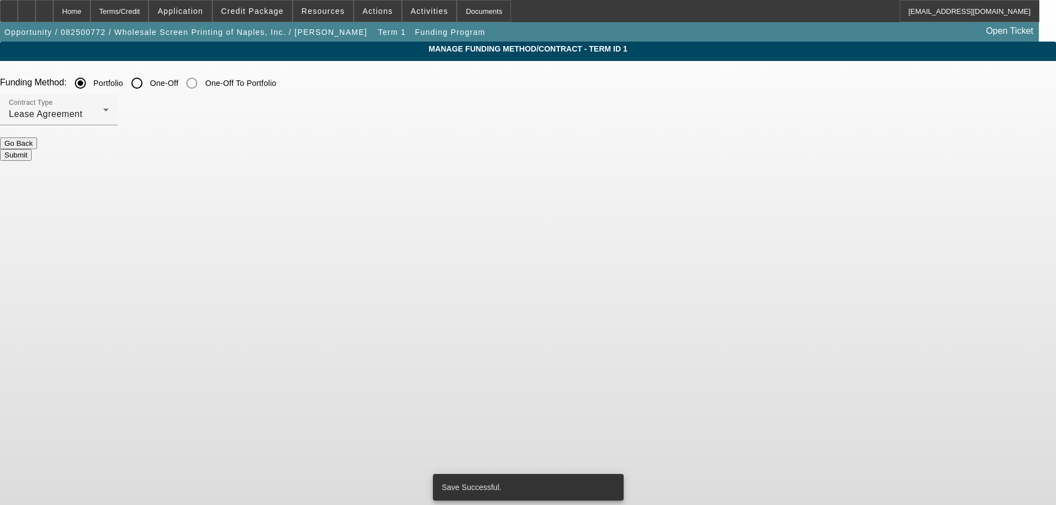
scroll to position [0, 0]
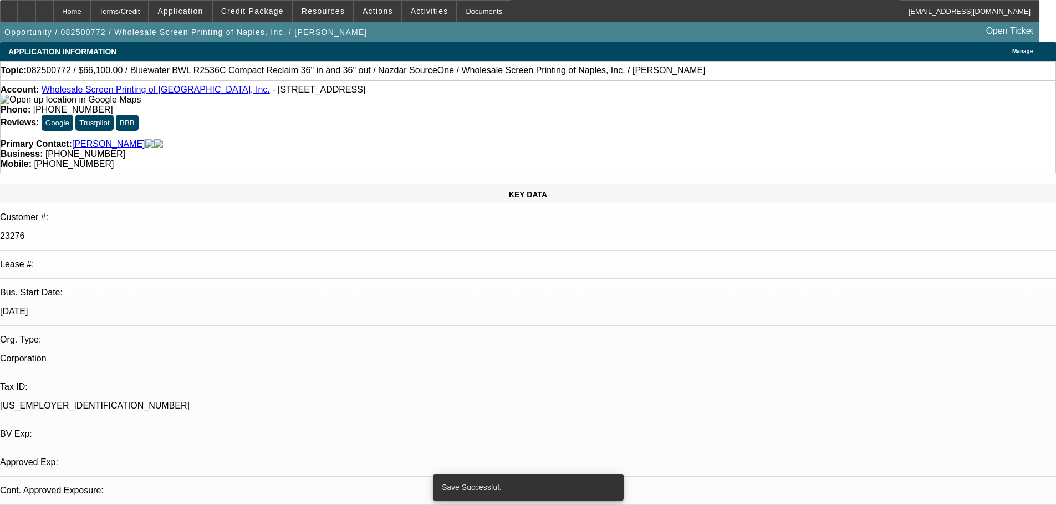
select select "0"
select select "2"
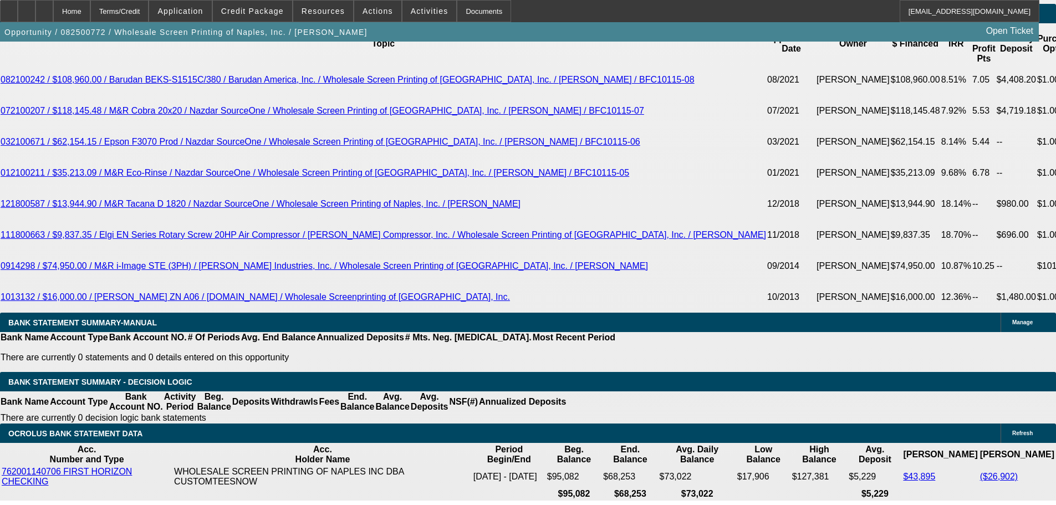
scroll to position [2050, 0]
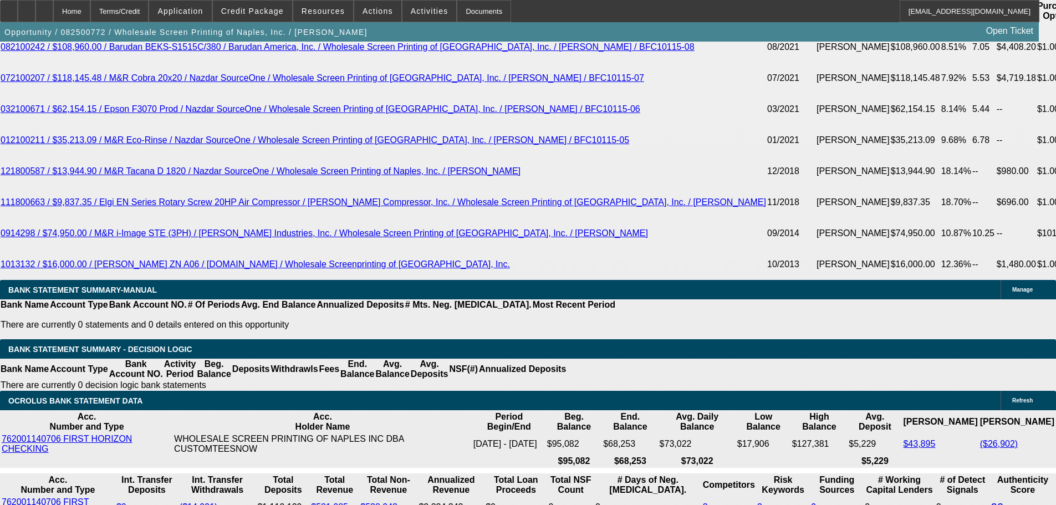
drag, startPoint x: 168, startPoint y: 155, endPoint x: 246, endPoint y: 157, distance: 77.6
type input "1"
type input "UNKNOWN"
type input "1412."
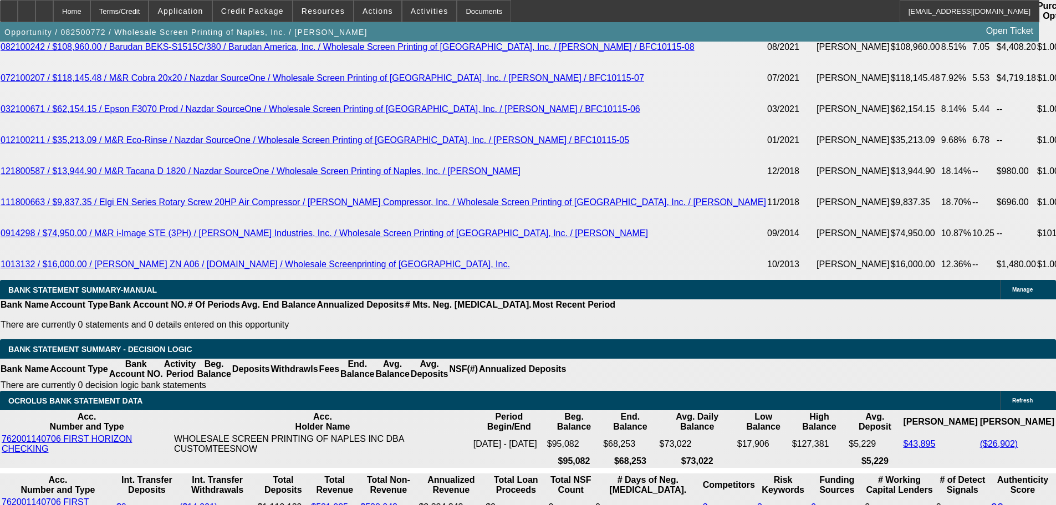
type input "10.2"
type input "1412.63"
type input "10.3"
type input "$1,412.63"
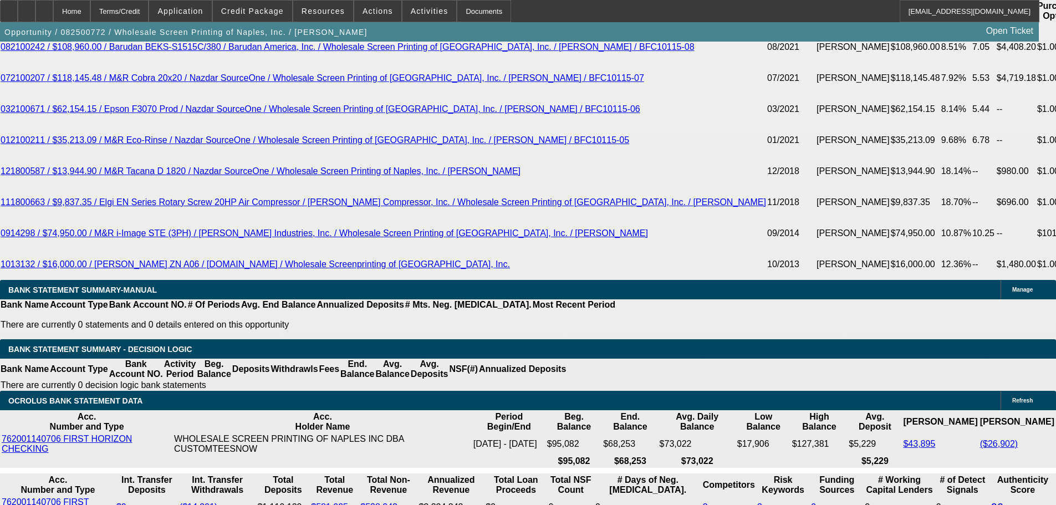
scroll to position [1773, 0]
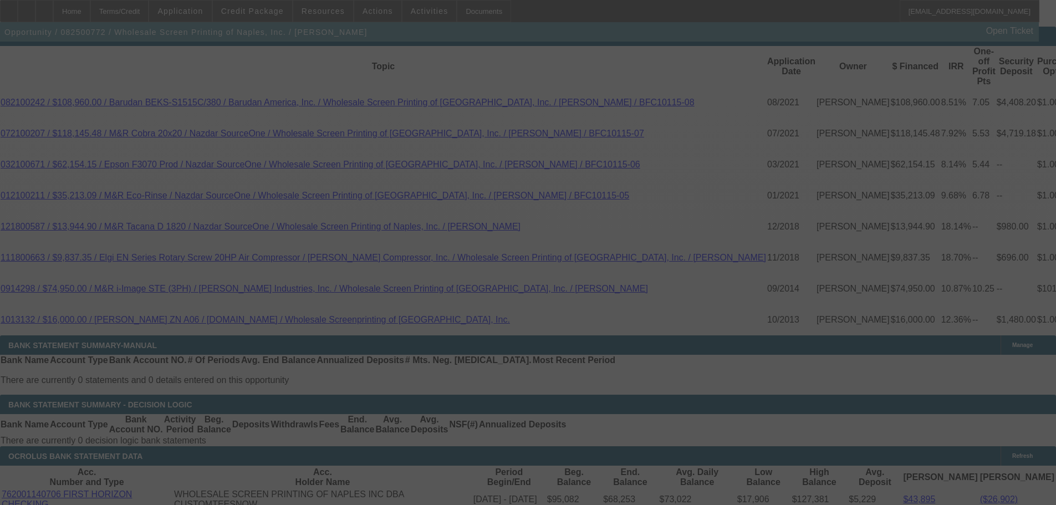
select select "0"
select select "2"
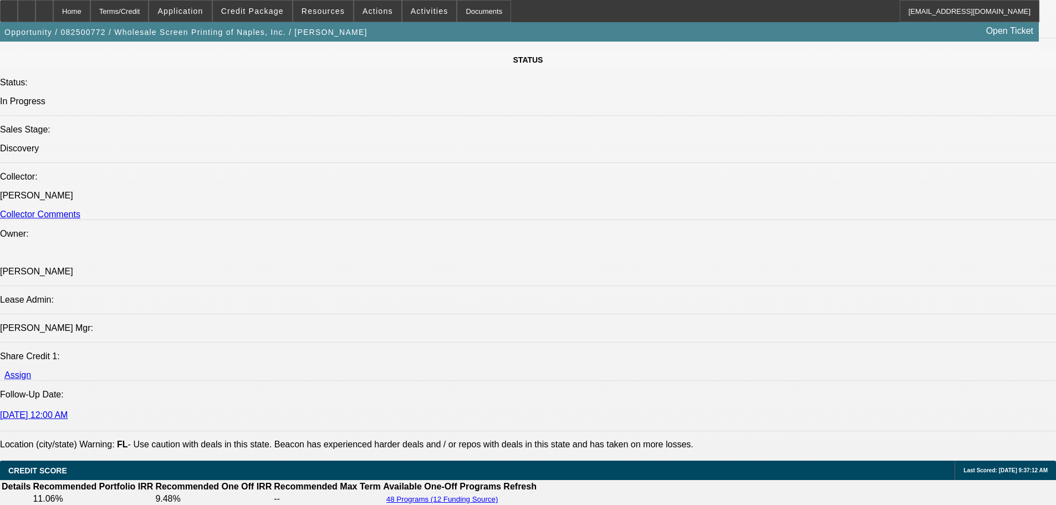
scroll to position [1265, 0]
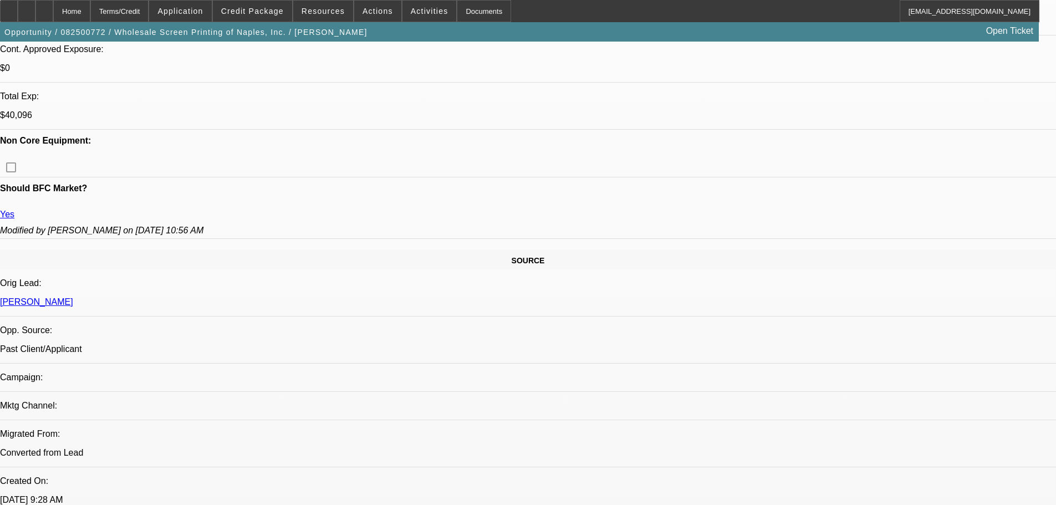
scroll to position [0, 0]
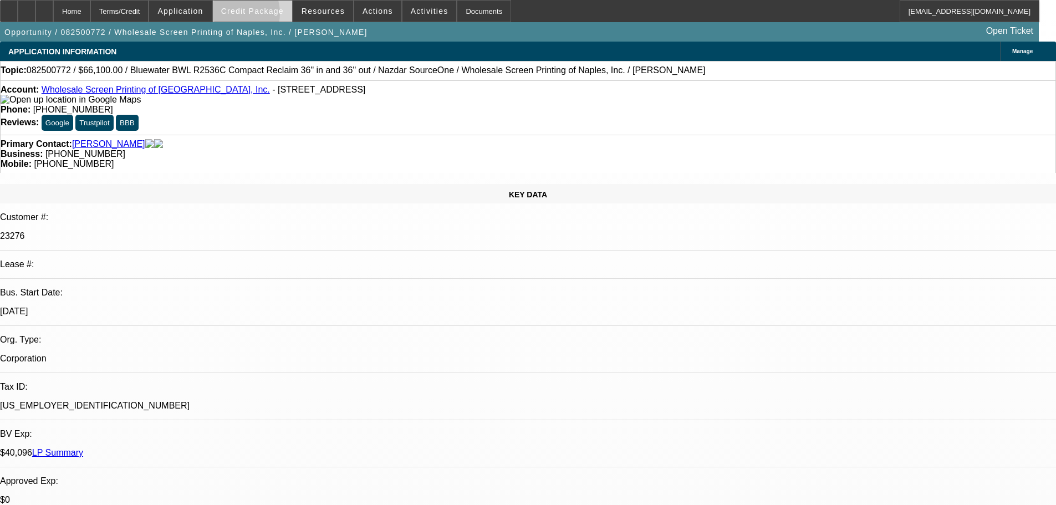
click at [245, 16] on span at bounding box center [252, 11] width 79 height 27
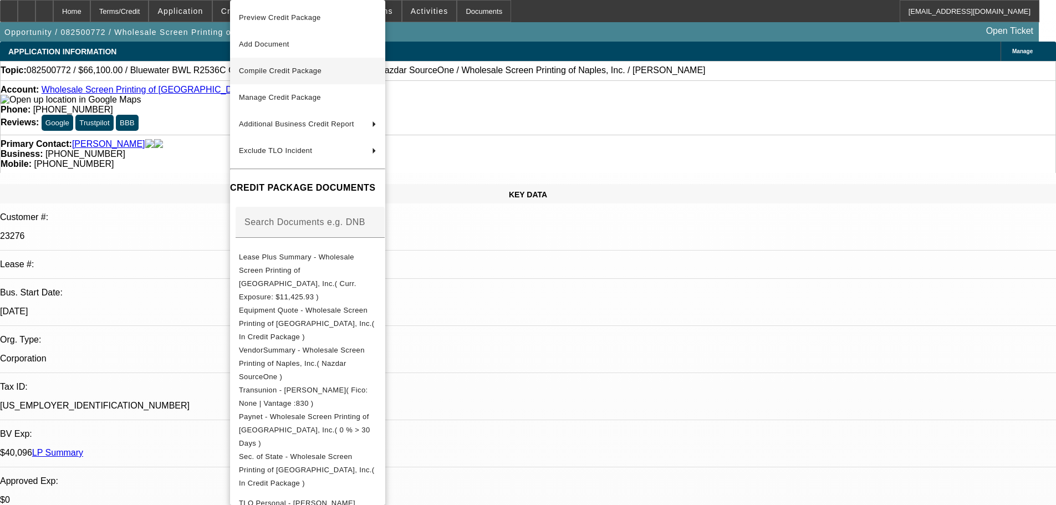
click at [275, 66] on span "Compile Credit Package" at bounding box center [307, 70] width 137 height 13
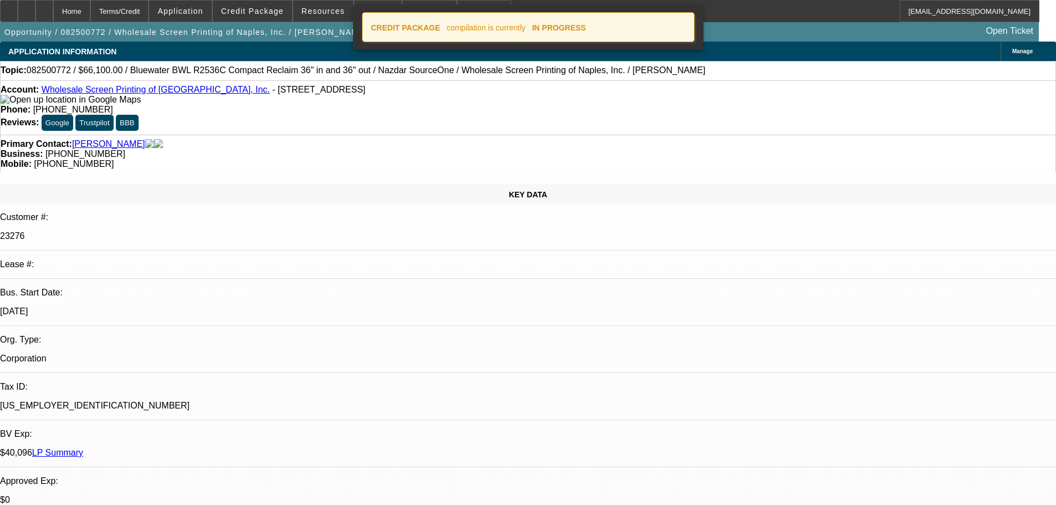
select select "0"
select select "2"
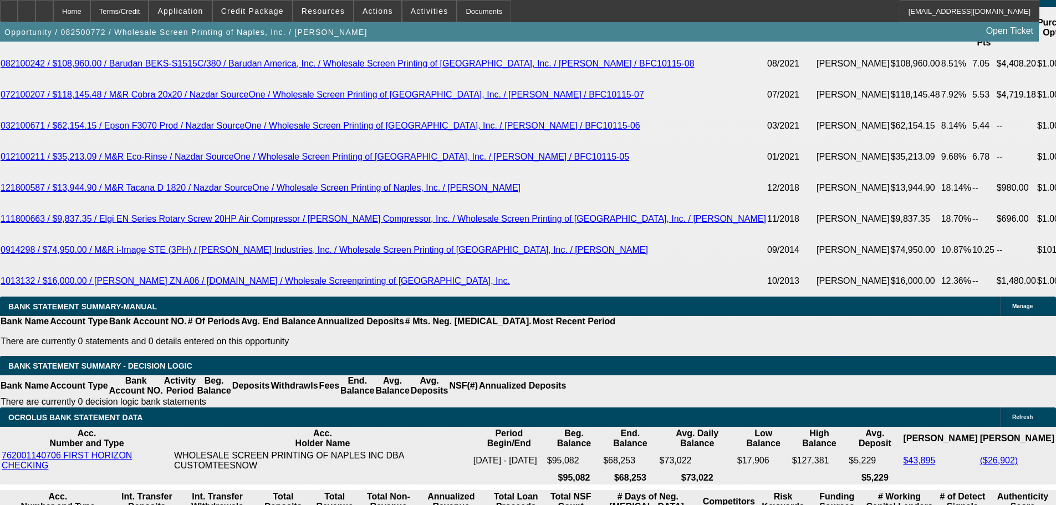
scroll to position [2055, 0]
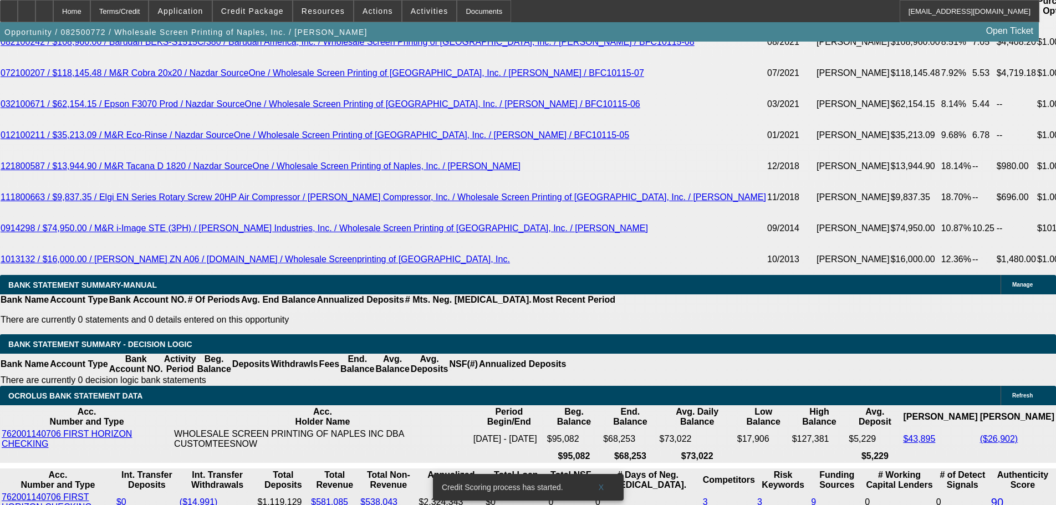
drag, startPoint x: 153, startPoint y: 183, endPoint x: 353, endPoint y: 177, distance: 200.1
type input "14"
type input "UNKNOWN"
type input "1416"
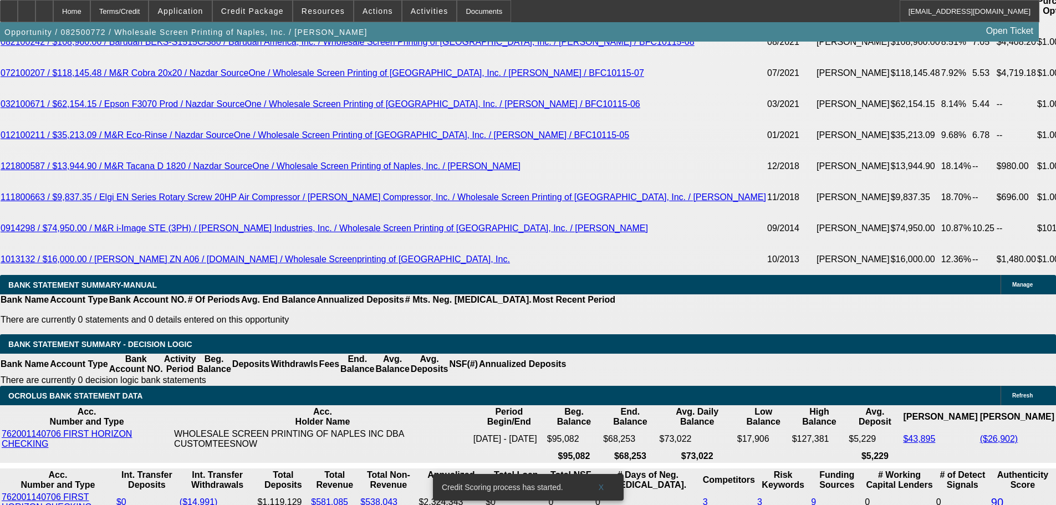
type input "10.4"
type input "$1,416.32"
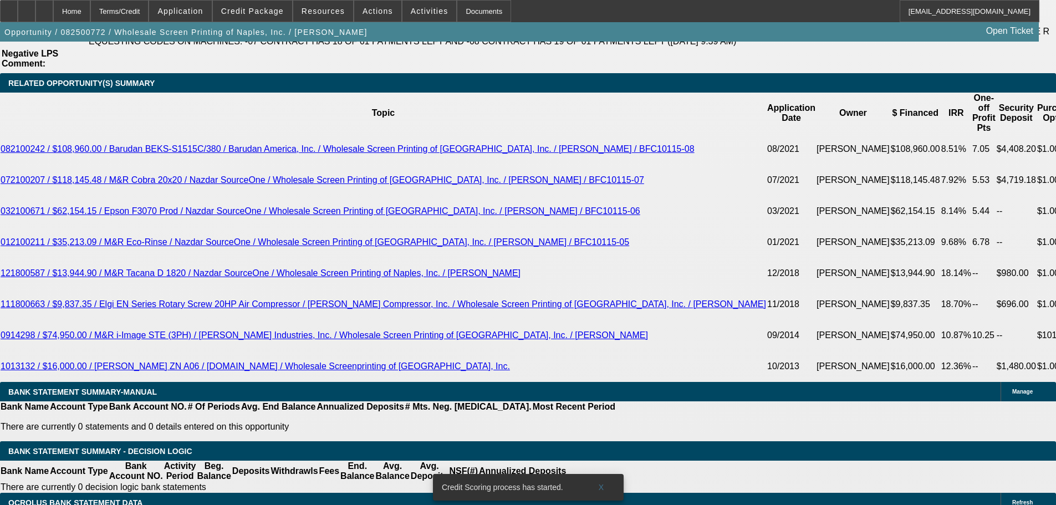
scroll to position [1834, 0]
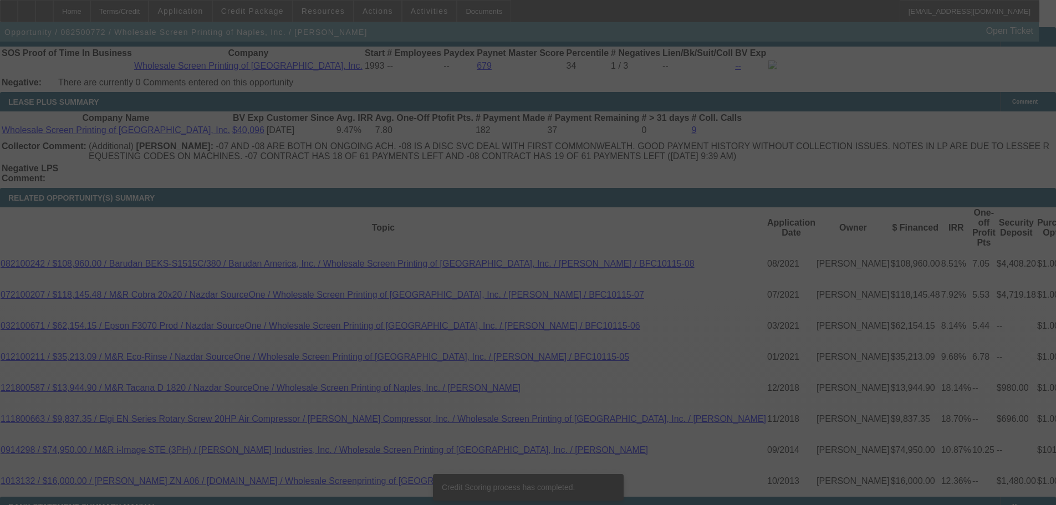
scroll to position [1829, 0]
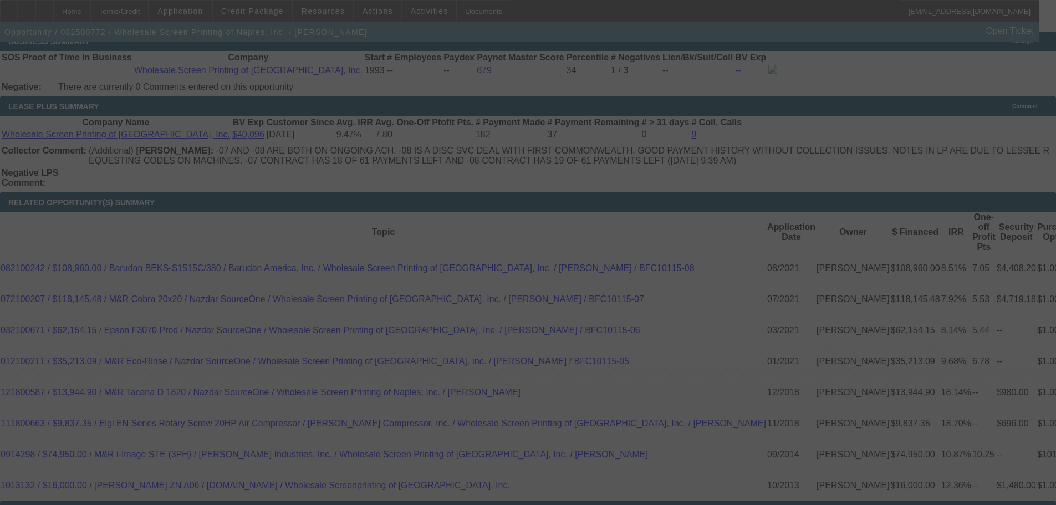
select select "0"
select select "2"
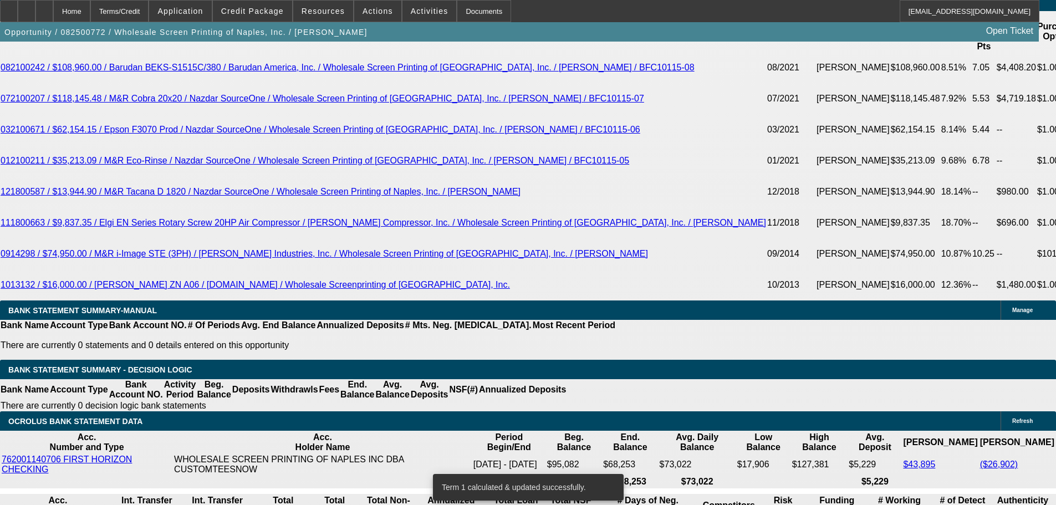
scroll to position [2051, 0]
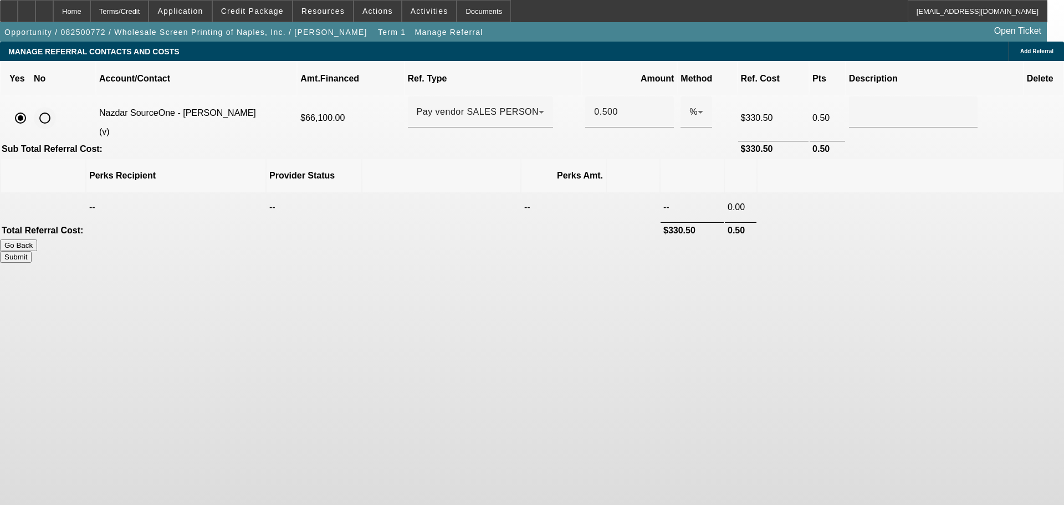
click at [56, 107] on input "radio" at bounding box center [45, 118] width 22 height 22
radio input "true"
click at [32, 251] on button "Submit" at bounding box center [16, 257] width 32 height 12
type input "0.000"
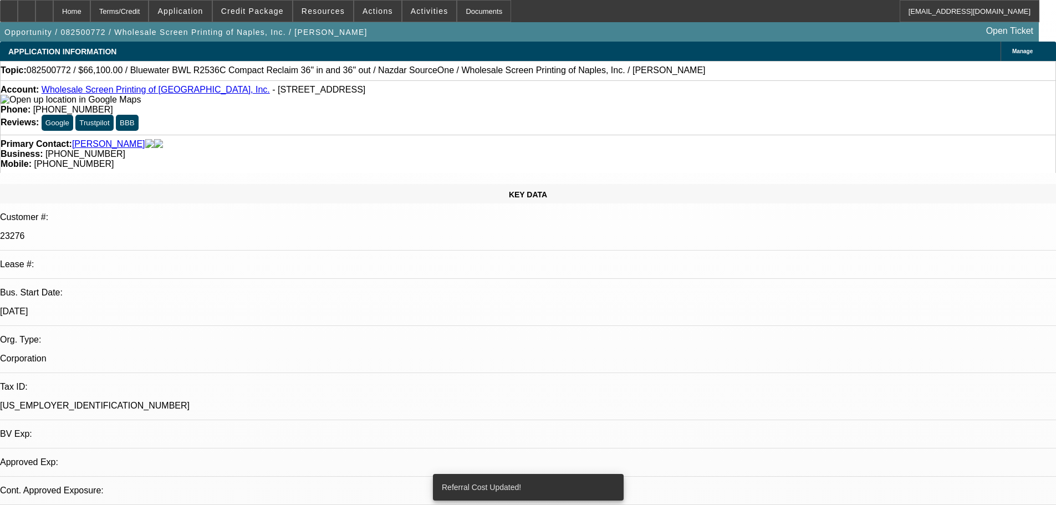
select select "0"
select select "2"
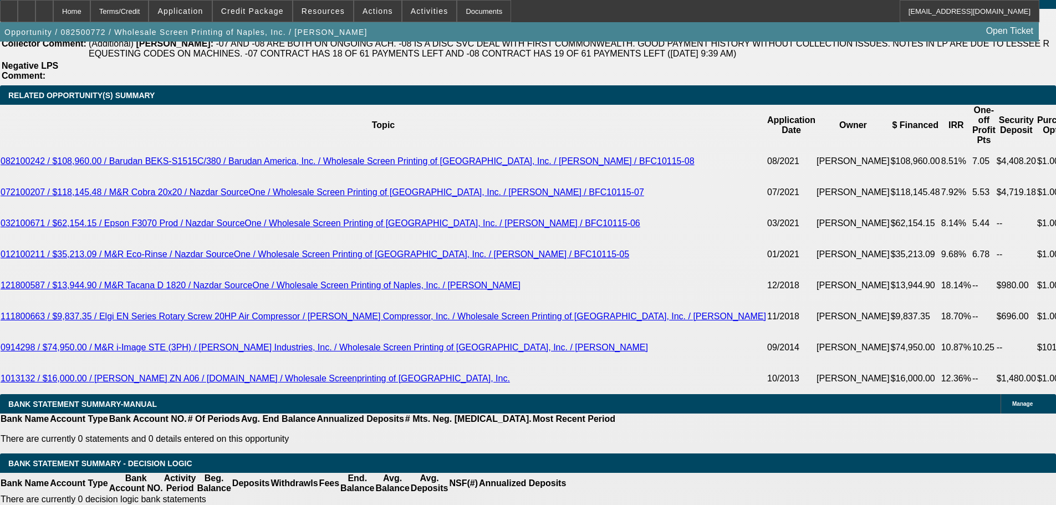
scroll to position [1995, 0]
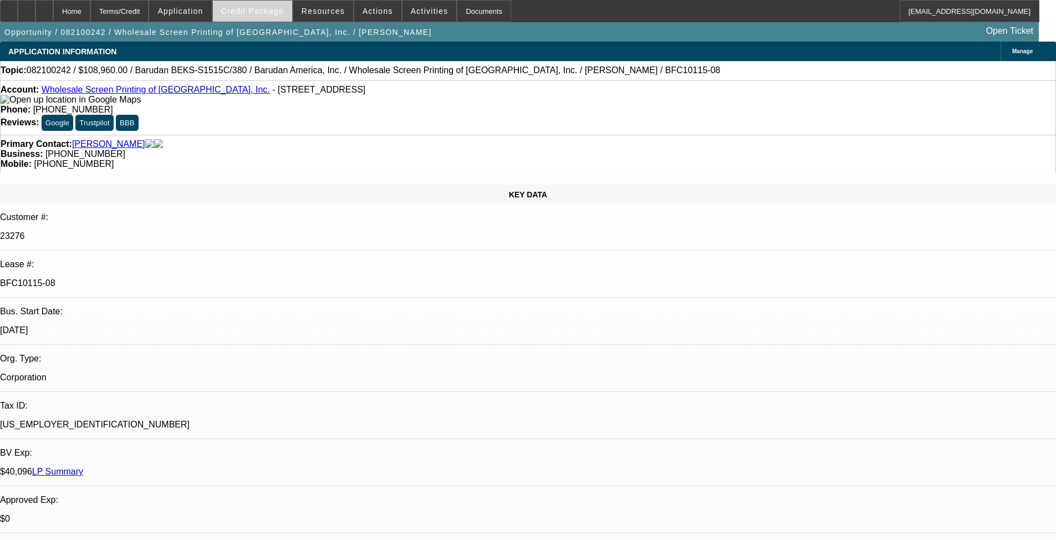
select select "0"
select select "2"
select select "0"
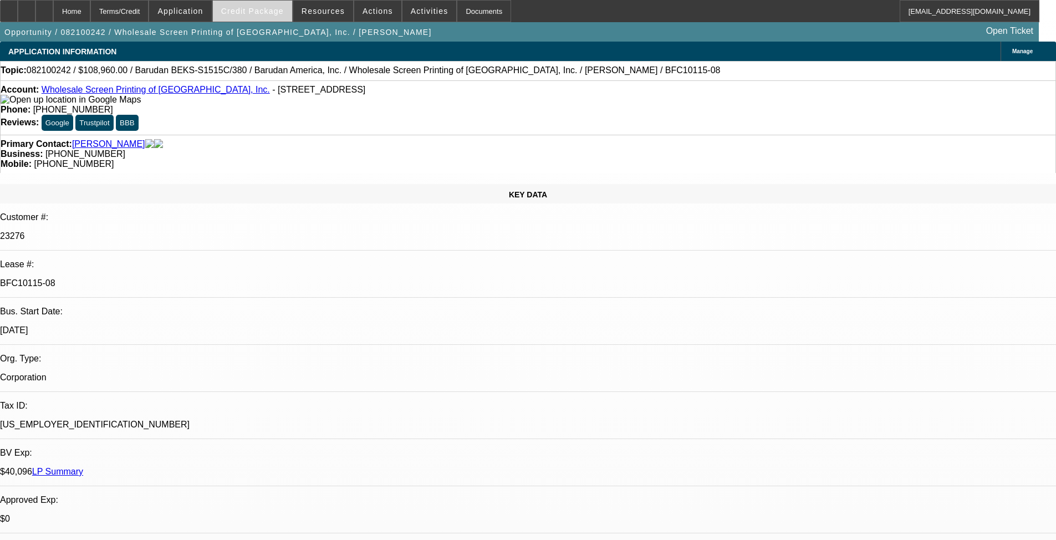
select select "2"
select select "0"
select select "2"
select select "0"
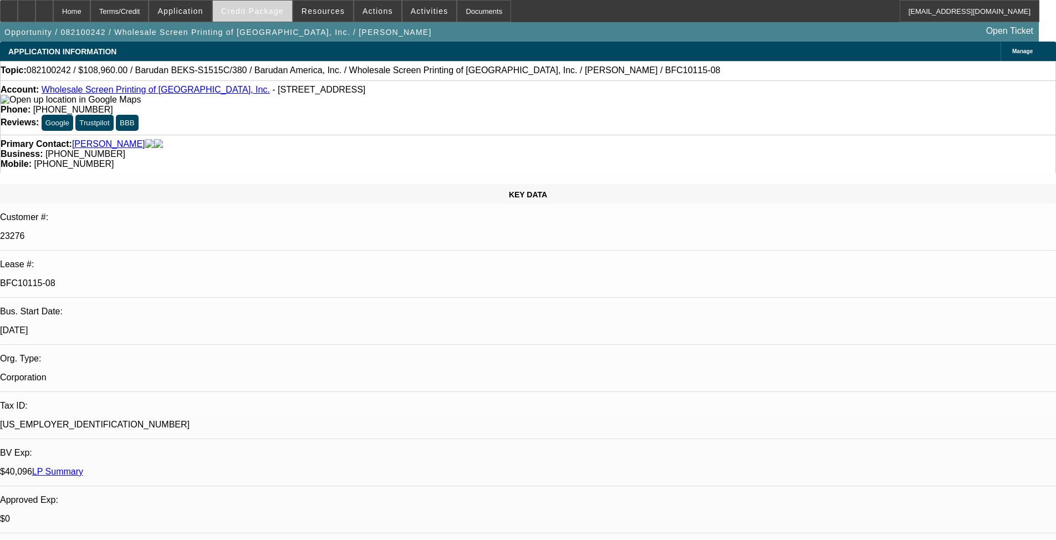
select select "0"
select select "2"
click at [264, 14] on span "Credit Package" at bounding box center [252, 11] width 63 height 9
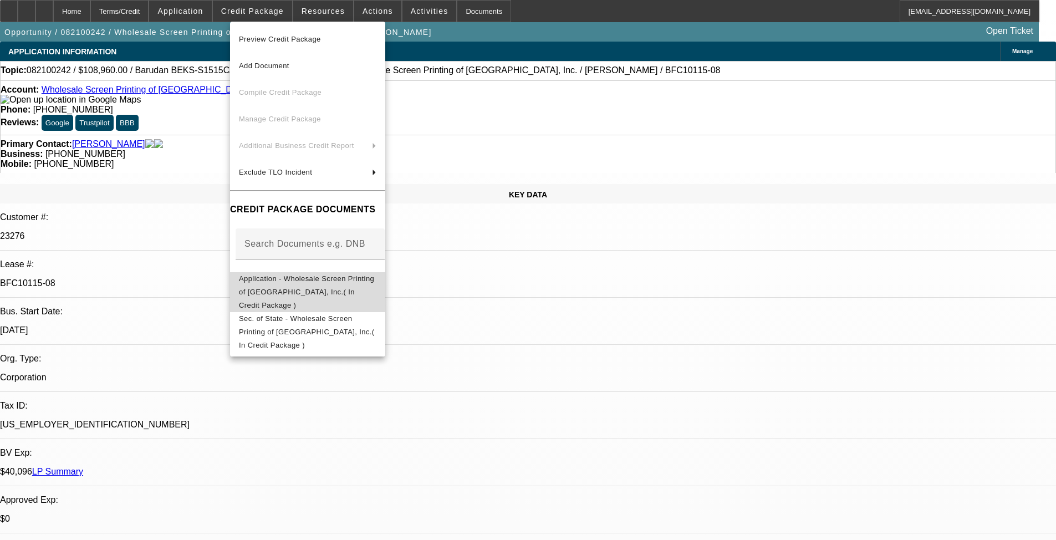
click at [310, 282] on span "Application - Wholesale Screen Printing of Naples, Inc.( In Credit Package )" at bounding box center [306, 291] width 135 height 35
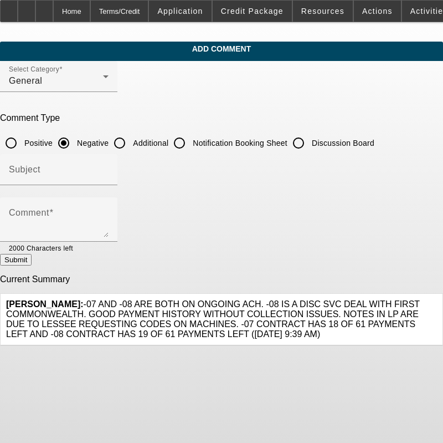
click at [131, 142] on input "Additional" at bounding box center [120, 143] width 22 height 22
radio input "true"
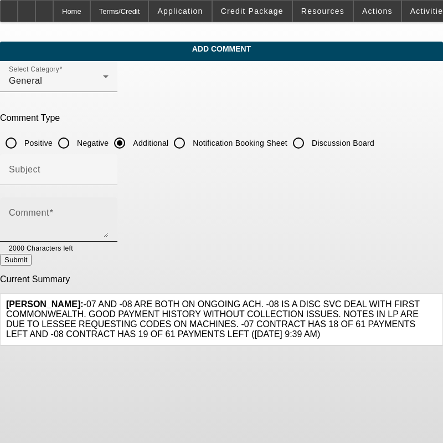
click at [109, 211] on div "Comment" at bounding box center [59, 219] width 100 height 44
click at [80, 214] on textarea "Comment" at bounding box center [59, 224] width 100 height 27
click at [109, 216] on textarea "Wholesale Screen Printing of Naples, Inc. is a long standing BFC lessee with ex…" at bounding box center [59, 224] width 100 height 27
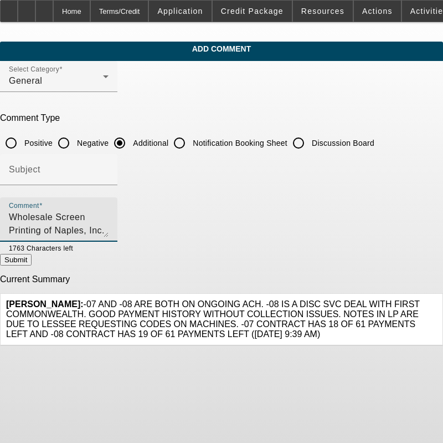
scroll to position [11, 0]
click at [109, 232] on textarea "Wholesale Screen Printing of Naples, Inc. is a long standing BFC lessee with ex…" at bounding box center [59, 224] width 100 height 27
drag, startPoint x: 351, startPoint y: 236, endPoint x: 7, endPoint y: 201, distance: 345.3
click at [7, 201] on app-comments-manage "Add Comment Select Category General Comment Type Positive Negative Additional N…" at bounding box center [221, 194] width 443 height 304
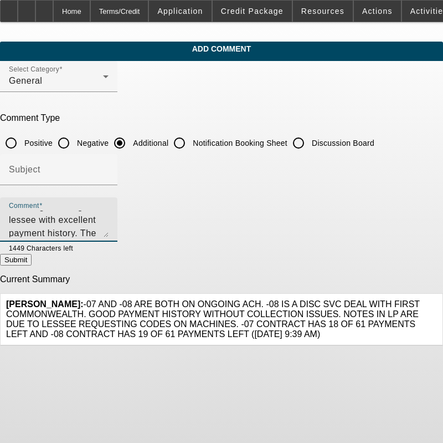
type textarea "Wholesale Screen Printing of Naples, Inc. is a long standing BFC lessee with ex…"
click at [109, 227] on textarea "Wholesale Screen Printing of Naples, Inc. is a long standing BFC lessee with ex…" at bounding box center [59, 224] width 100 height 27
drag, startPoint x: 318, startPoint y: 232, endPoint x: -52, endPoint y: 181, distance: 373.7
click at [0, 181] on html "Home Terms/Credit Application Credit Package Resources Actions Activities Docum…" at bounding box center [221, 221] width 443 height 443
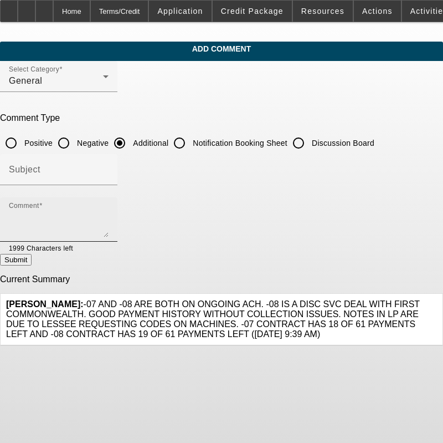
click at [109, 201] on div "Comment" at bounding box center [59, 219] width 100 height 44
paste textarea "Wholesale Screen Printing of Naples, Inc. is a long-standing BFC lessee with an…"
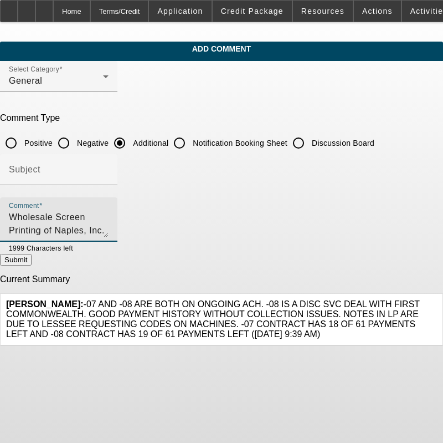
scroll to position [37, 0]
type textarea "Wholesale Screen Printing of Naples, Inc. is a long-standing BFC lessee with an…"
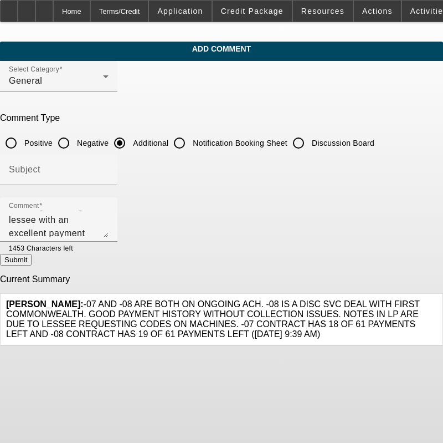
click at [32, 257] on button "Submit" at bounding box center [16, 260] width 32 height 12
radio input "true"
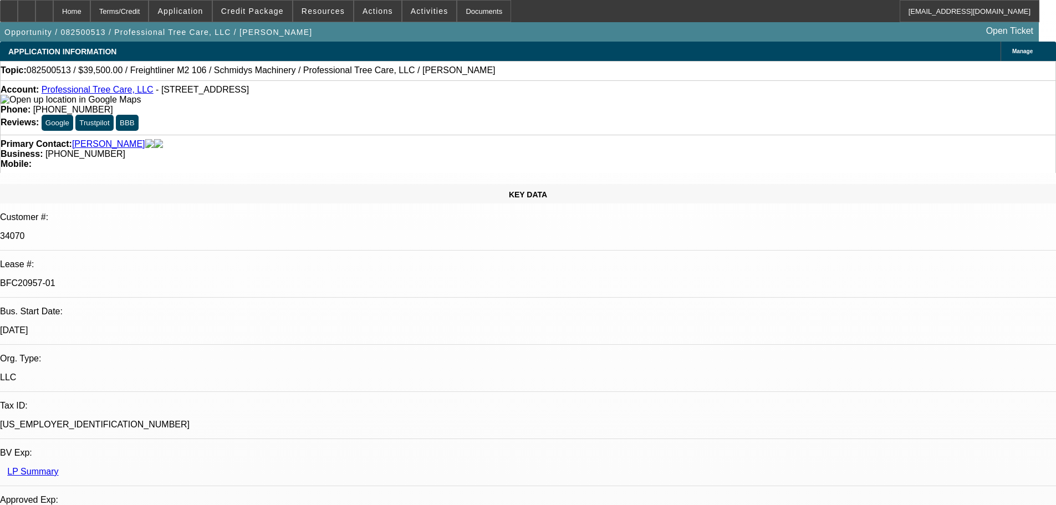
select select "0"
select select "6"
select select "0"
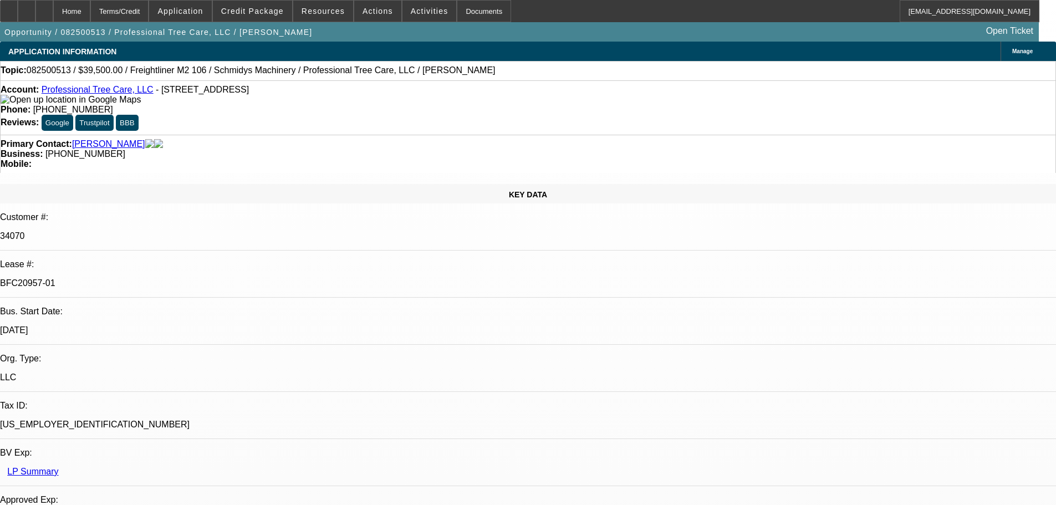
select select "0"
select select "6"
select select "0"
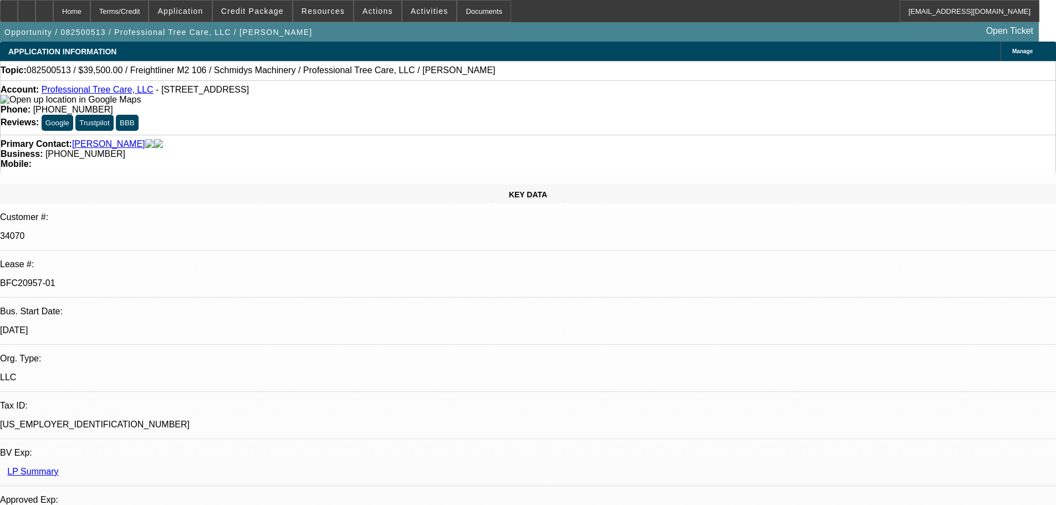
select select "0"
select select "6"
select select "0"
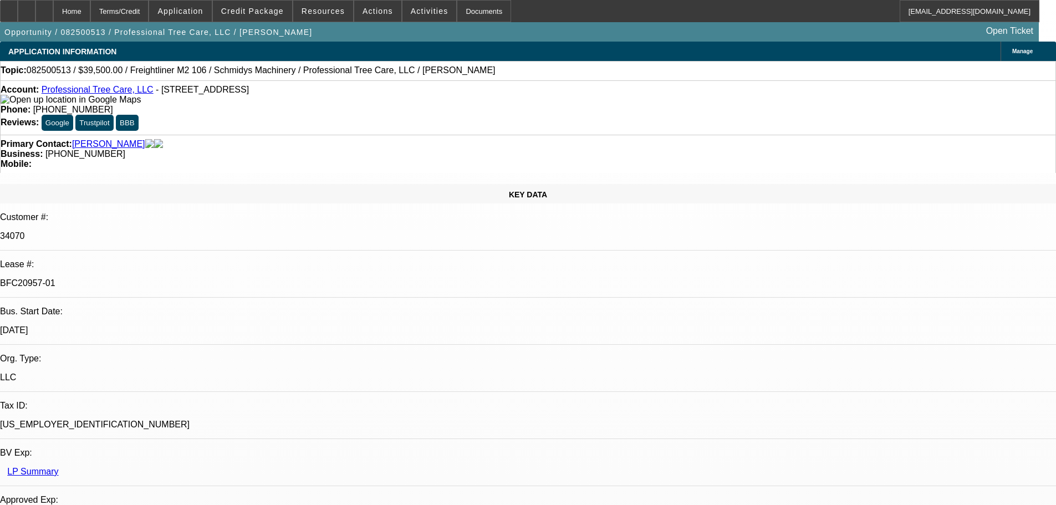
select select "6"
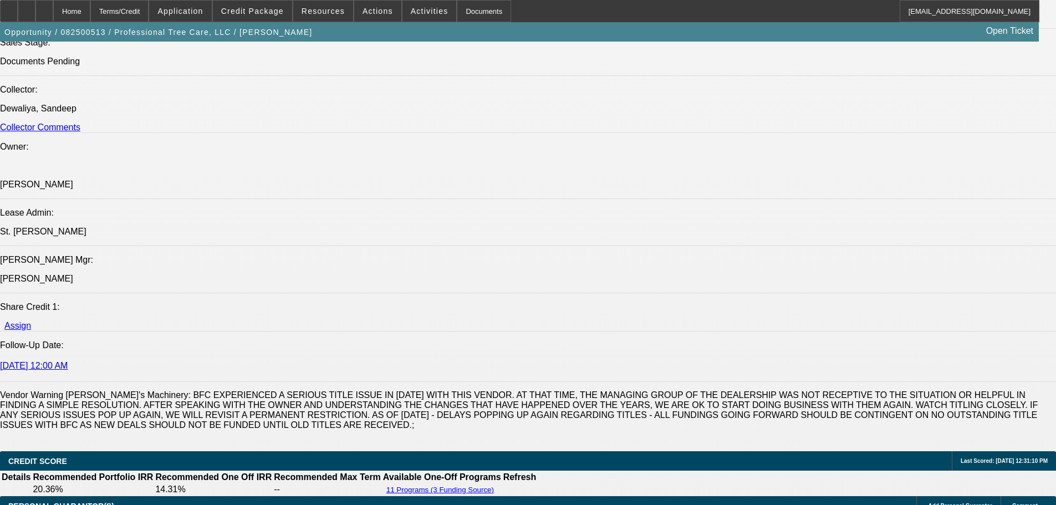
scroll to position [1662, 0]
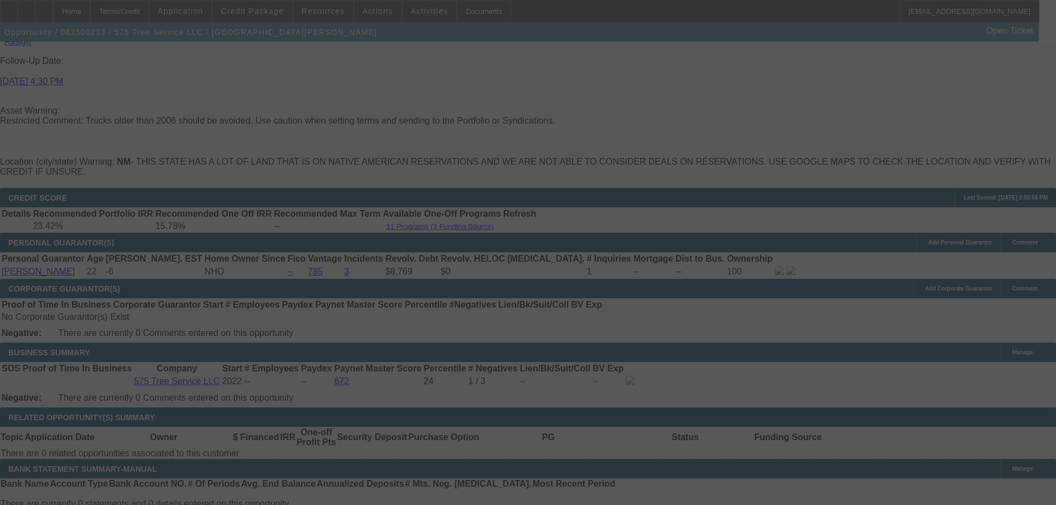
scroll to position [1471, 0]
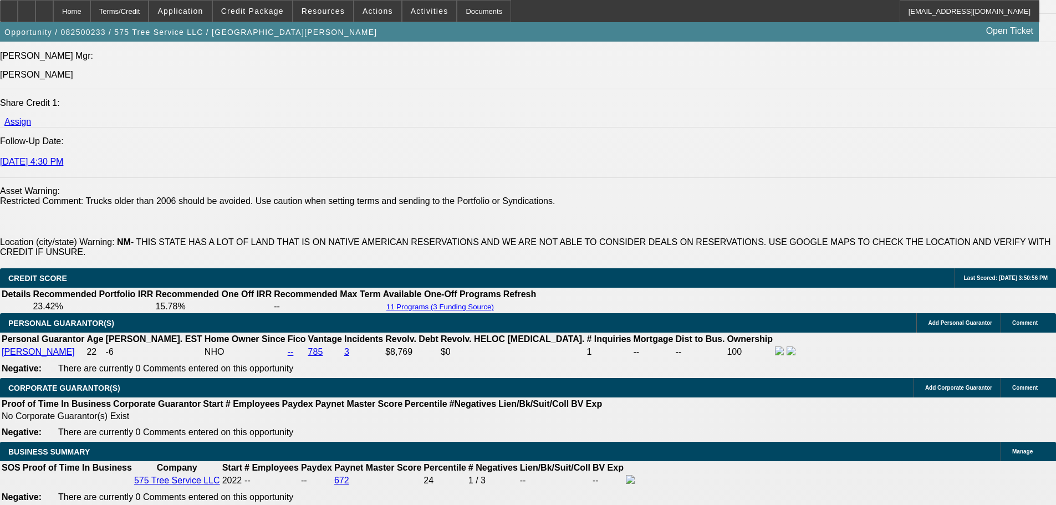
select select "0"
select select "2"
select select "0"
select select "6"
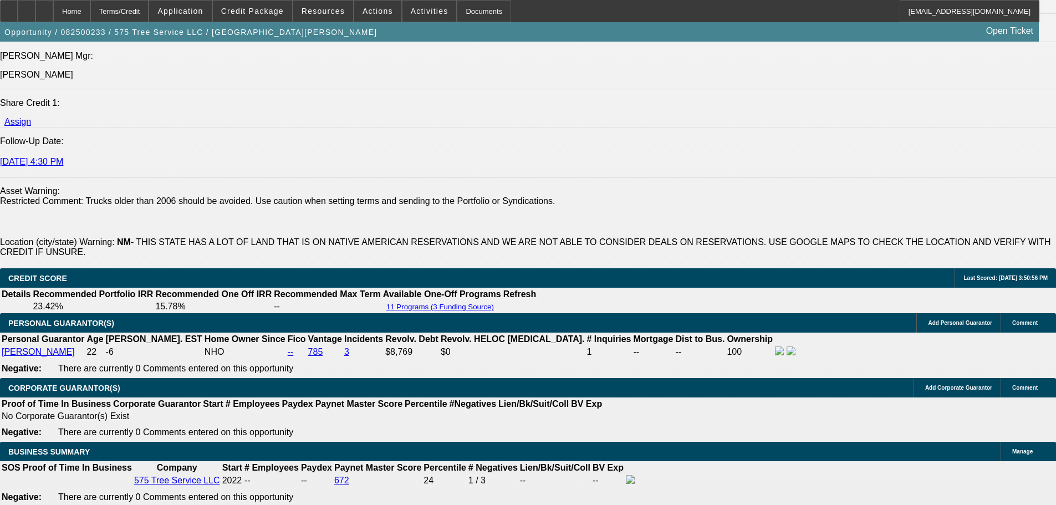
select select "0"
select select "2"
select select "0"
select select "6"
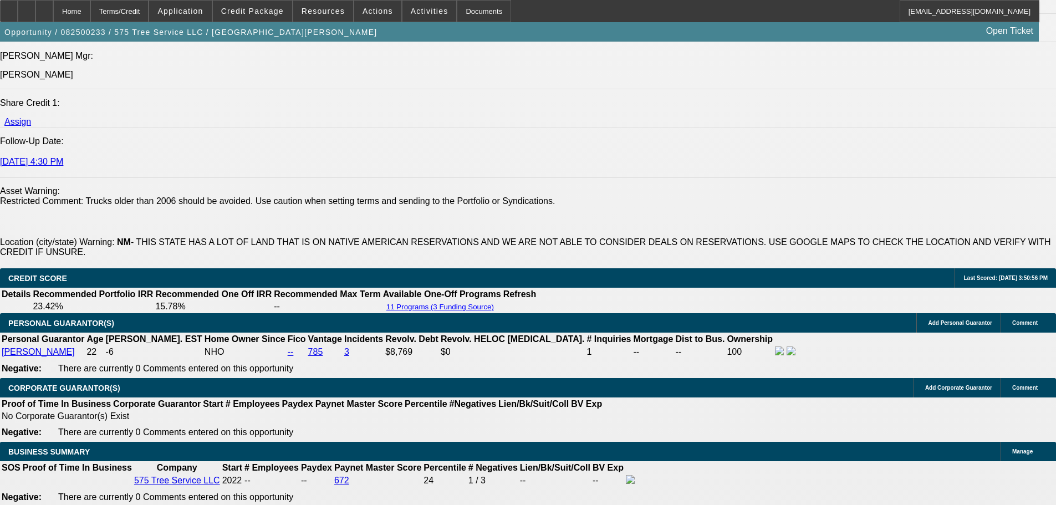
select select "0"
select select "2"
select select "0"
select select "6"
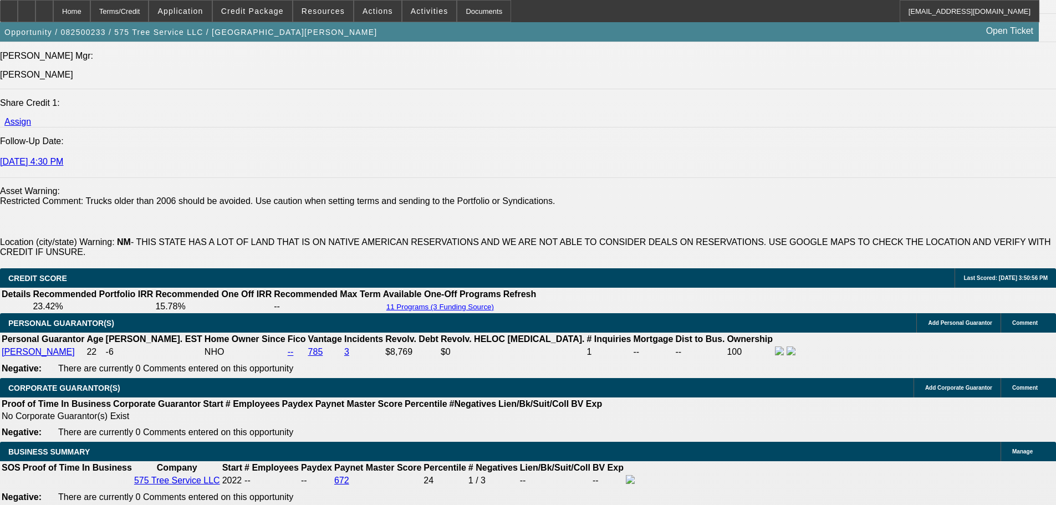
select select "0"
select select "6"
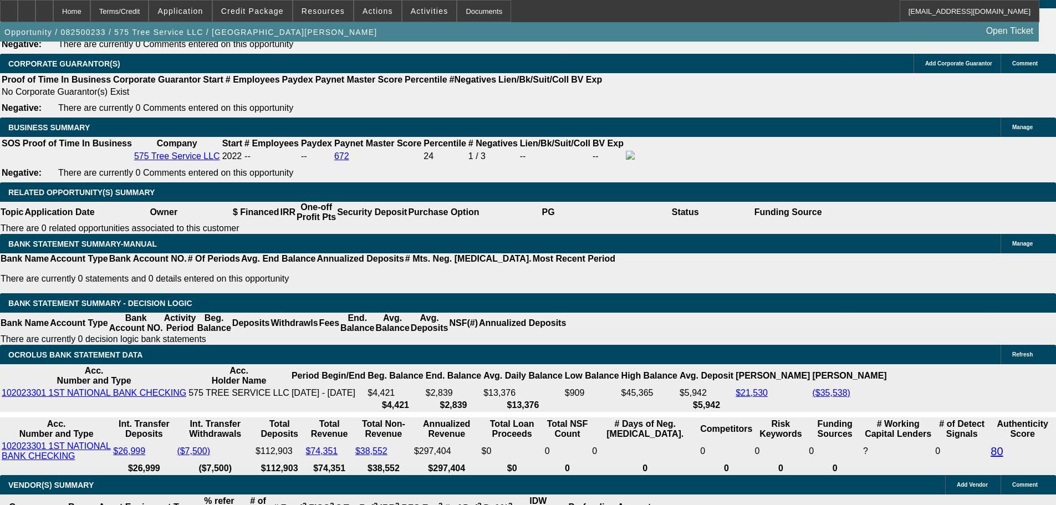
scroll to position [1804, 0]
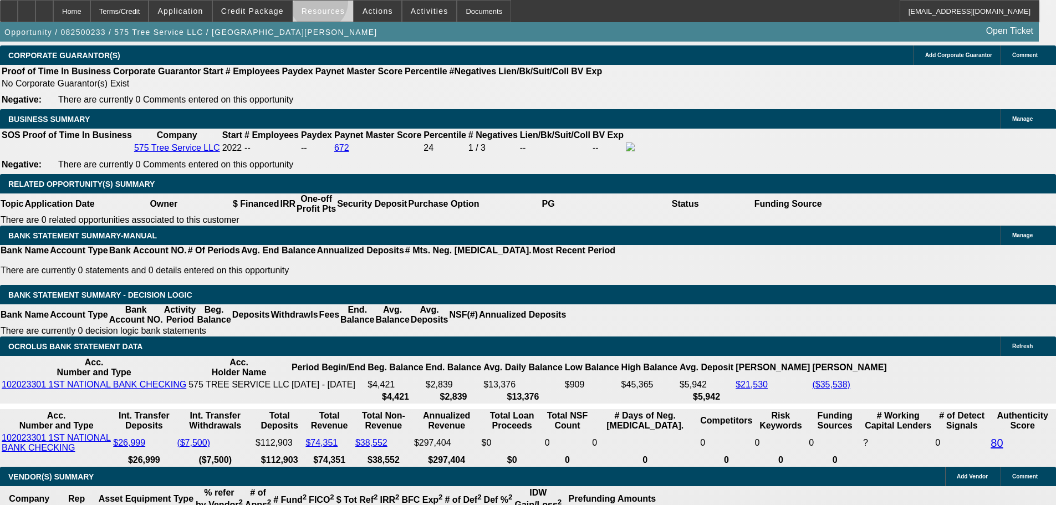
click at [323, 4] on span at bounding box center [323, 11] width 60 height 27
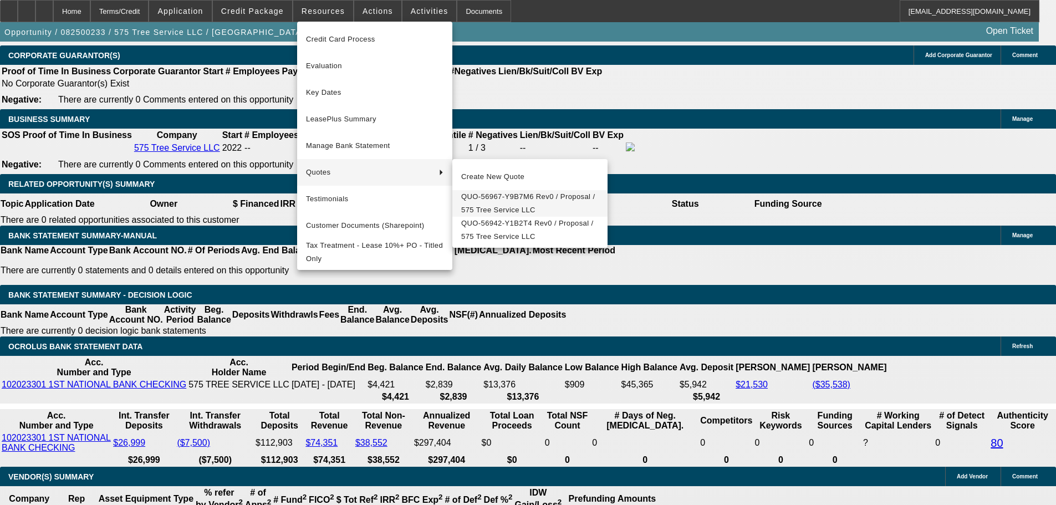
click at [509, 202] on span "QUO-56967-Y9B7M6 Rev0 / Proposal / 575 Tree Service LLC" at bounding box center [529, 203] width 137 height 27
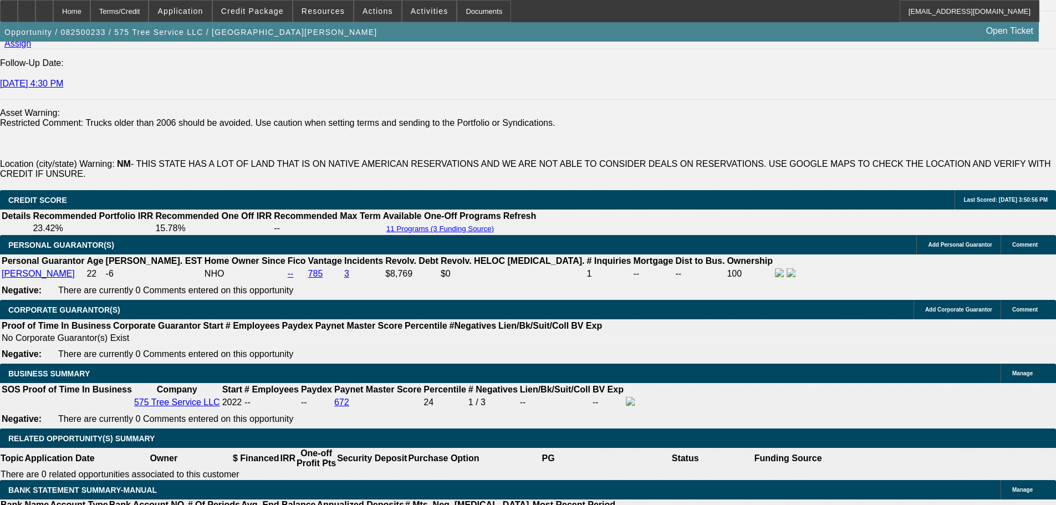
scroll to position [1548, 0]
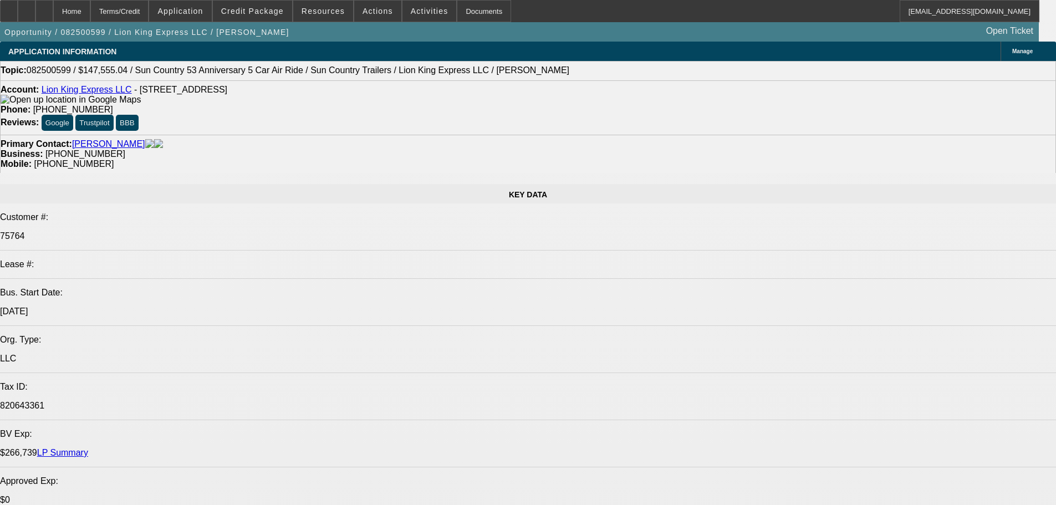
select select "0"
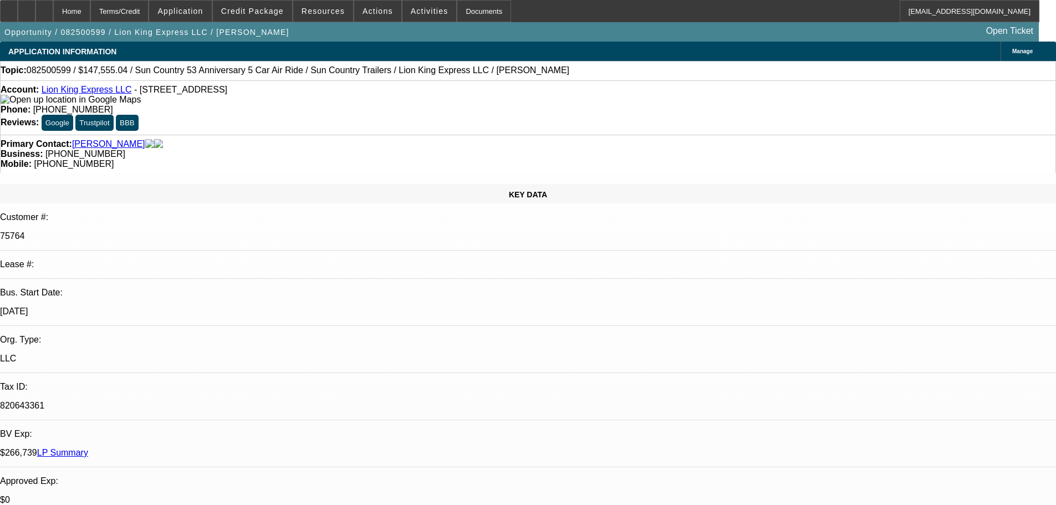
select select "0"
select select "6"
select select "0"
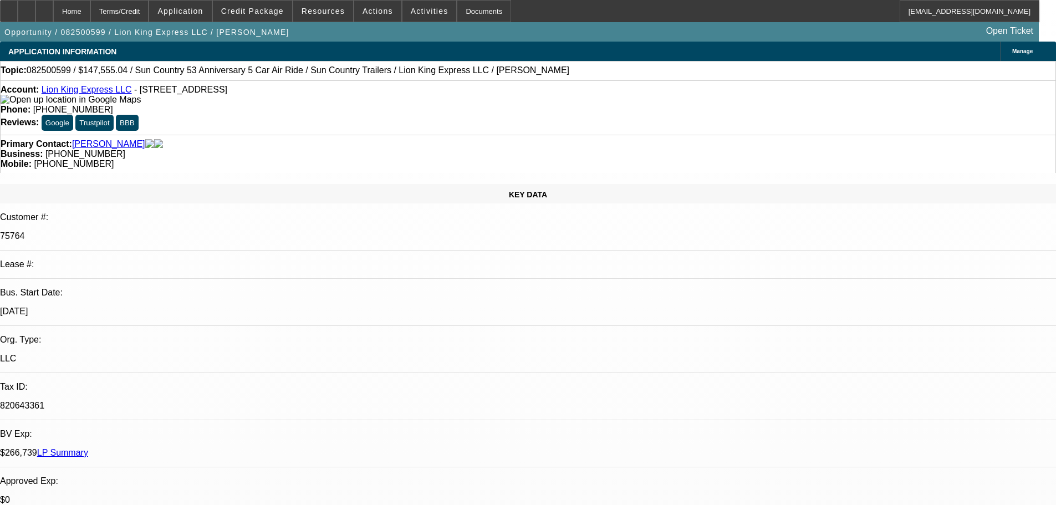
select select "0"
select select "6"
select select "0"
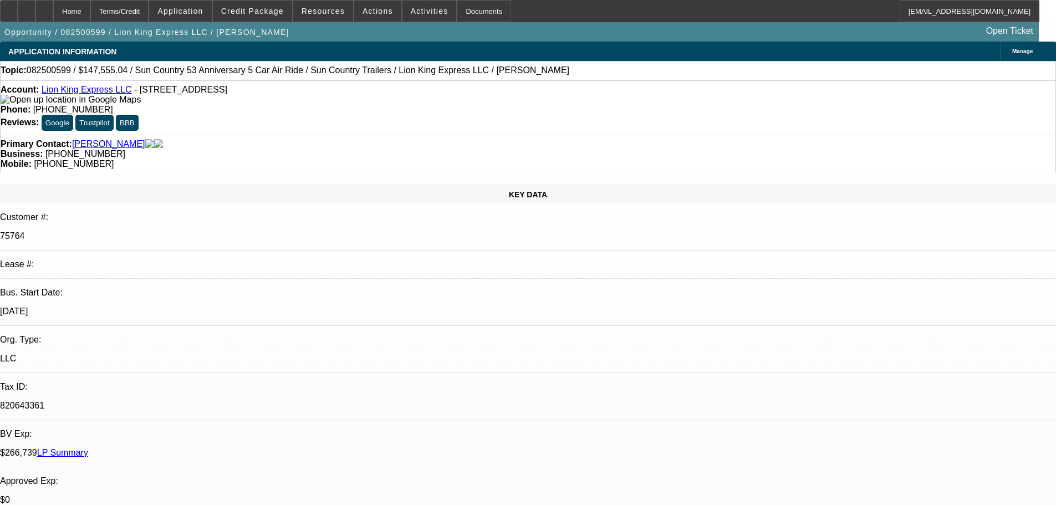
select select "6"
select select "0"
select select "6"
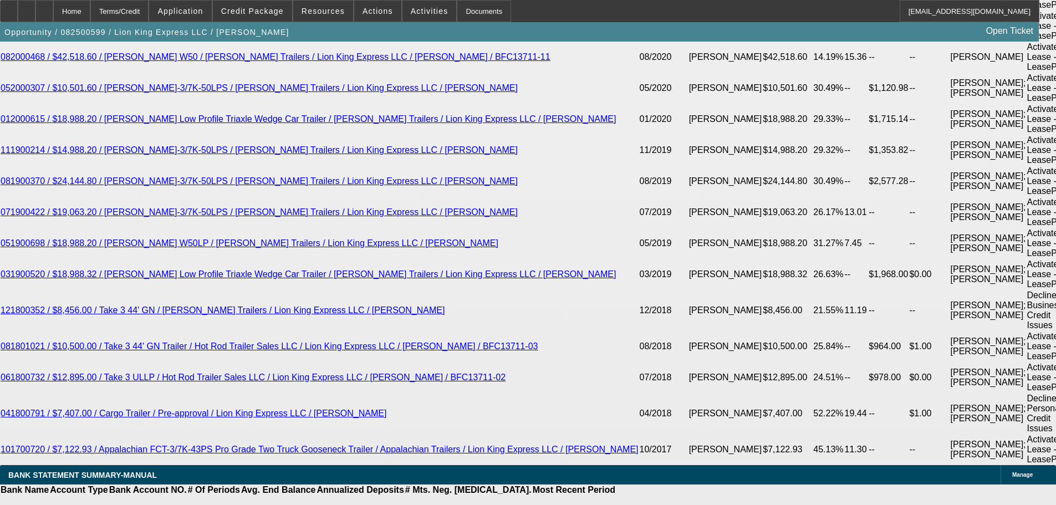
scroll to position [2660, 0]
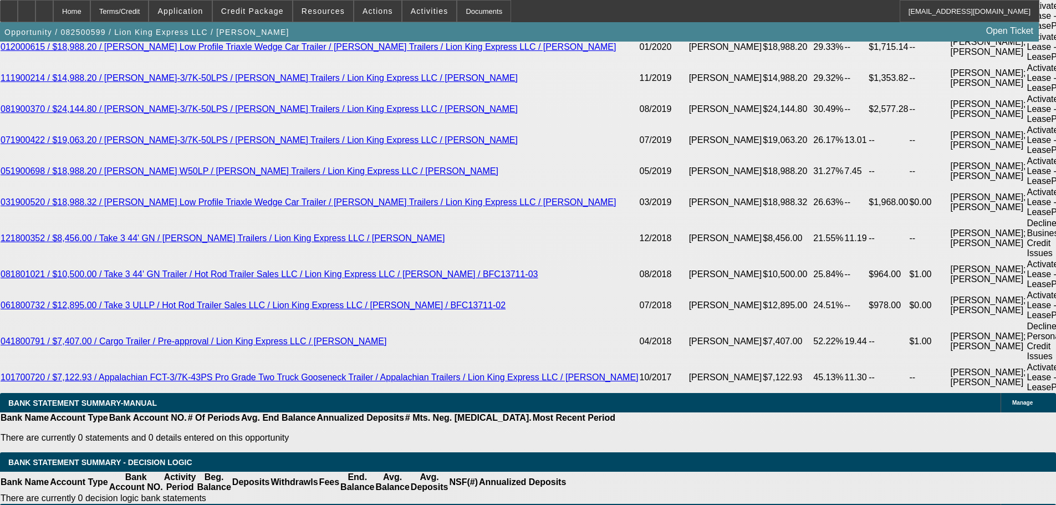
drag, startPoint x: 236, startPoint y: 211, endPoint x: 279, endPoint y: 213, distance: 43.8
type input "9"
type input "UNKNOWN"
type input "$3,063.00"
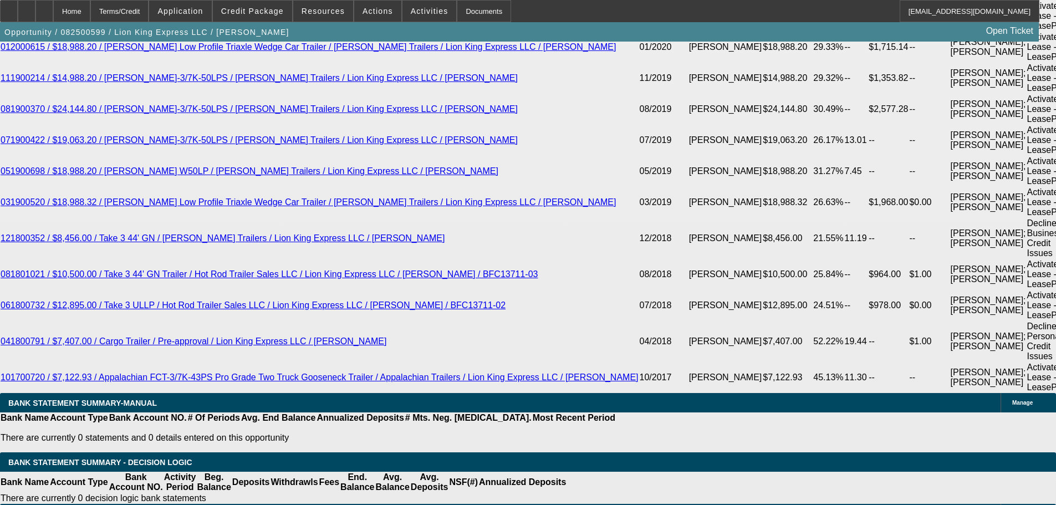
type input "9.9"
type input "$3,127.85"
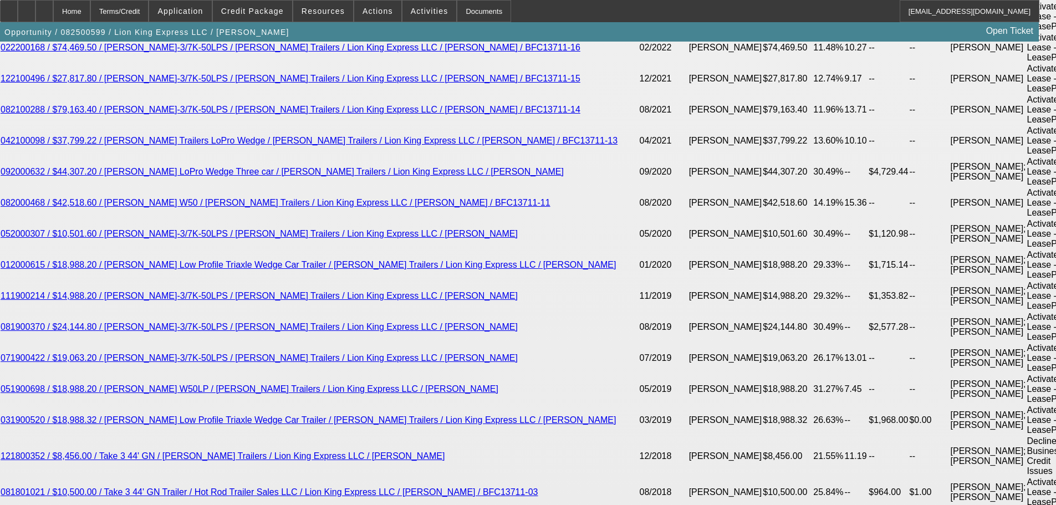
scroll to position [2438, 0]
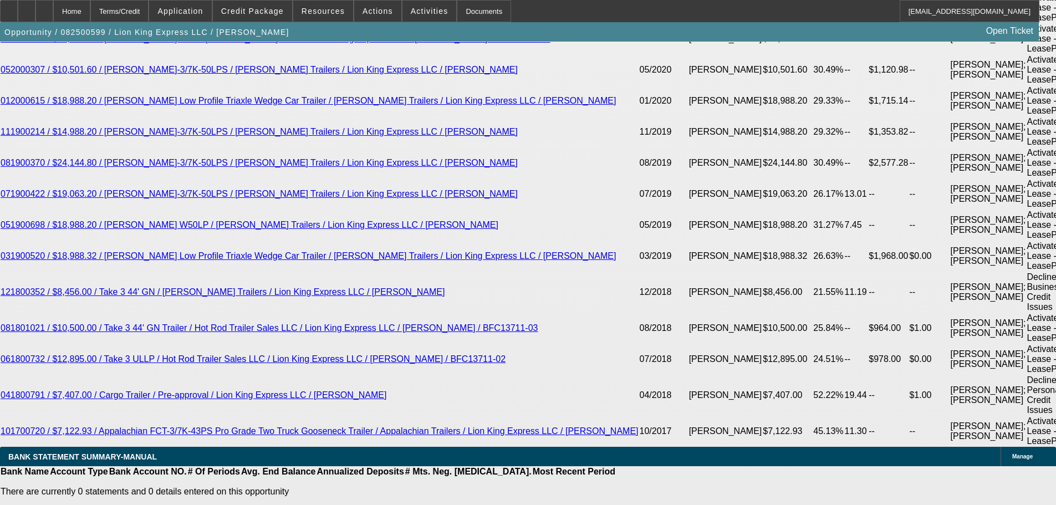
scroll to position [2660, 0]
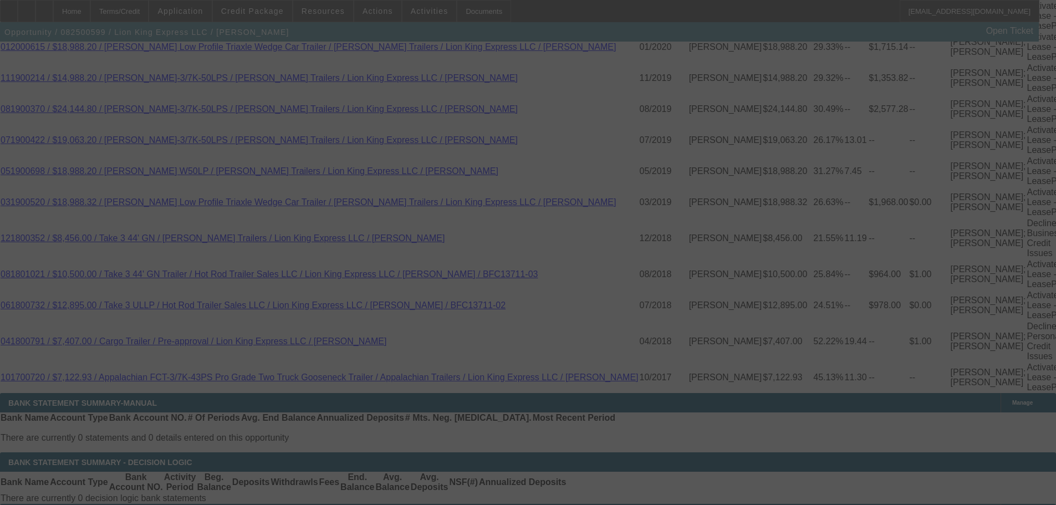
select select "0"
select select "6"
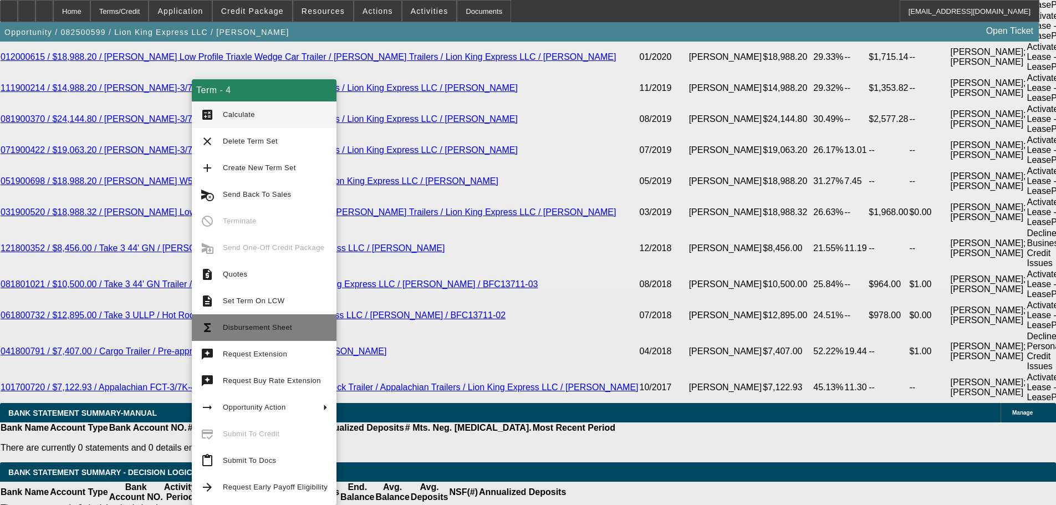
click at [285, 332] on span "Disbursement Sheet" at bounding box center [275, 327] width 105 height 13
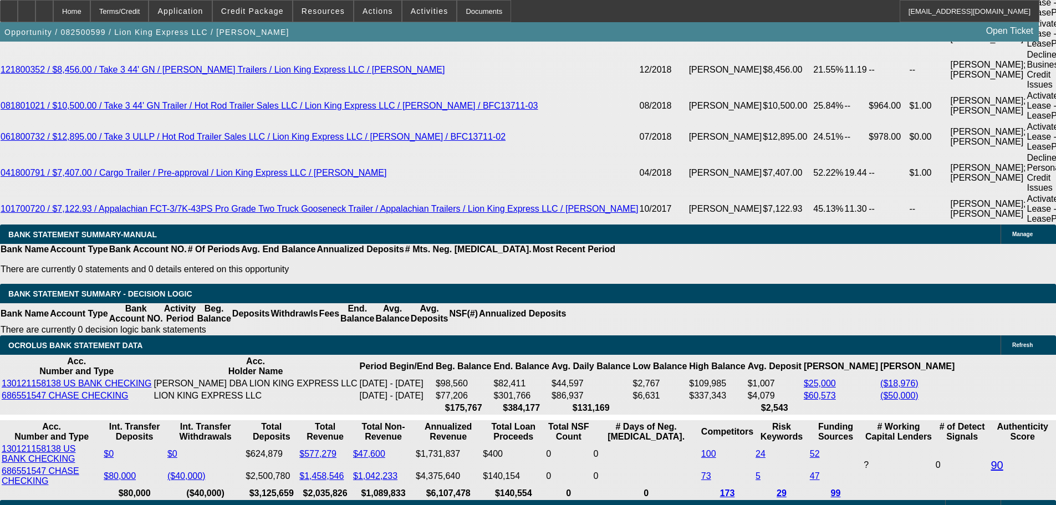
scroll to position [2872, 0]
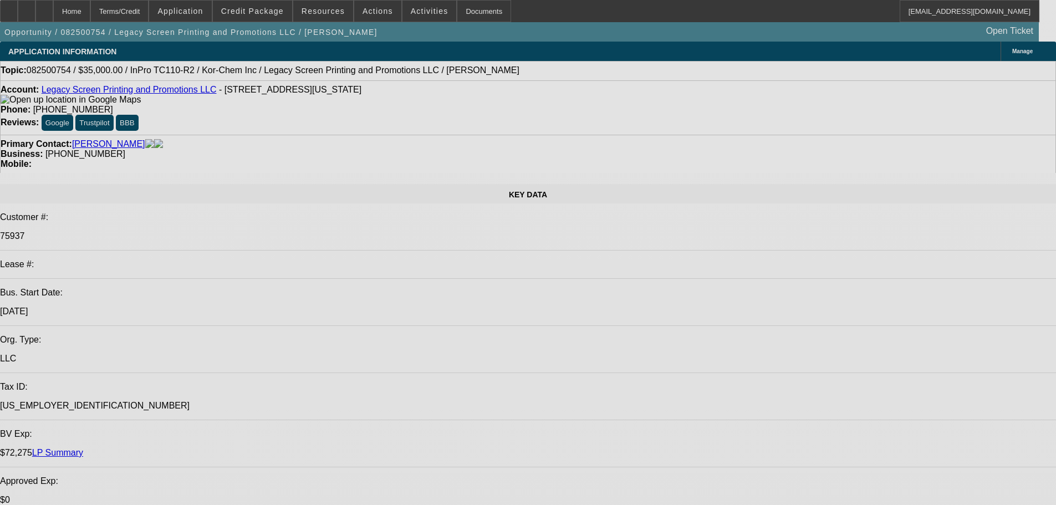
select select "0"
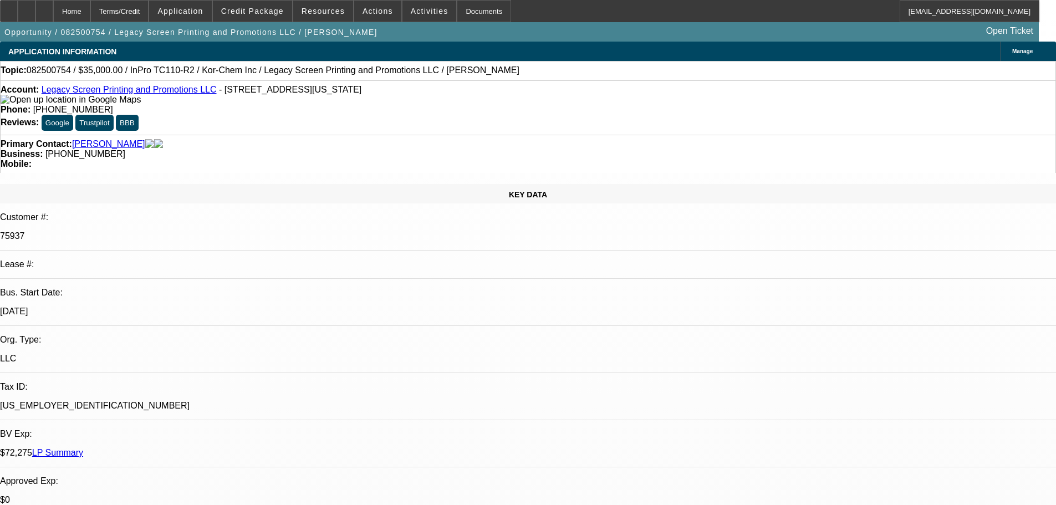
select select "0"
select select "2"
select select "0"
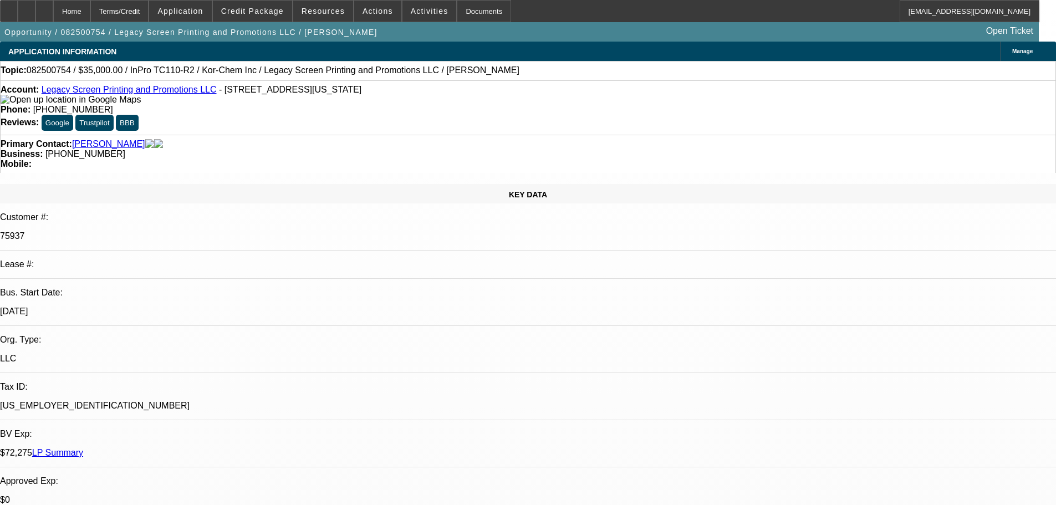
select select "0"
select select "2"
select select "0"
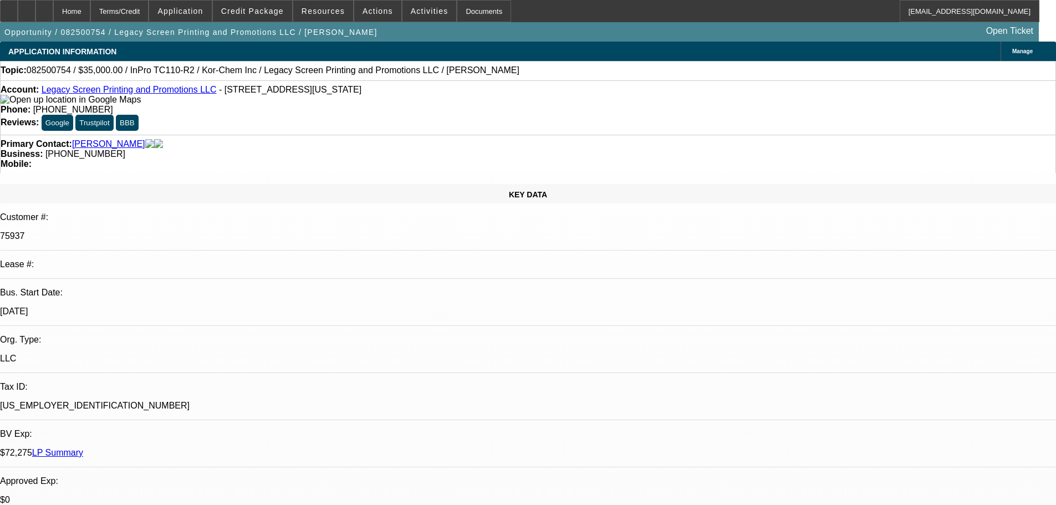
select select "2"
select select "0"
select select "2"
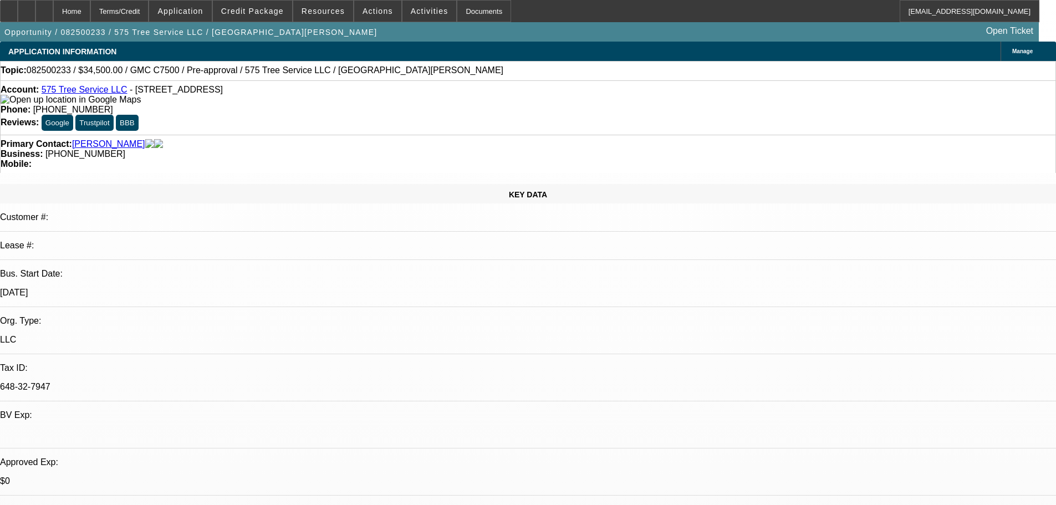
select select "0"
select select "2"
select select "0"
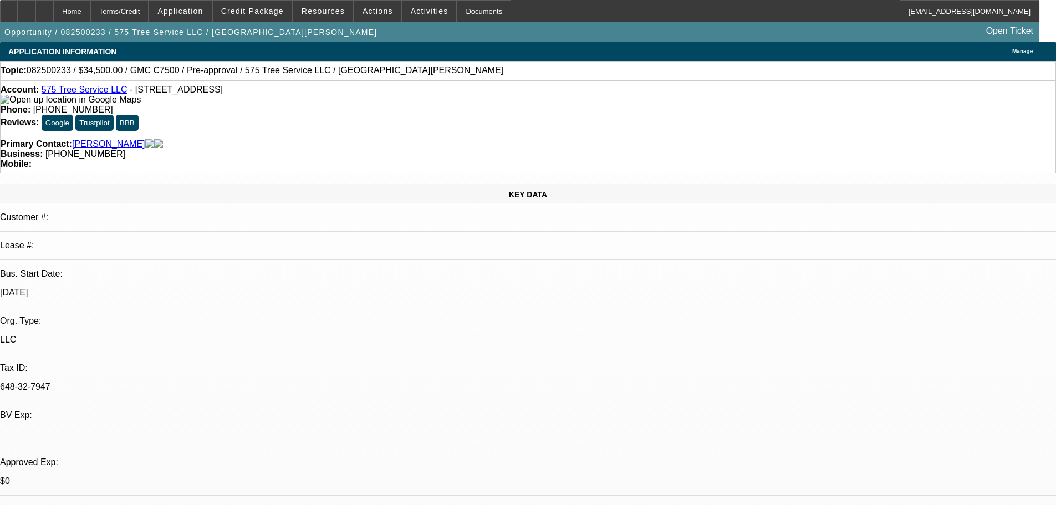
select select "2"
select select "0"
select select "2"
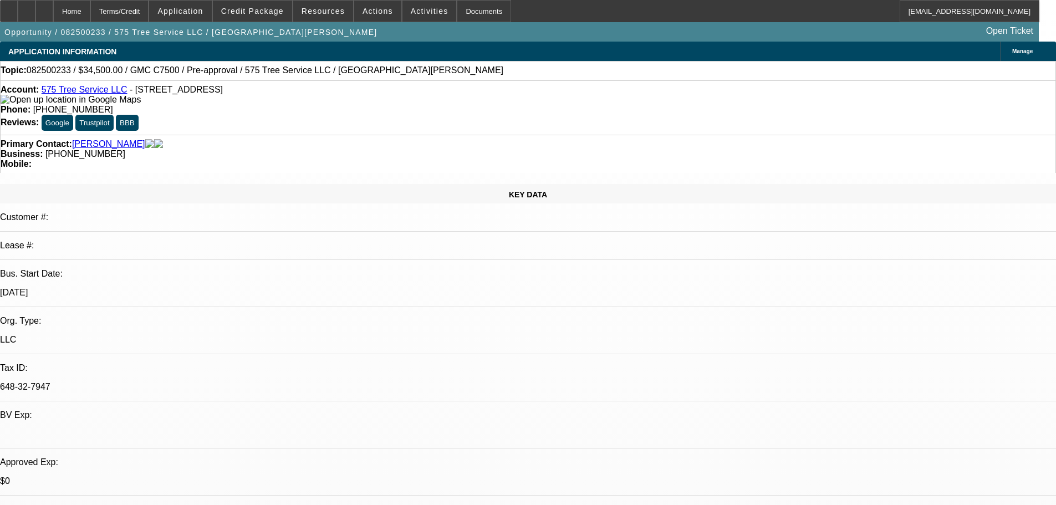
select select "2"
select select "0"
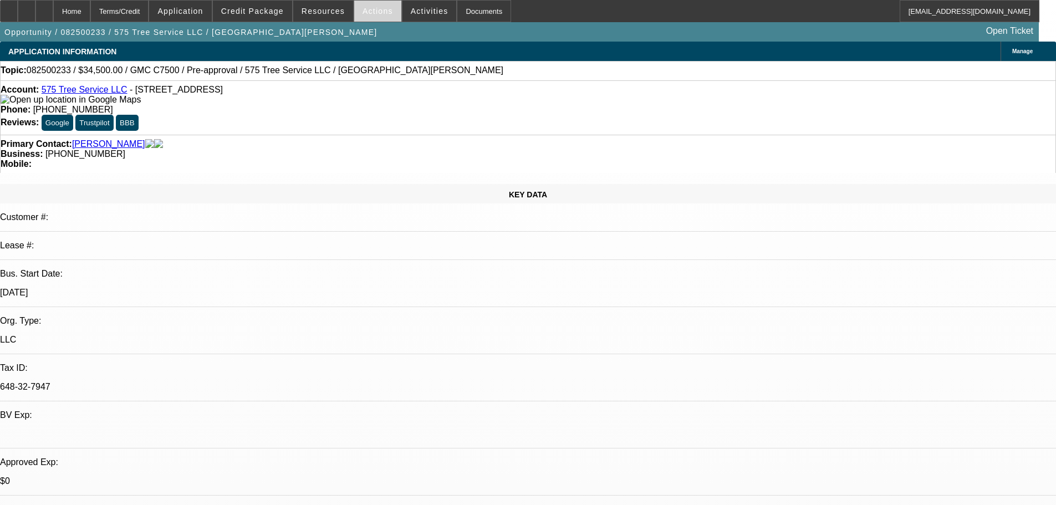
select select "6"
click at [372, 11] on span "Actions" at bounding box center [377, 11] width 30 height 9
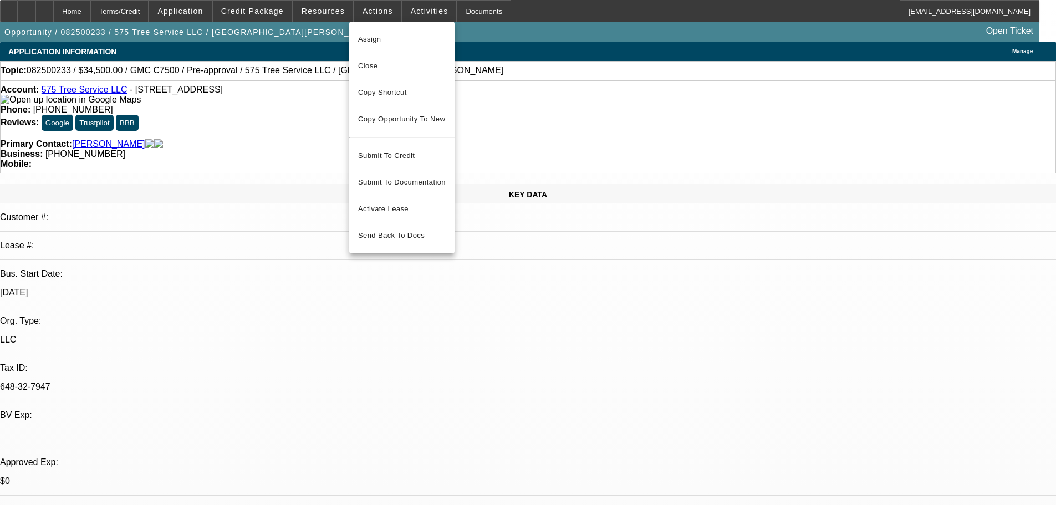
click at [412, 7] on div at bounding box center [528, 252] width 1056 height 505
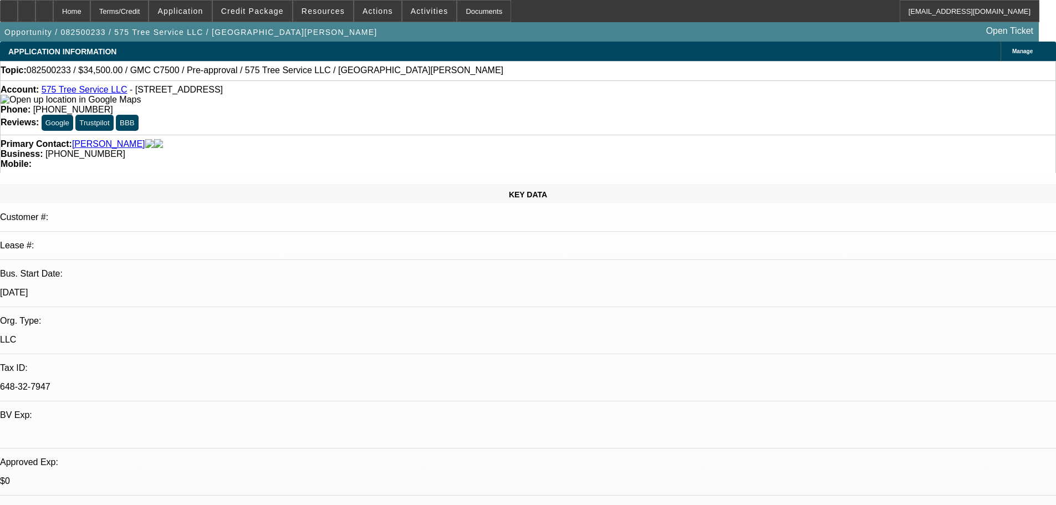
click at [412, 7] on span "Activities" at bounding box center [430, 11] width 38 height 9
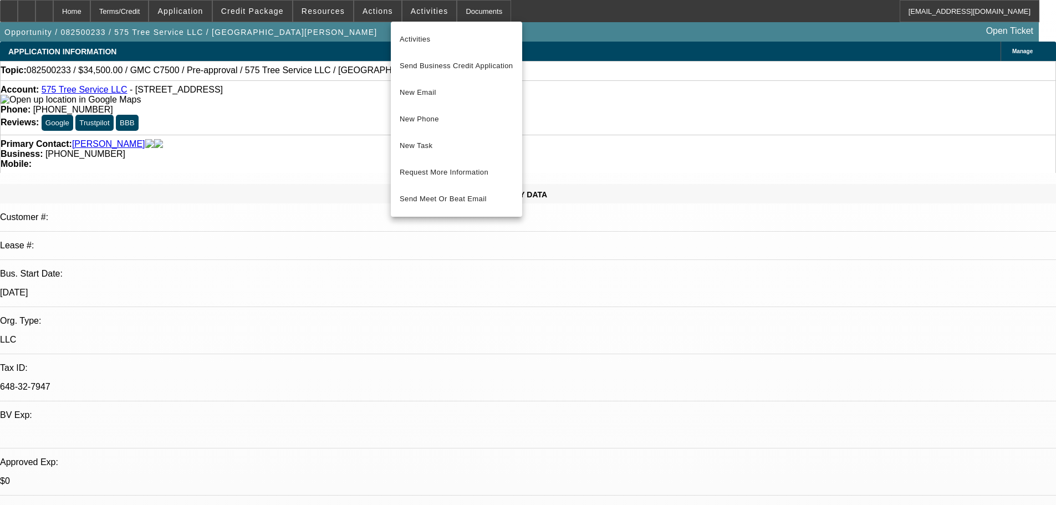
click at [371, 8] on div at bounding box center [528, 252] width 1056 height 505
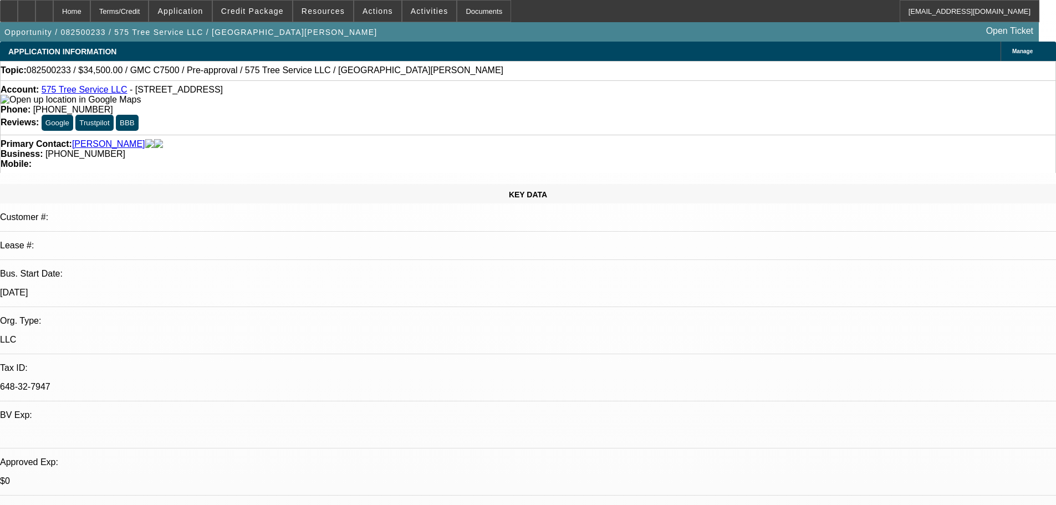
click at [370, 8] on span "Actions" at bounding box center [377, 11] width 30 height 9
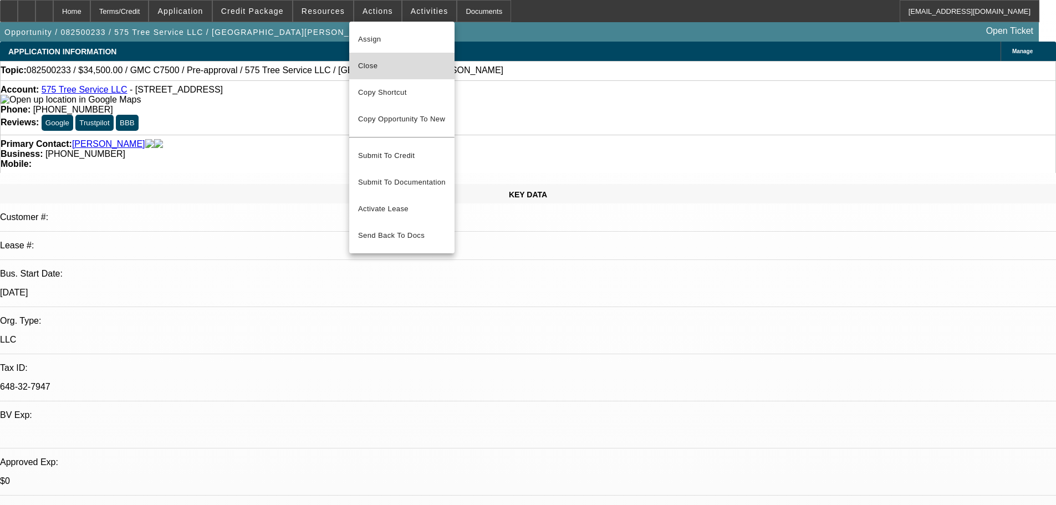
click at [383, 70] on span "Close" at bounding box center [402, 65] width 88 height 13
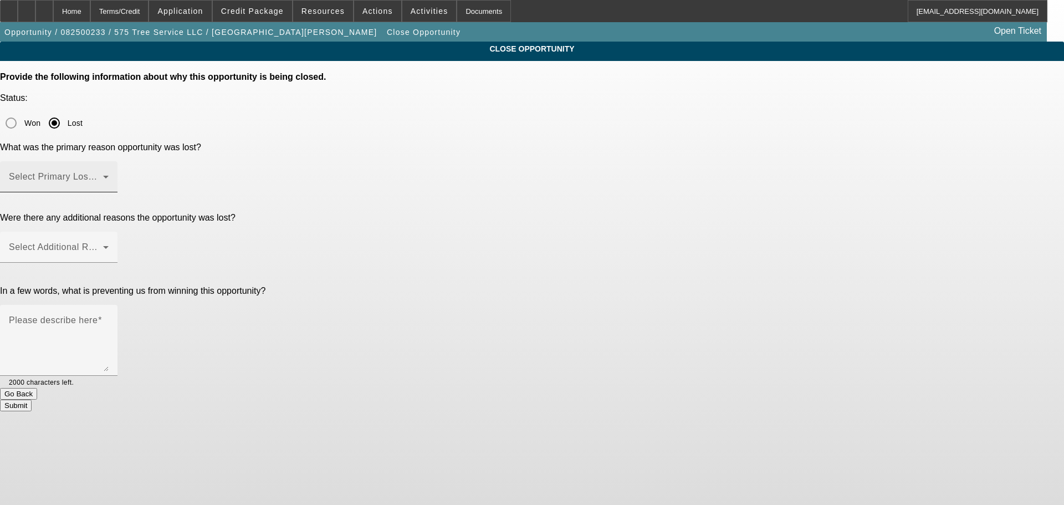
click at [103, 175] on span at bounding box center [56, 181] width 94 height 13
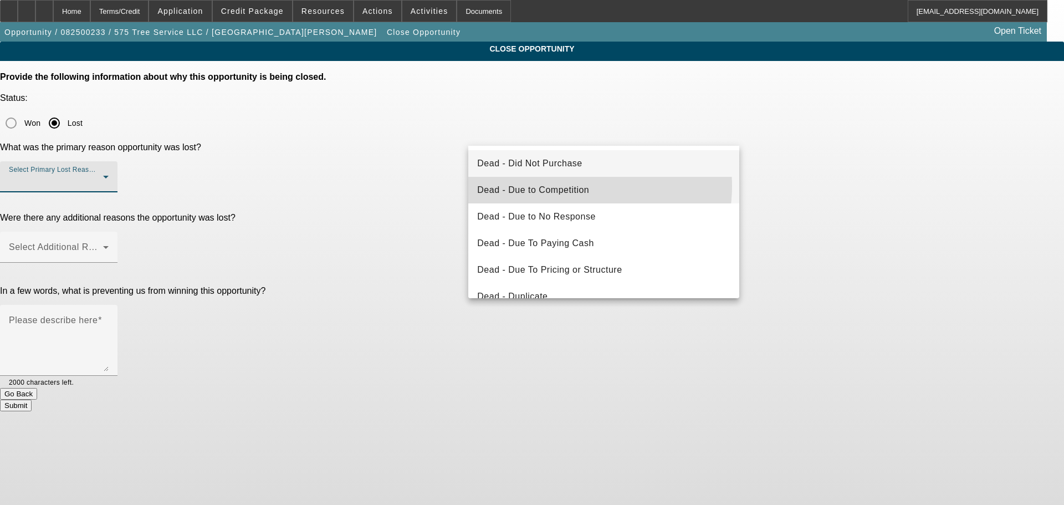
click at [582, 186] on span "Dead - Due to Competition" at bounding box center [533, 189] width 112 height 13
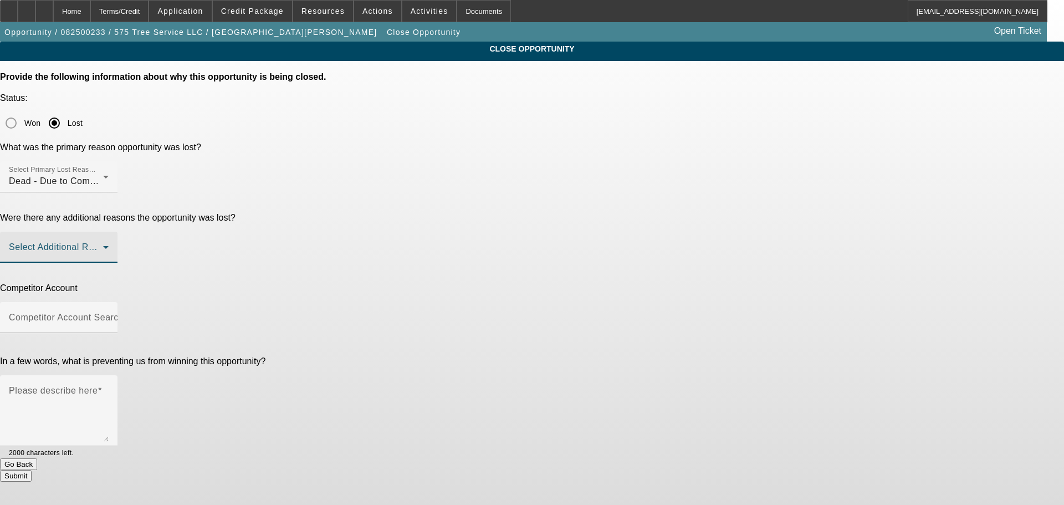
click at [103, 245] on span at bounding box center [56, 251] width 94 height 13
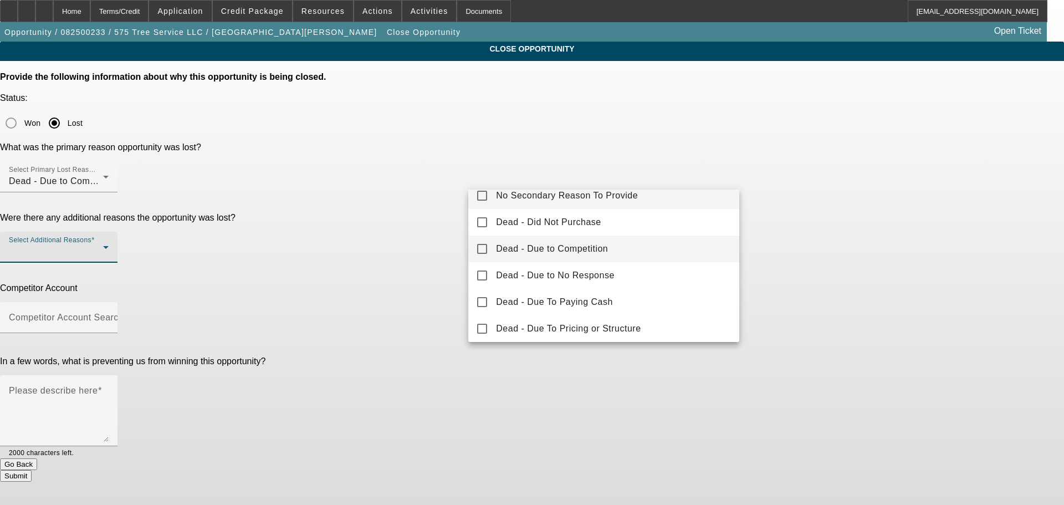
scroll to position [67, 0]
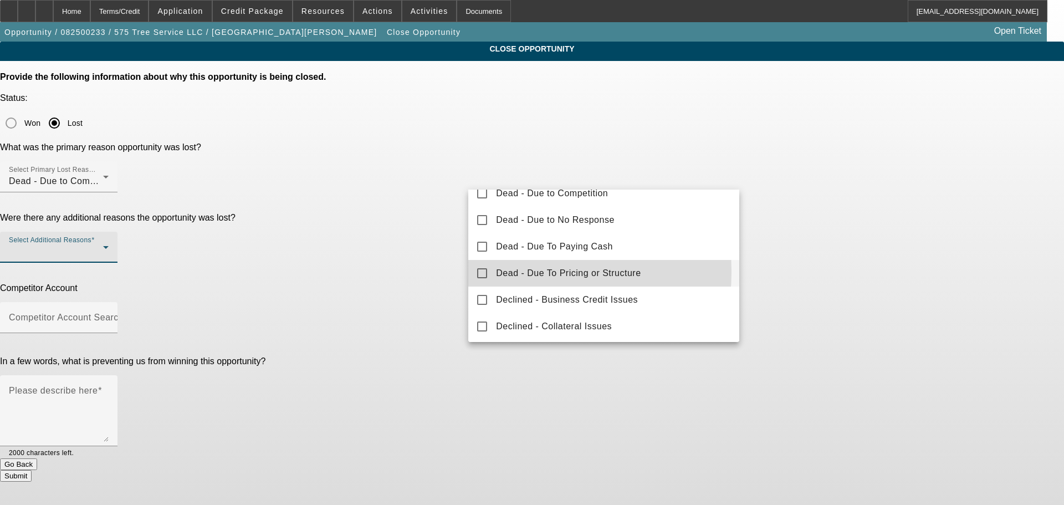
click at [486, 272] on mat-pseudo-checkbox at bounding box center [482, 273] width 10 height 10
click at [427, 296] on div at bounding box center [532, 252] width 1064 height 505
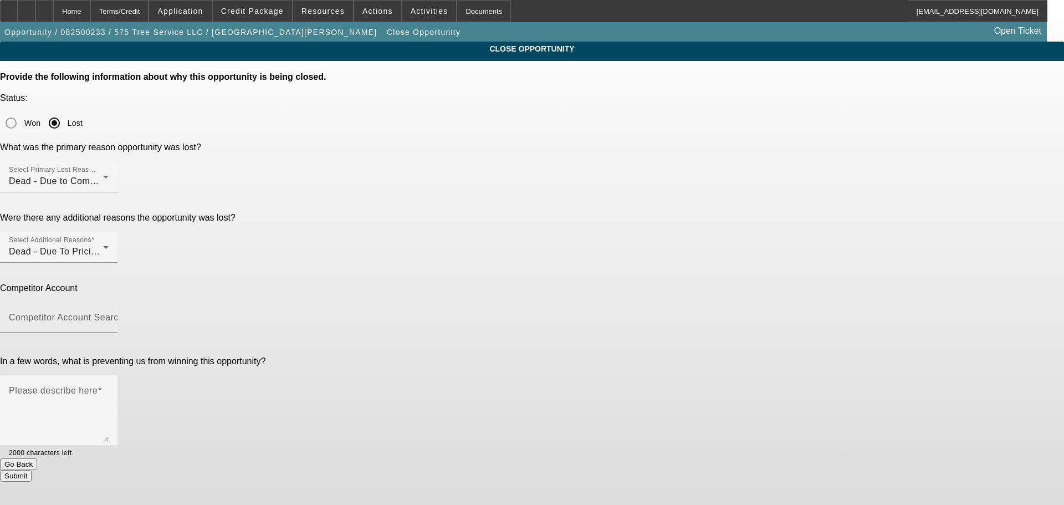
click at [109, 302] on div "Competitor Account Search" at bounding box center [59, 317] width 100 height 31
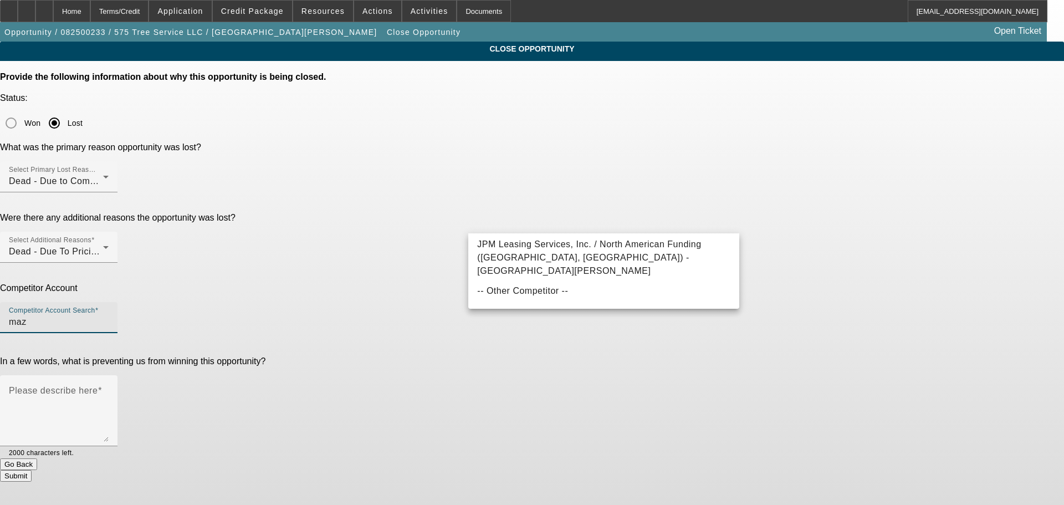
click at [109, 315] on input "maz" at bounding box center [59, 321] width 100 height 13
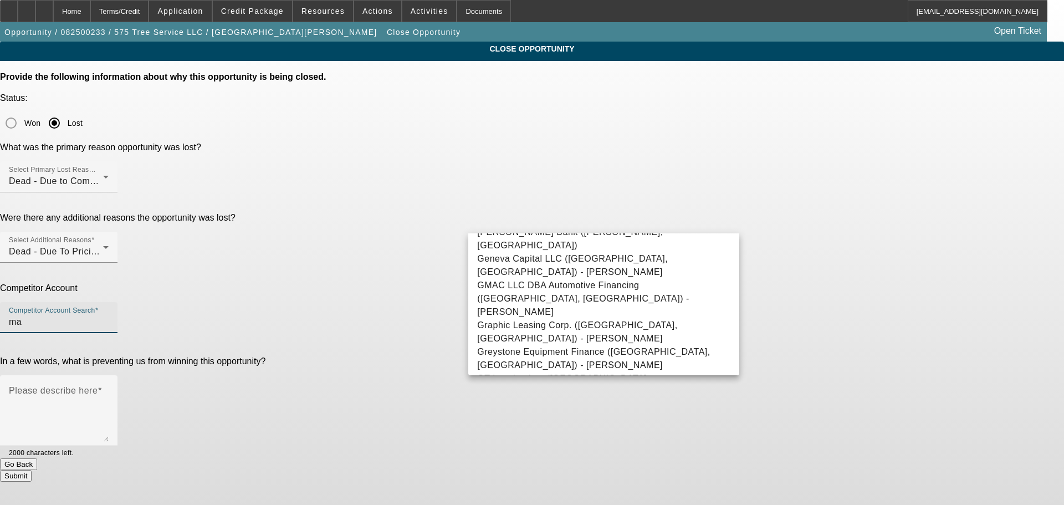
scroll to position [610, 0]
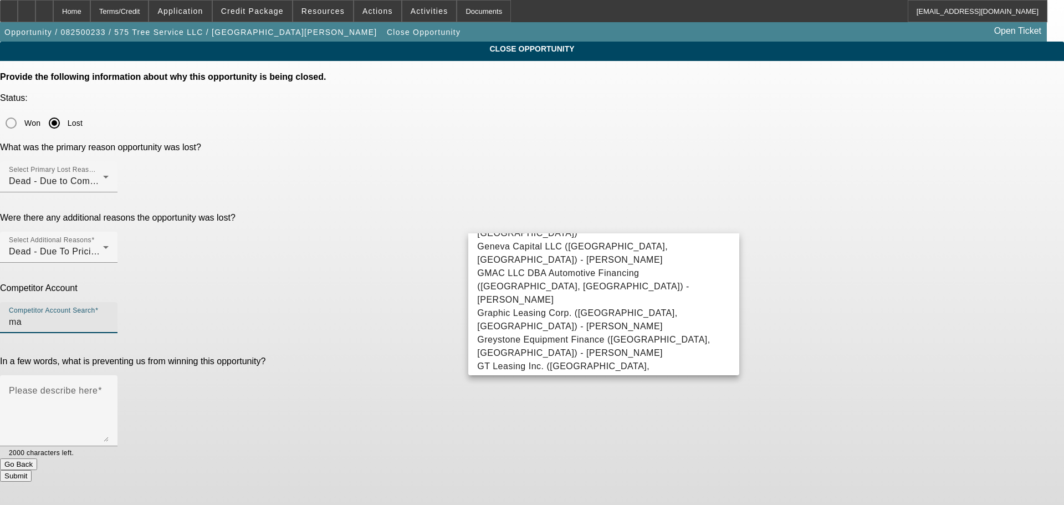
drag, startPoint x: 524, startPoint y: 225, endPoint x: 440, endPoint y: 227, distance: 84.2
click at [440, 283] on div "Competitor Account Competitor Account Search ma" at bounding box center [532, 314] width 1064 height 62
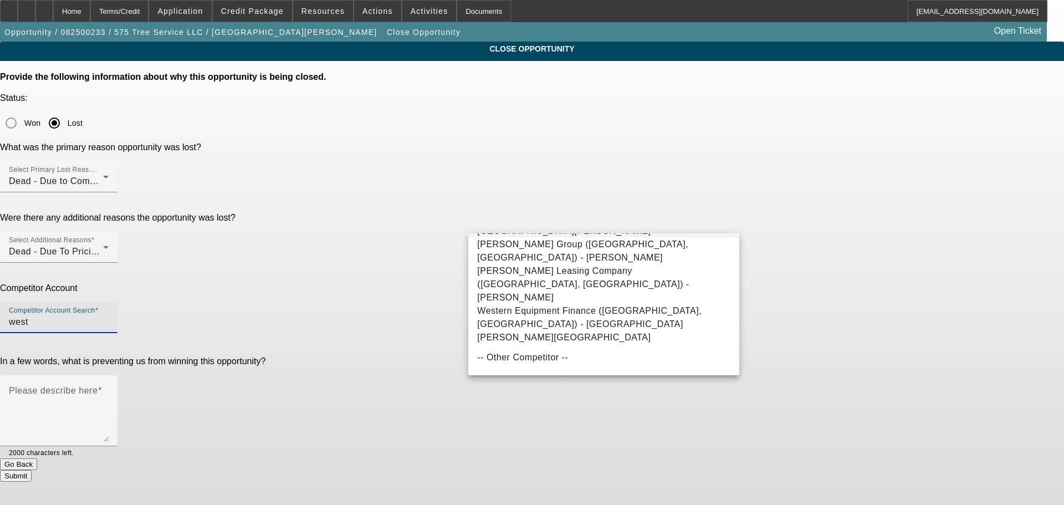
scroll to position [27, 0]
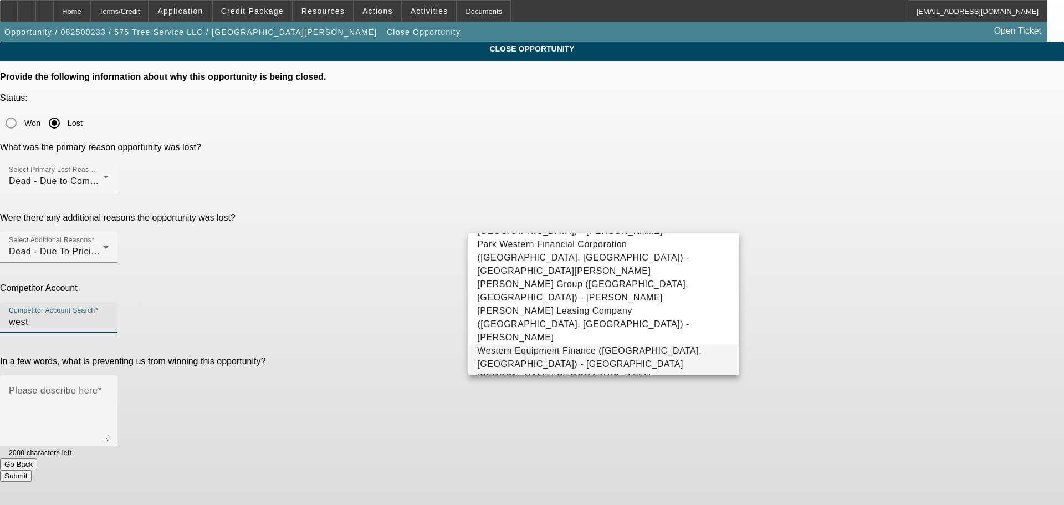
click at [630, 346] on span "Western Equipment Finance (Devils Lake, ND) - Palmer, Chad" at bounding box center [589, 364] width 224 height 36
type input "Western Equipment Finance (Devils Lake, ND) - Palmer, Chad"
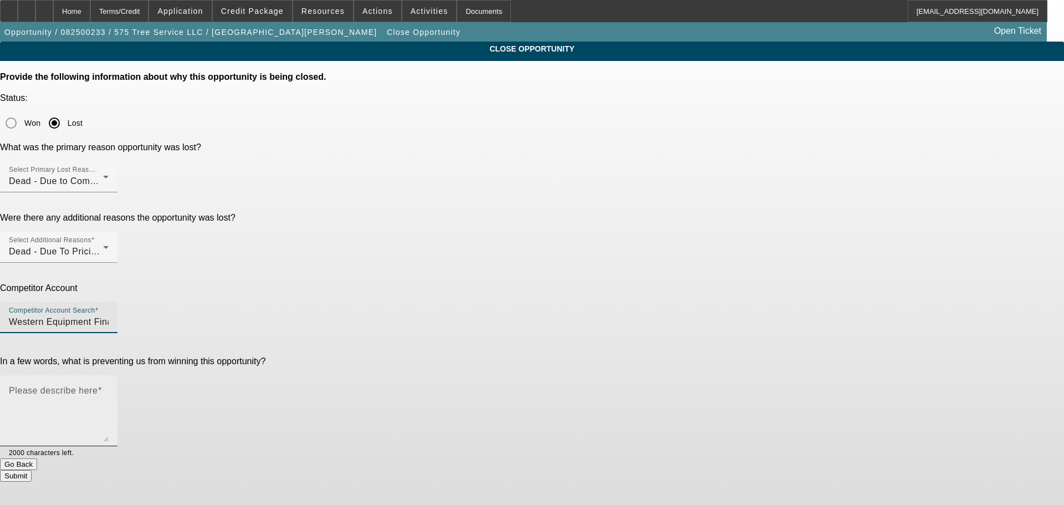
click at [109, 388] on textarea "Please describe here" at bounding box center [59, 414] width 100 height 53
paste textarea "Wholesale Screen Printing of Naples, Inc. is a long-standing BFC lessee with an…"
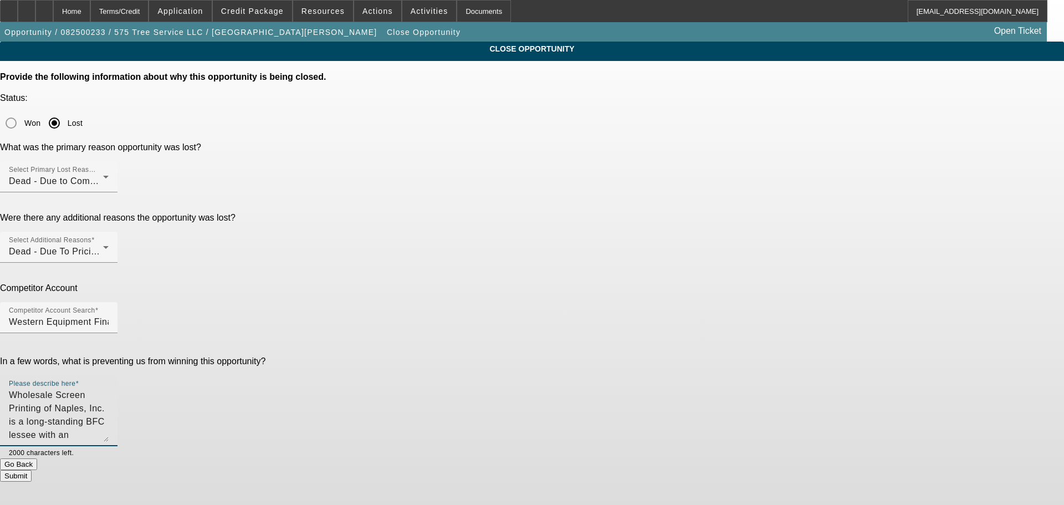
scroll to position [50, 0]
type textarea "Wholesale Screen Printing of Naples, Inc. is a long-standing BFC lessee with an…"
drag, startPoint x: 477, startPoint y: 268, endPoint x: 607, endPoint y: 301, distance: 134.8
click at [117, 375] on div "Please describe here Wholesale Screen Printing of Naples, Inc. is a long-standi…" at bounding box center [58, 410] width 117 height 71
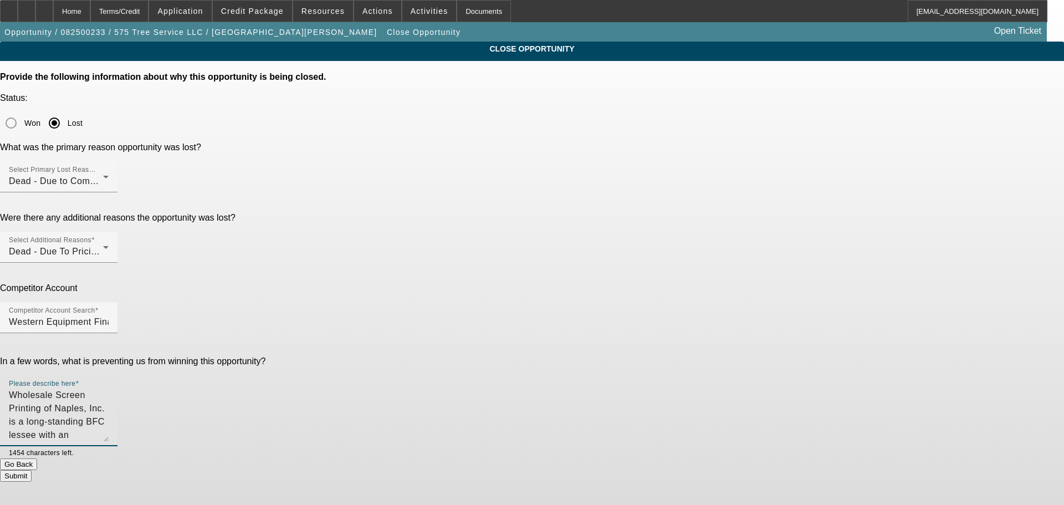
drag, startPoint x: 624, startPoint y: 305, endPoint x: 453, endPoint y: 231, distance: 186.6
click at [451, 228] on form "Provide the following information about why this opportunity is being closed. S…" at bounding box center [532, 277] width 1064 height 410
type textarea "was approved with less down and a rate 5 points lower"
click at [32, 470] on button "Submit" at bounding box center [16, 476] width 32 height 12
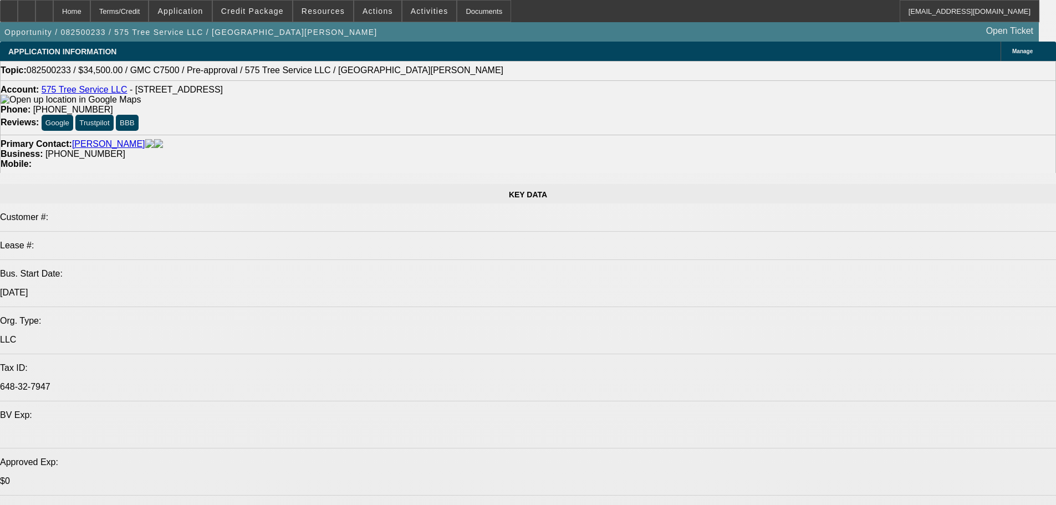
select select "0"
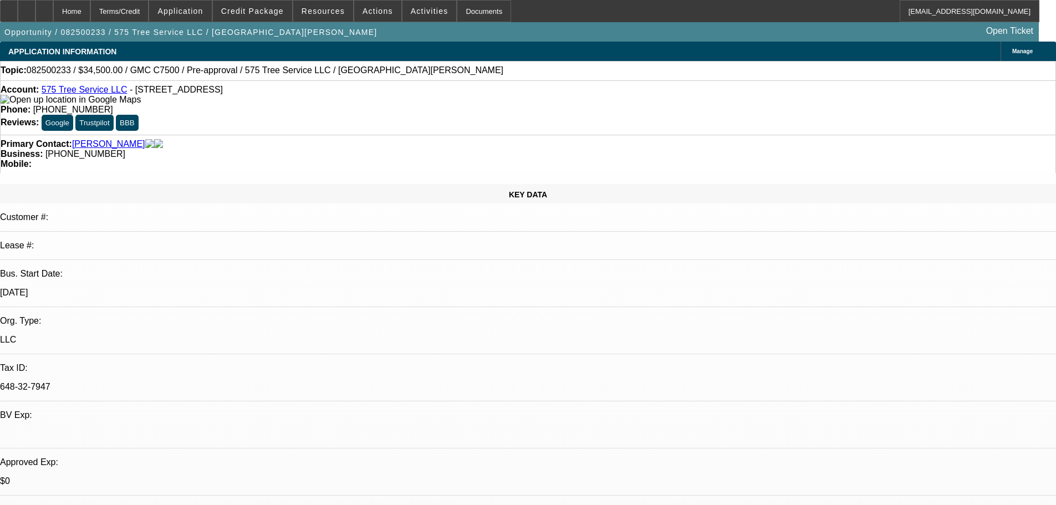
select select "2"
select select "0"
select select "6"
select select "0"
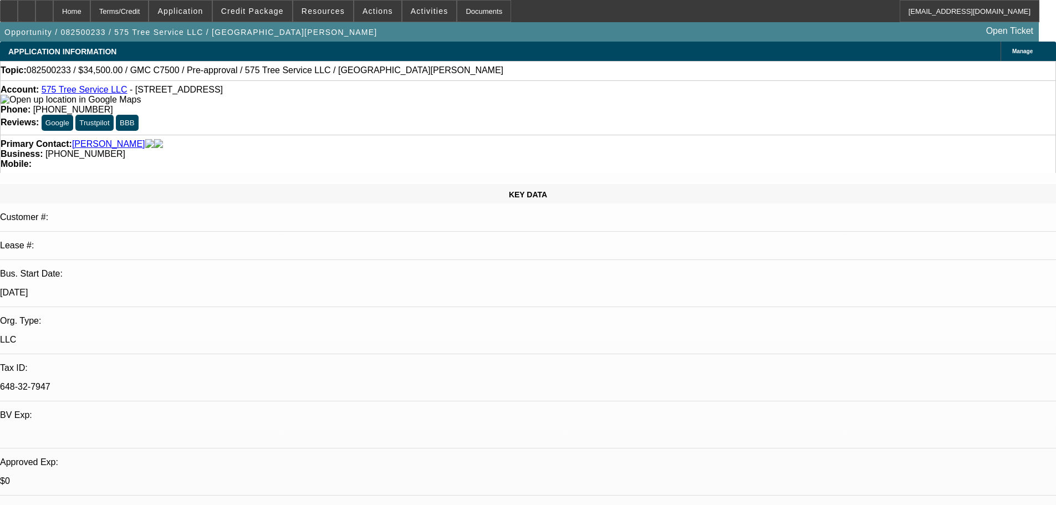
select select "2"
select select "0"
select select "6"
select select "0"
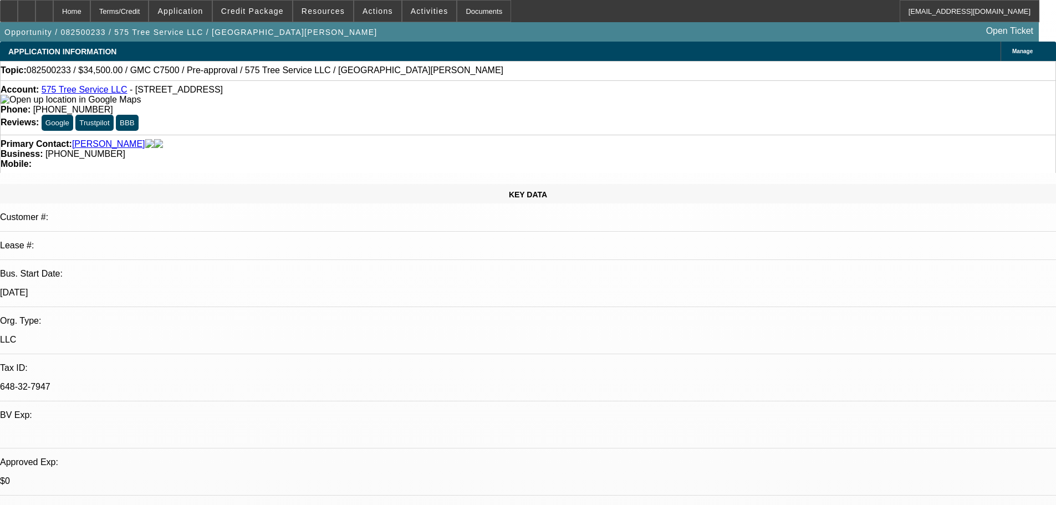
select select "2"
select select "0"
select select "6"
select select "0"
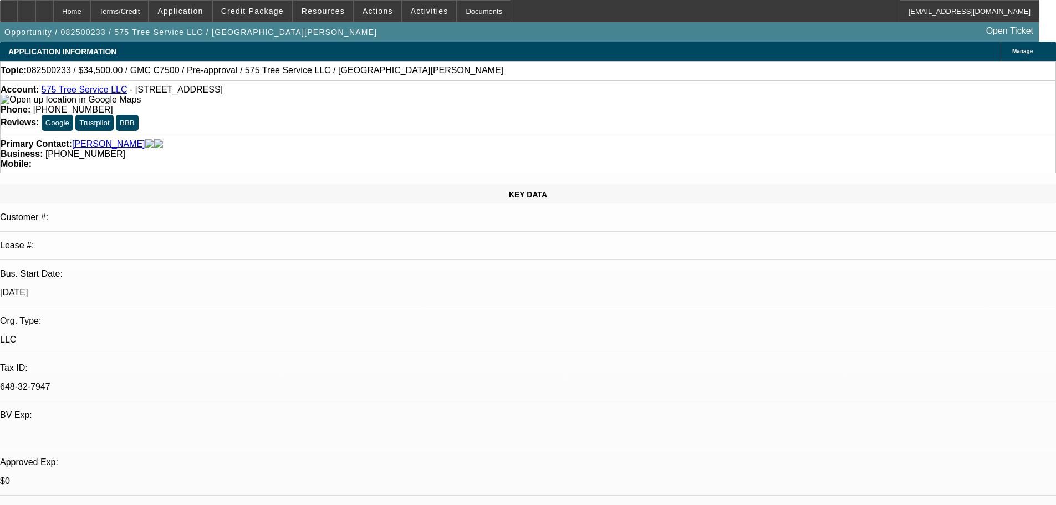
select select "0"
select select "6"
